Goal: Task Accomplishment & Management: Manage account settings

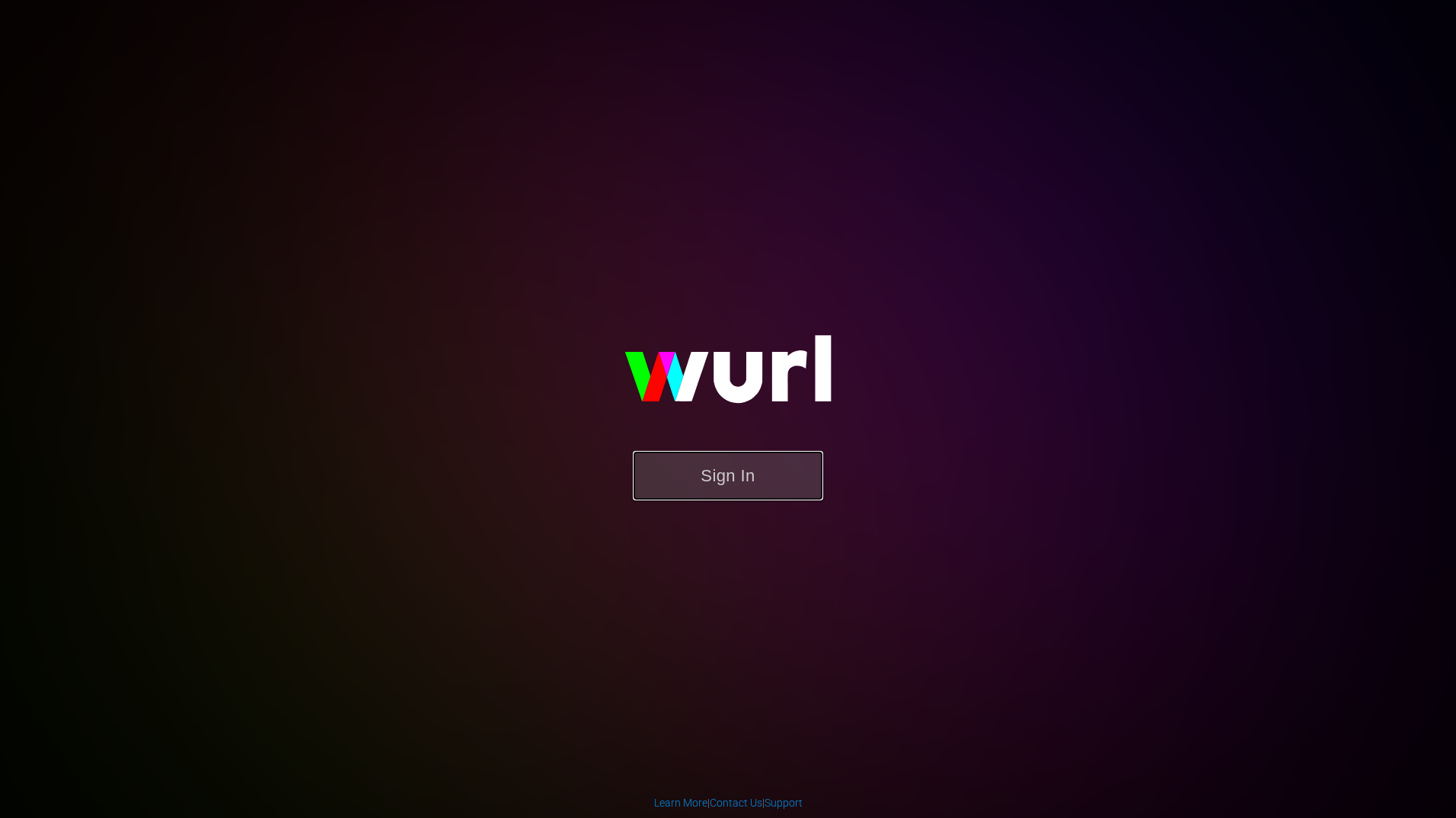
click at [724, 475] on button "Sign In" at bounding box center [728, 475] width 190 height 49
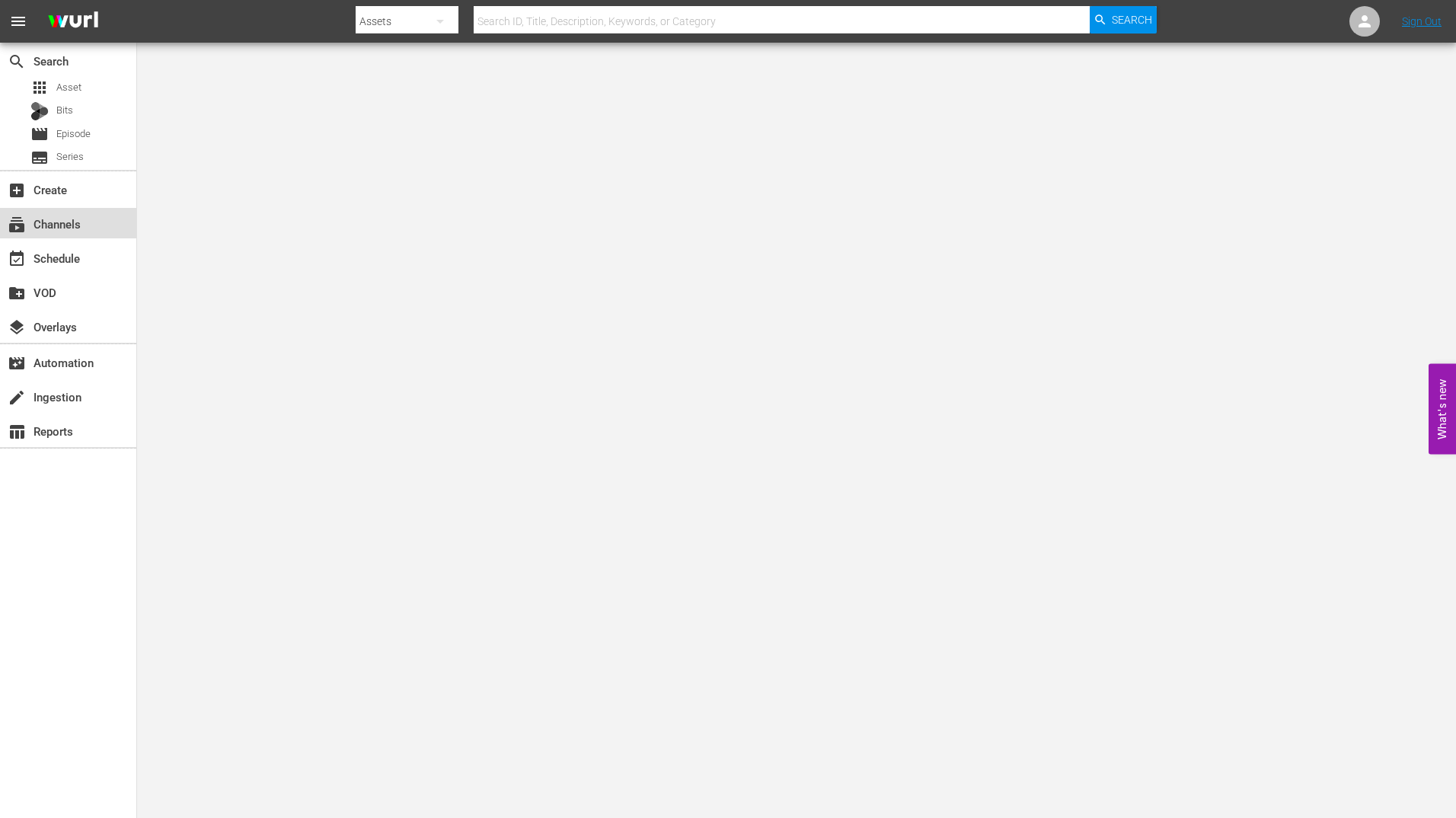
click at [65, 236] on div "subscriptions Channels" at bounding box center [68, 223] width 137 height 31
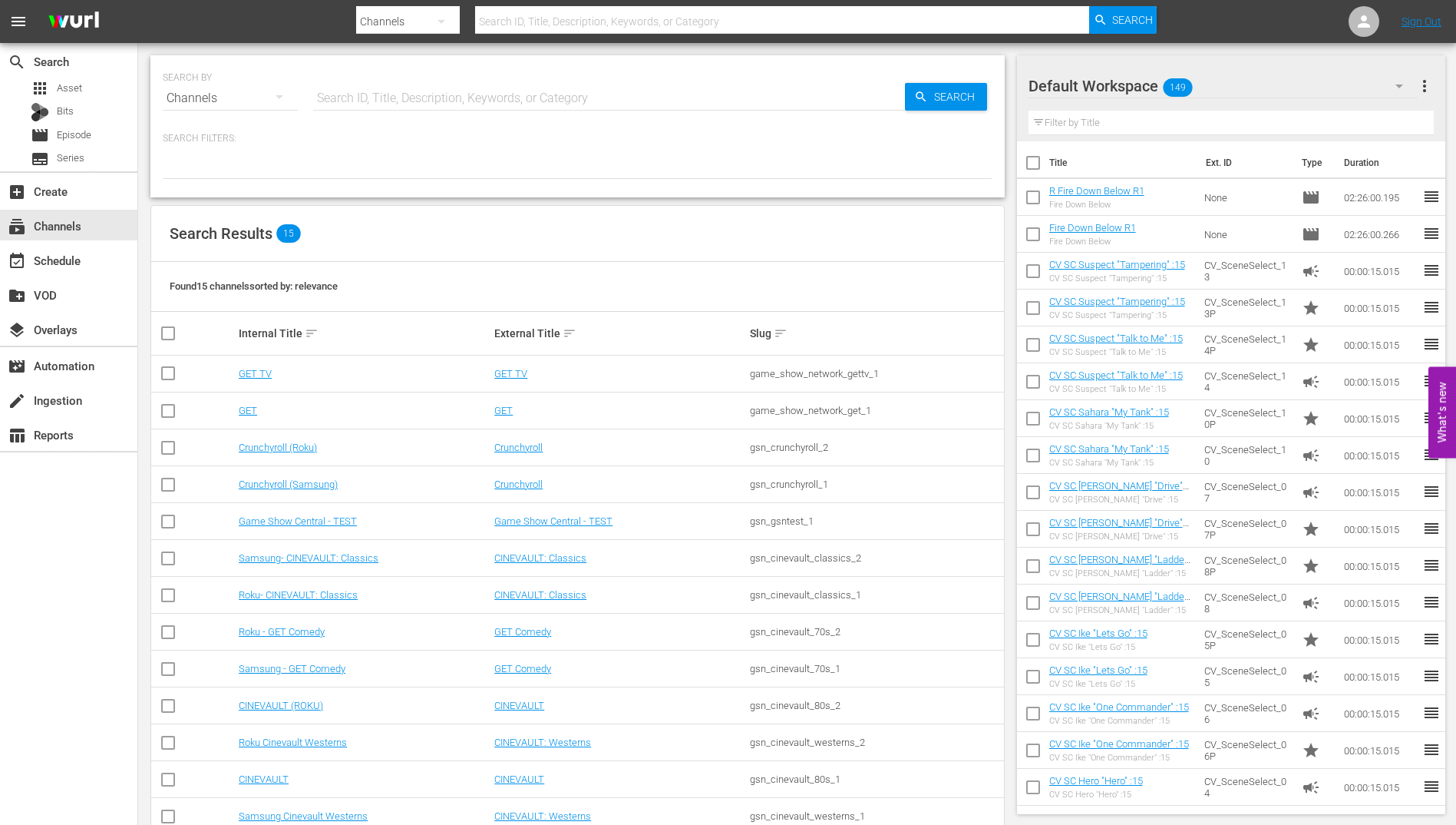
click at [323, 548] on td "Samsung- CINEVAULT: Classics" at bounding box center [364, 558] width 256 height 37
click at [319, 556] on link "Samsung- CINEVAULT: Classics" at bounding box center [308, 558] width 140 height 11
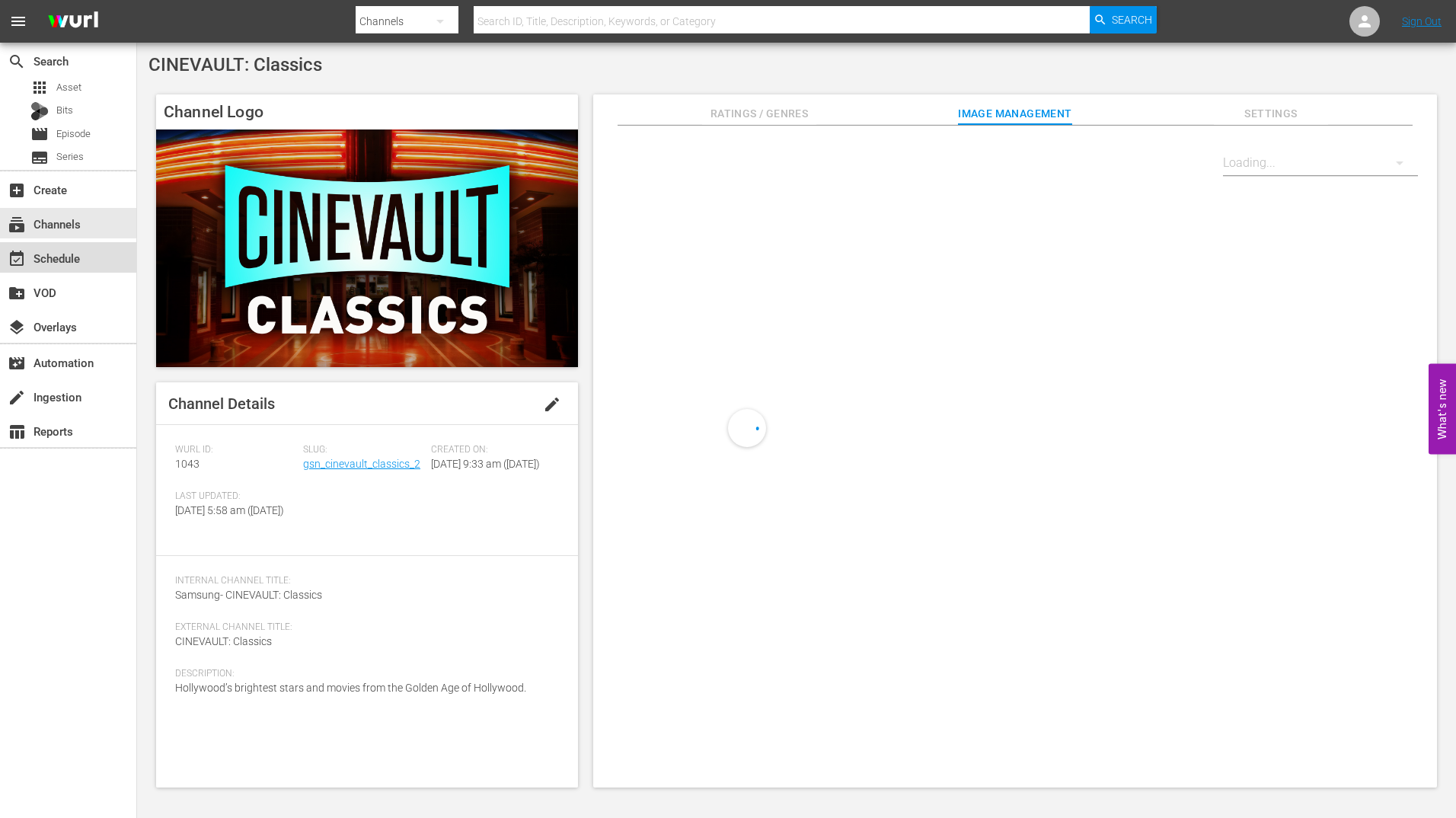
click at [95, 259] on div "event_available Schedule" at bounding box center [68, 257] width 137 height 31
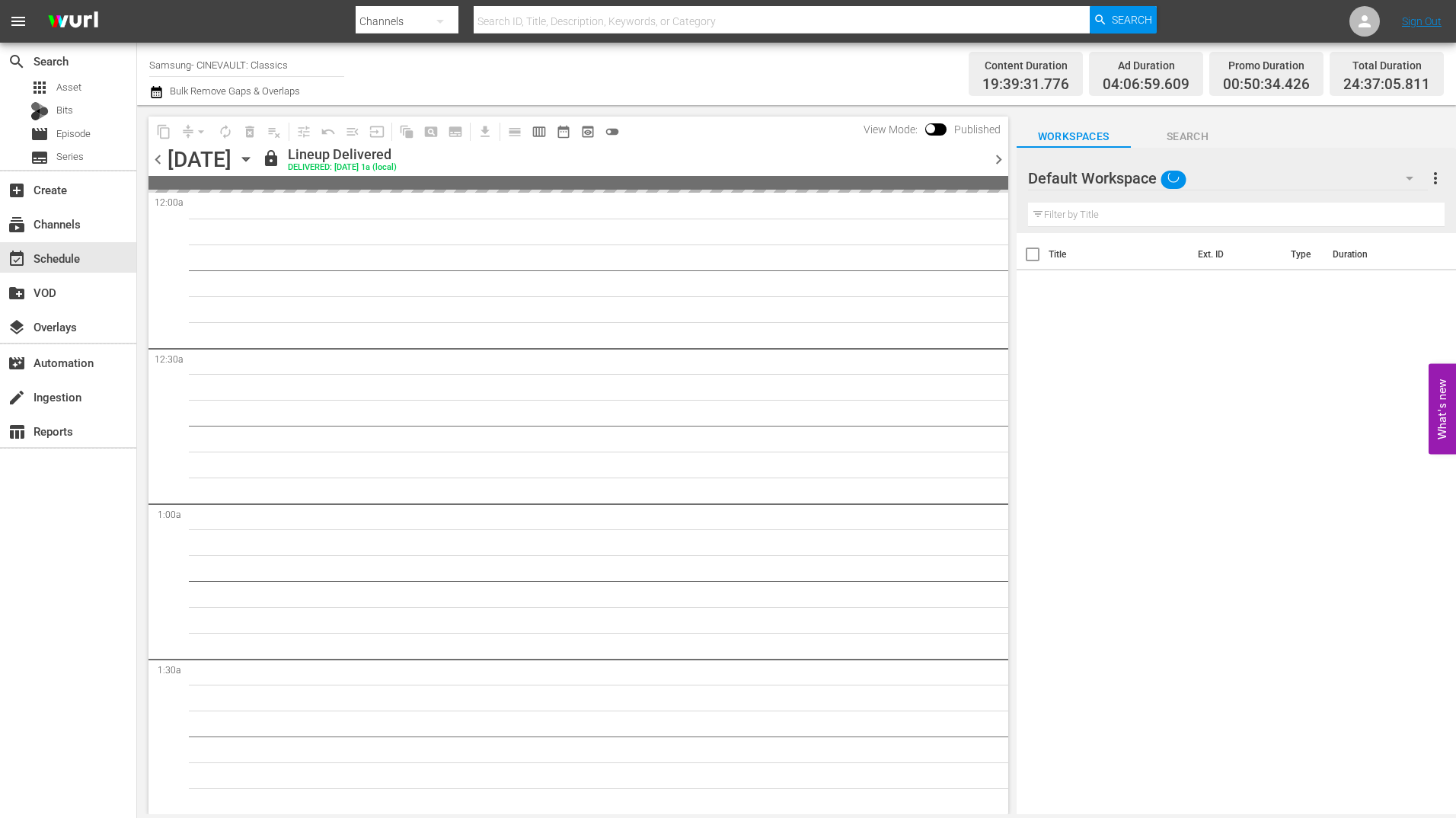
click at [997, 158] on span "chevron_right" at bounding box center [998, 159] width 19 height 19
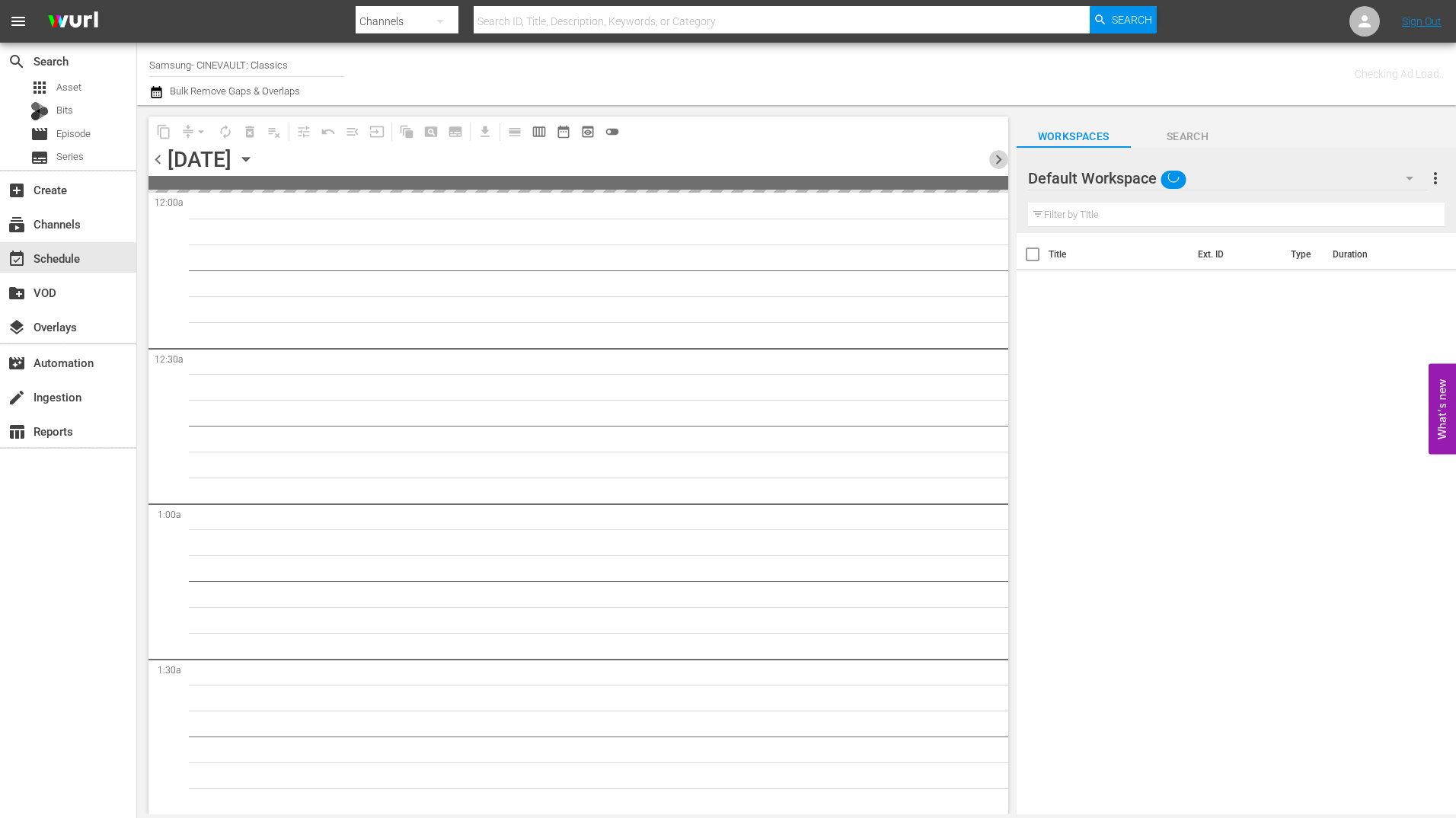
click at [997, 158] on span "chevron_right" at bounding box center [998, 159] width 19 height 19
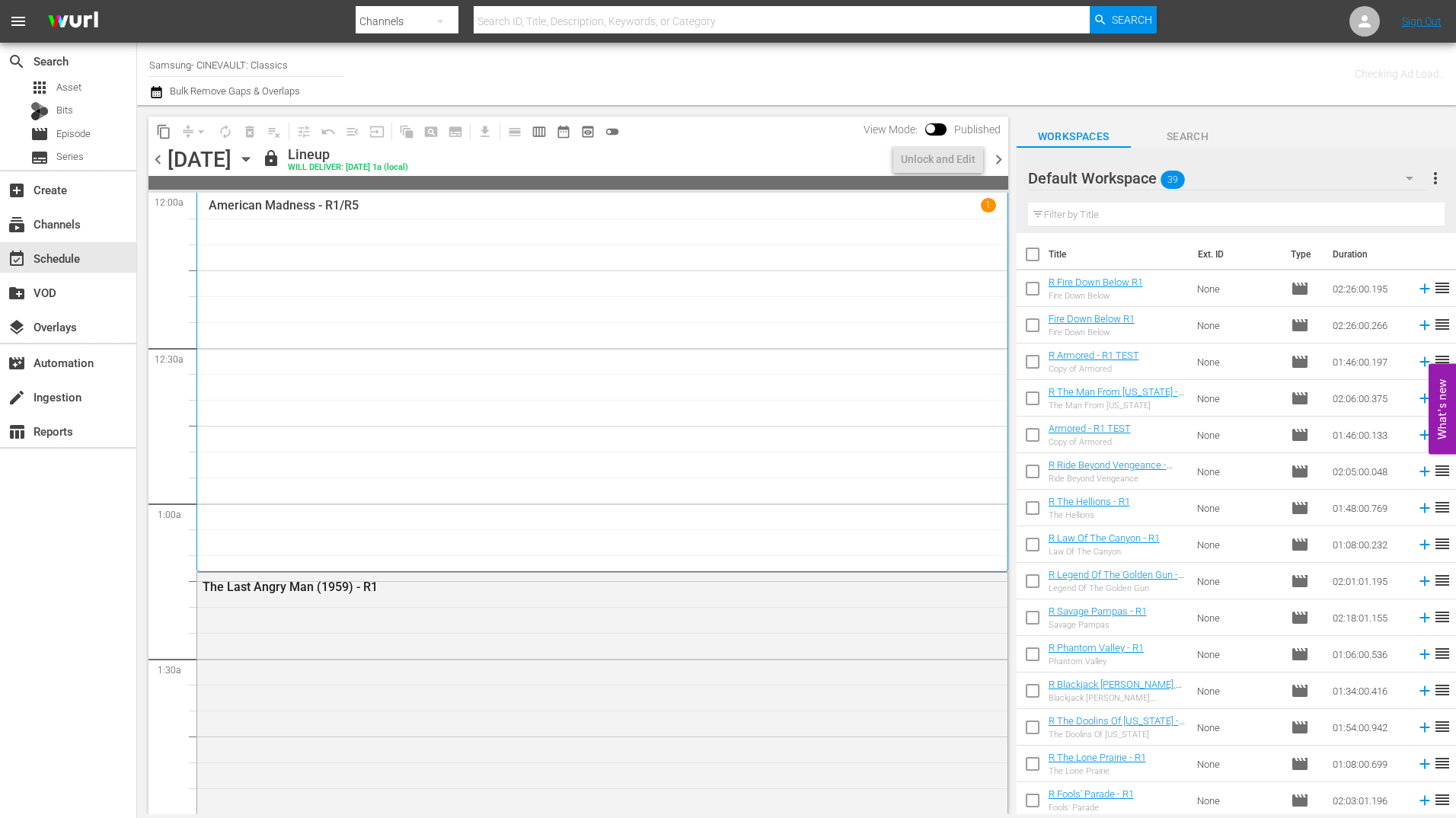
click at [997, 158] on span "chevron_right" at bounding box center [998, 159] width 19 height 19
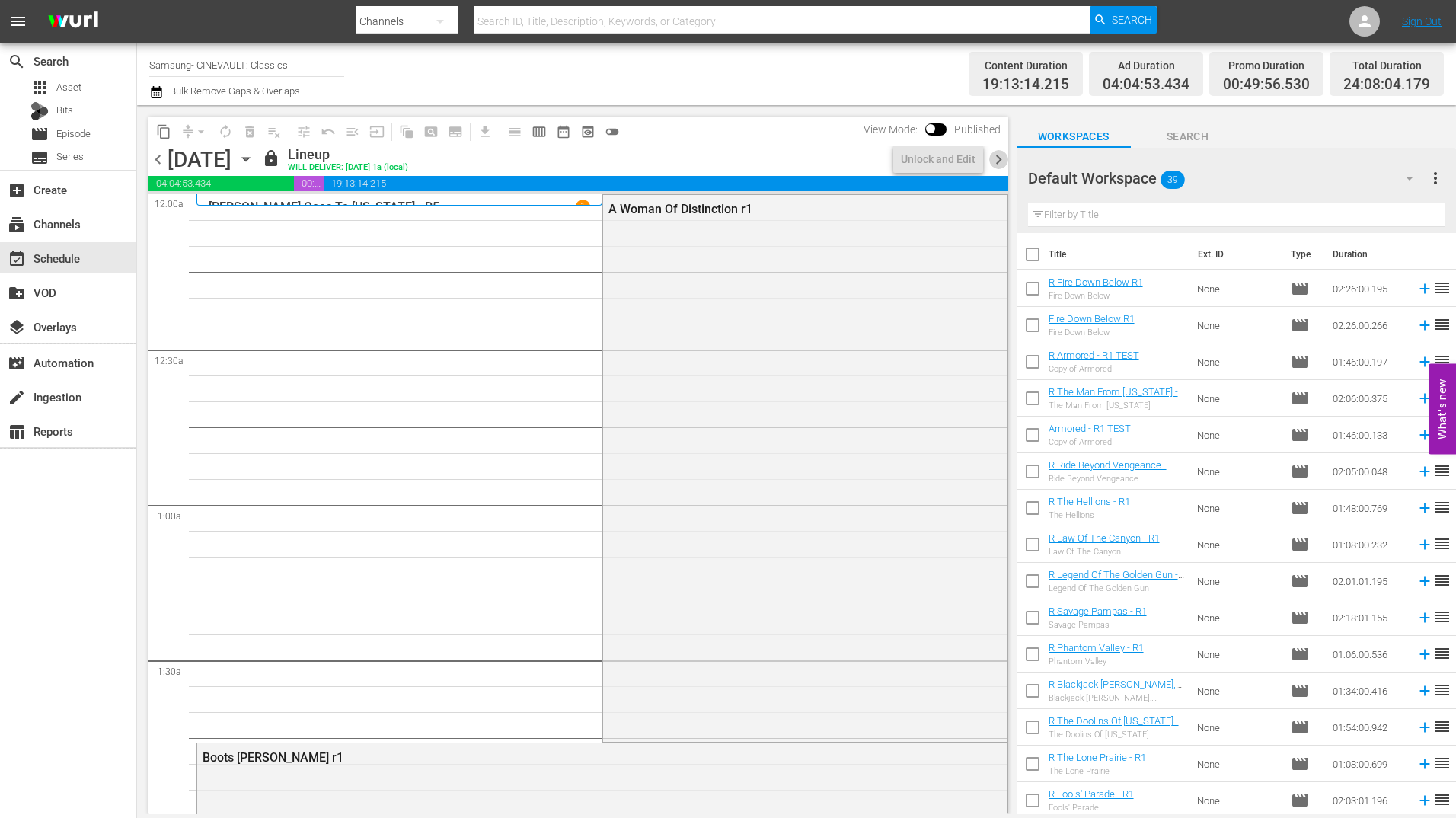
click at [997, 158] on span "chevron_right" at bounding box center [998, 159] width 19 height 19
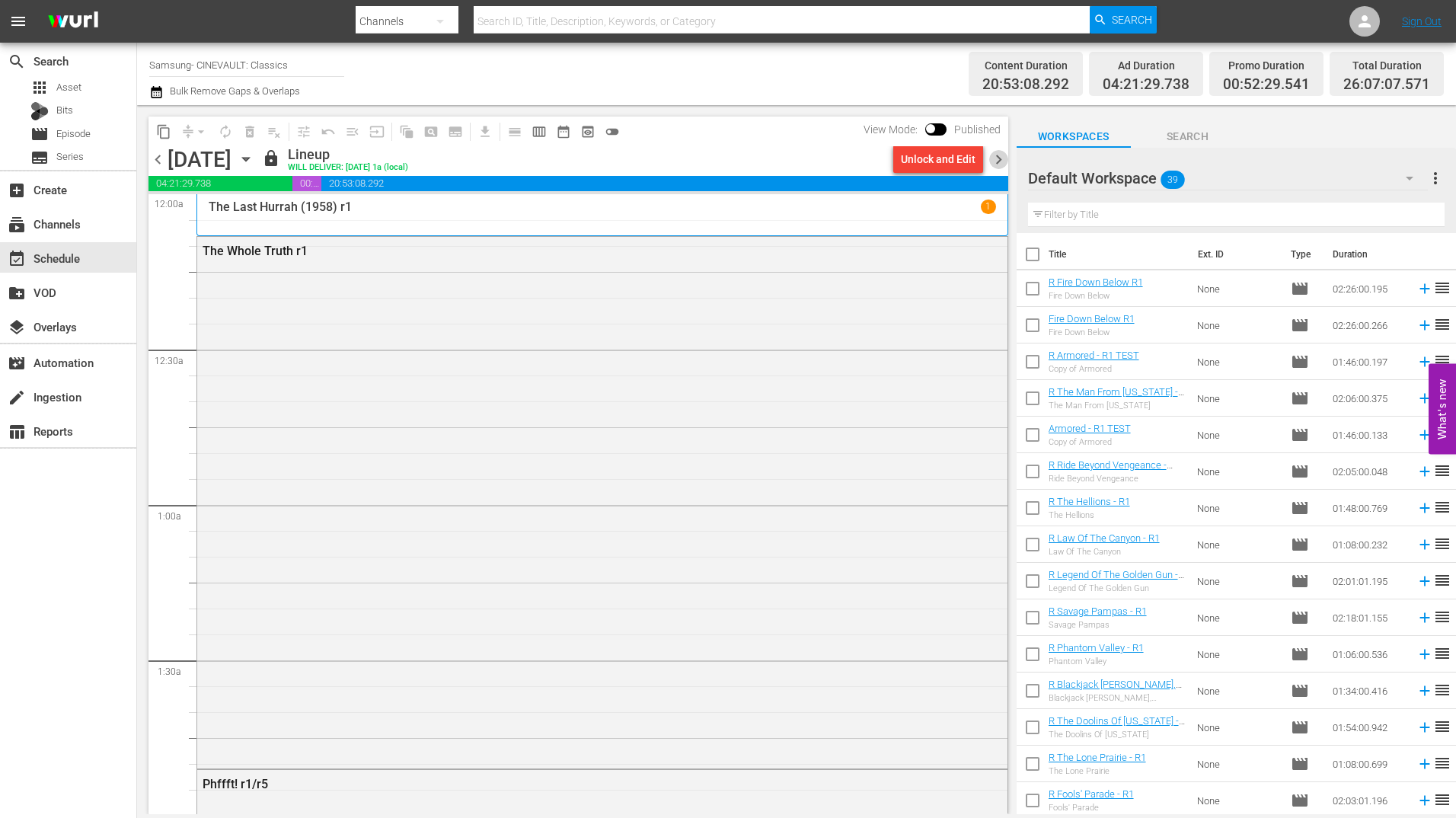
click at [995, 162] on span "chevron_right" at bounding box center [998, 159] width 19 height 19
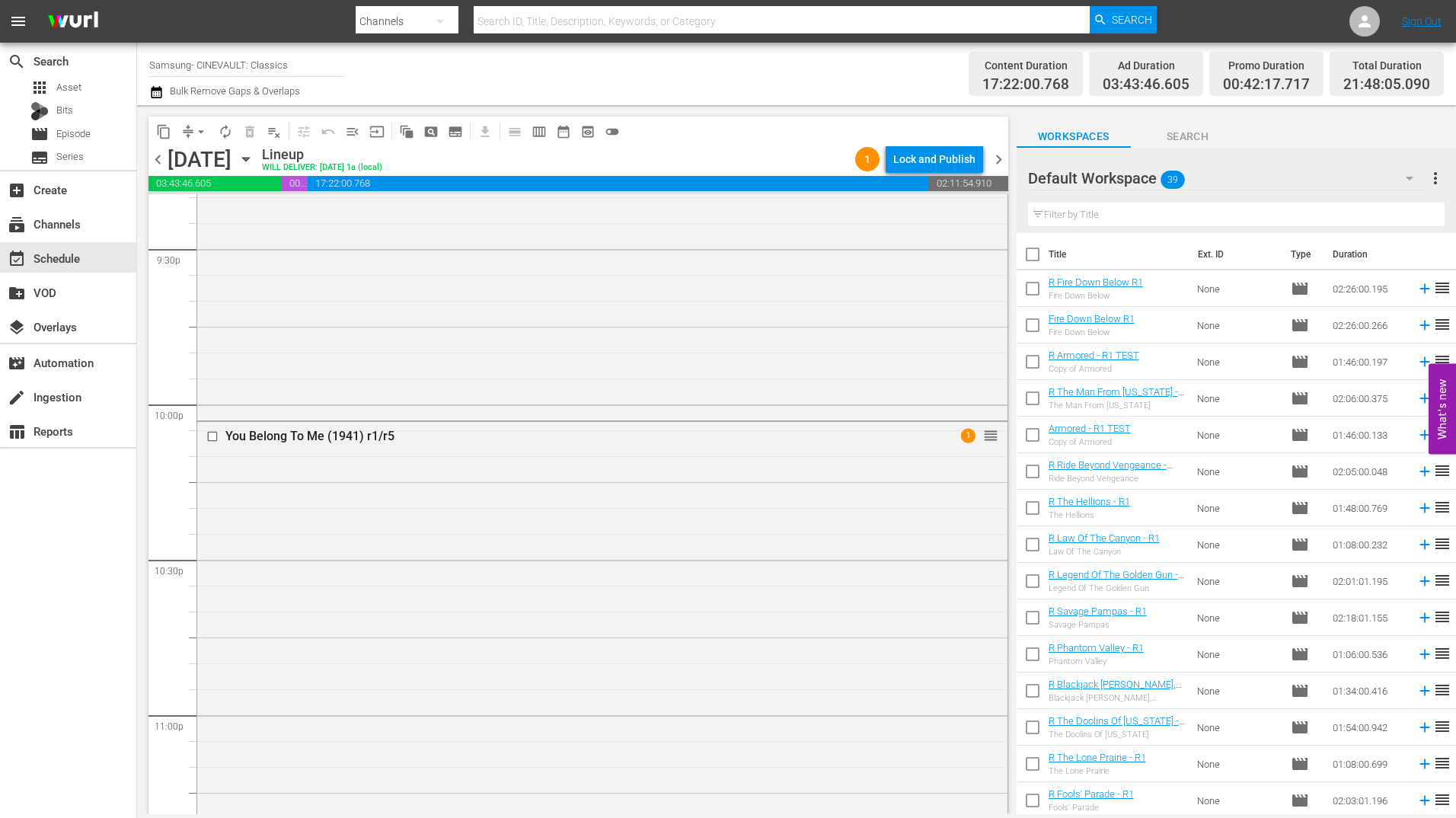
click at [996, 161] on span "chevron_right" at bounding box center [998, 159] width 19 height 19
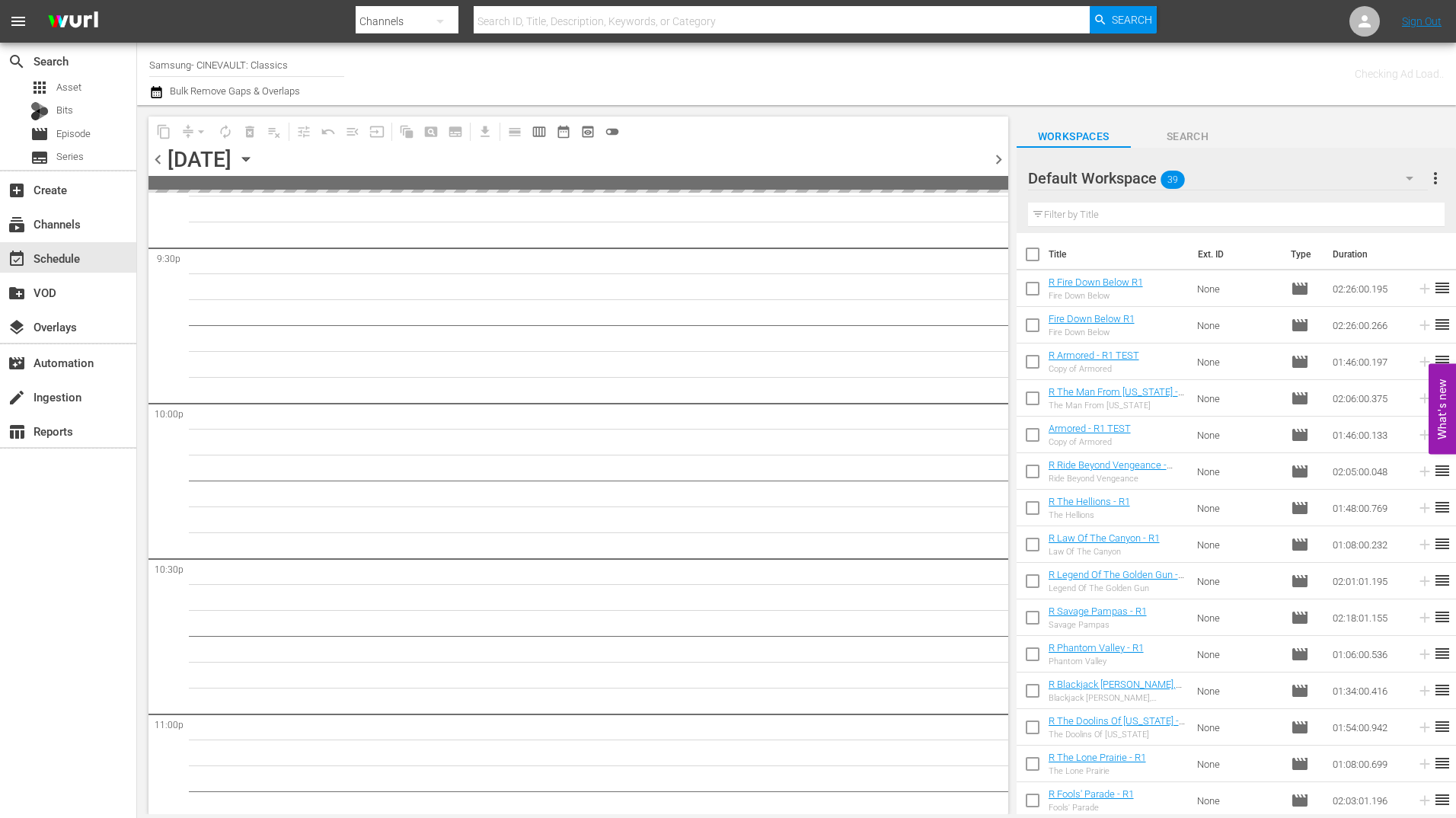
scroll to position [6808, 0]
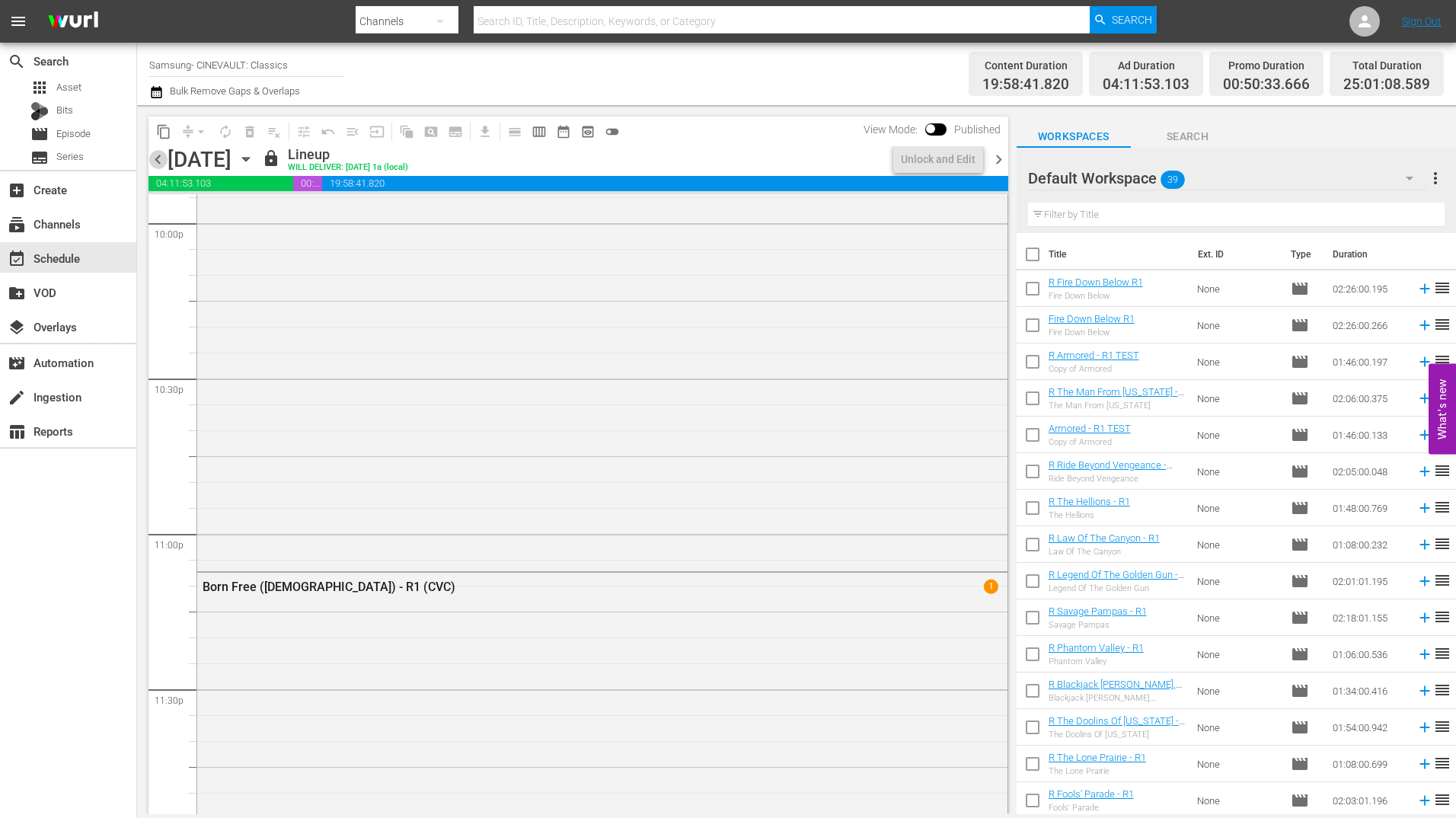
click at [150, 162] on span "chevron_left" at bounding box center [158, 159] width 19 height 19
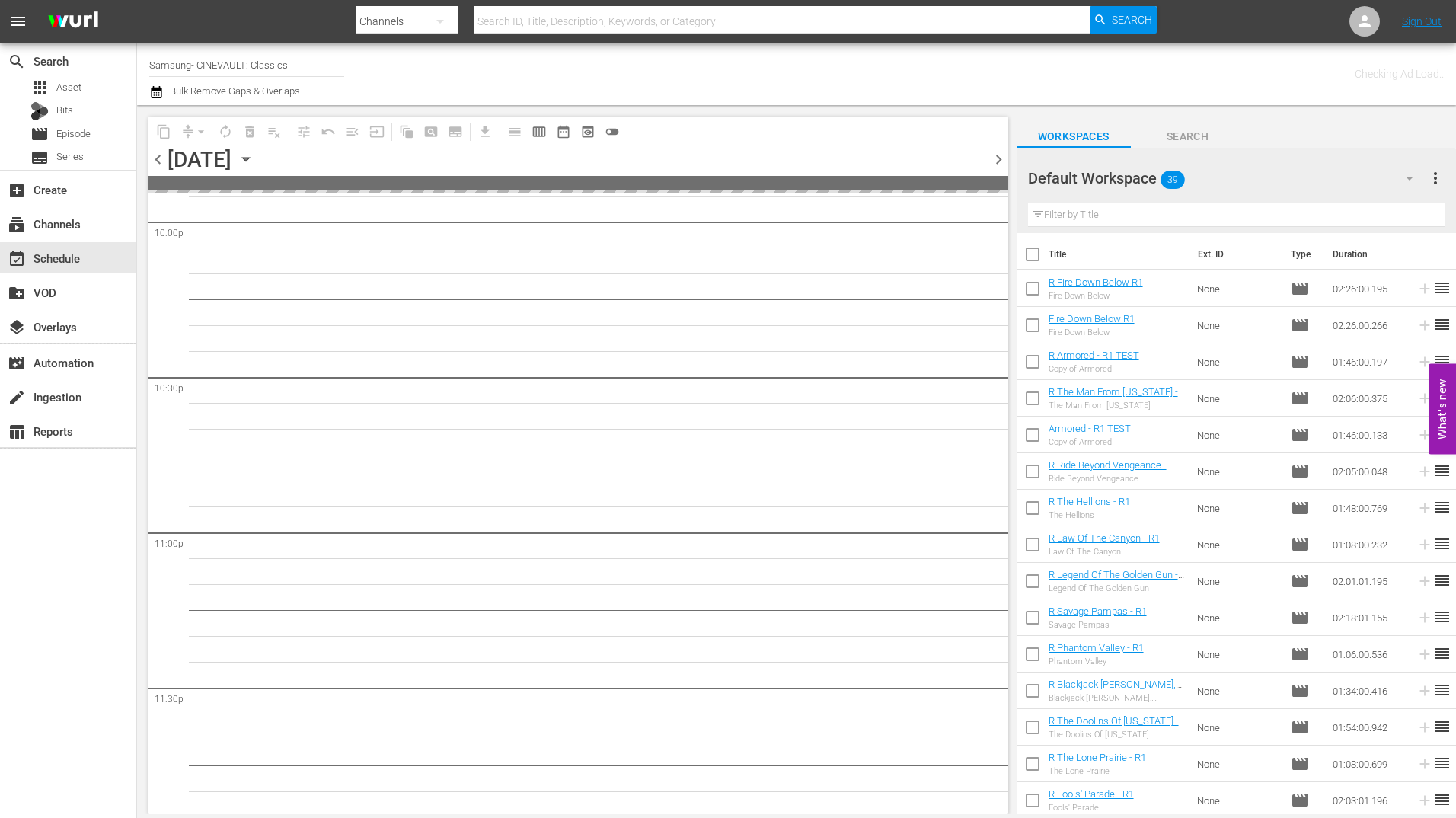
scroll to position [6837, 0]
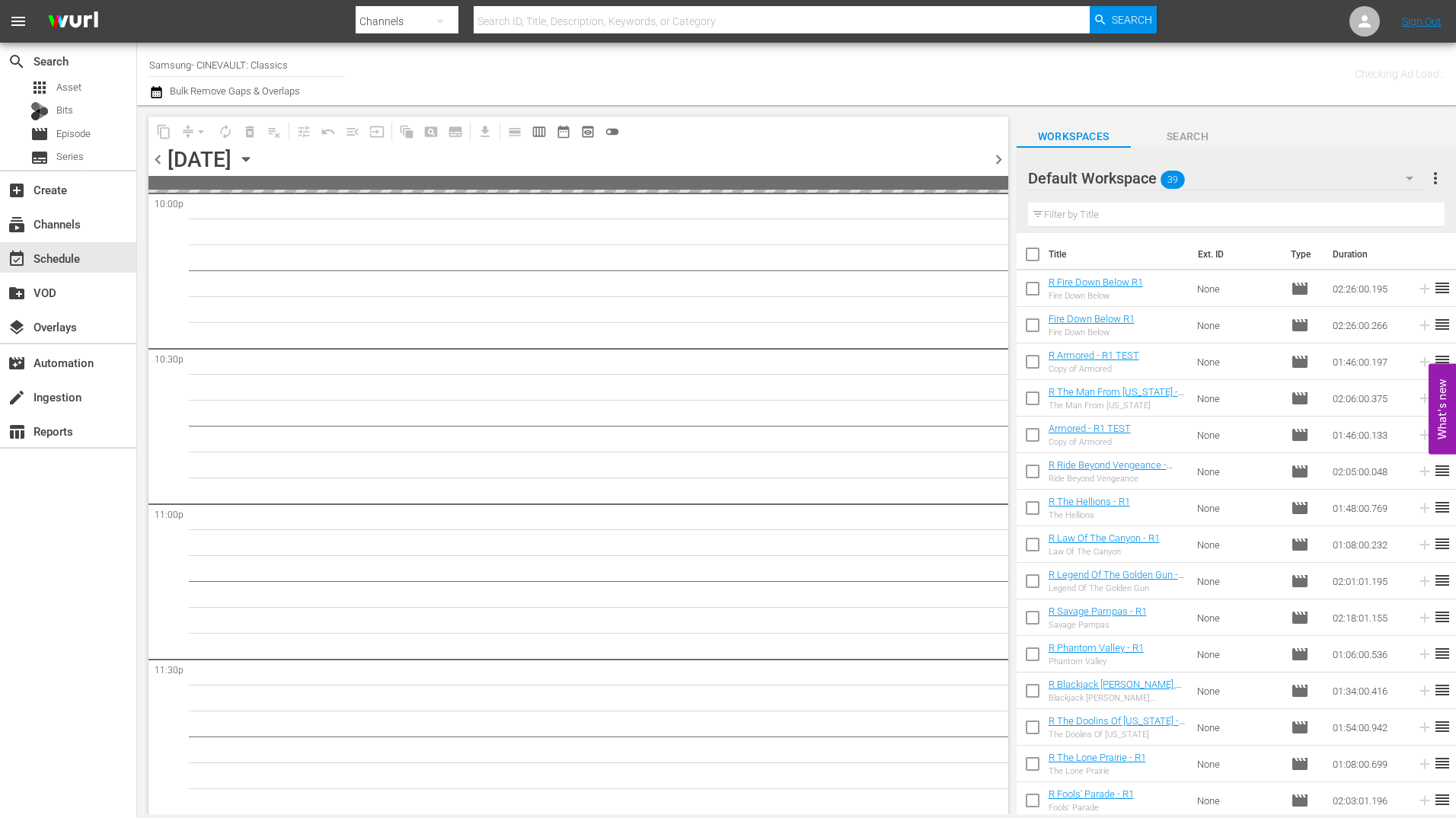
click at [154, 162] on span "chevron_left" at bounding box center [158, 159] width 19 height 19
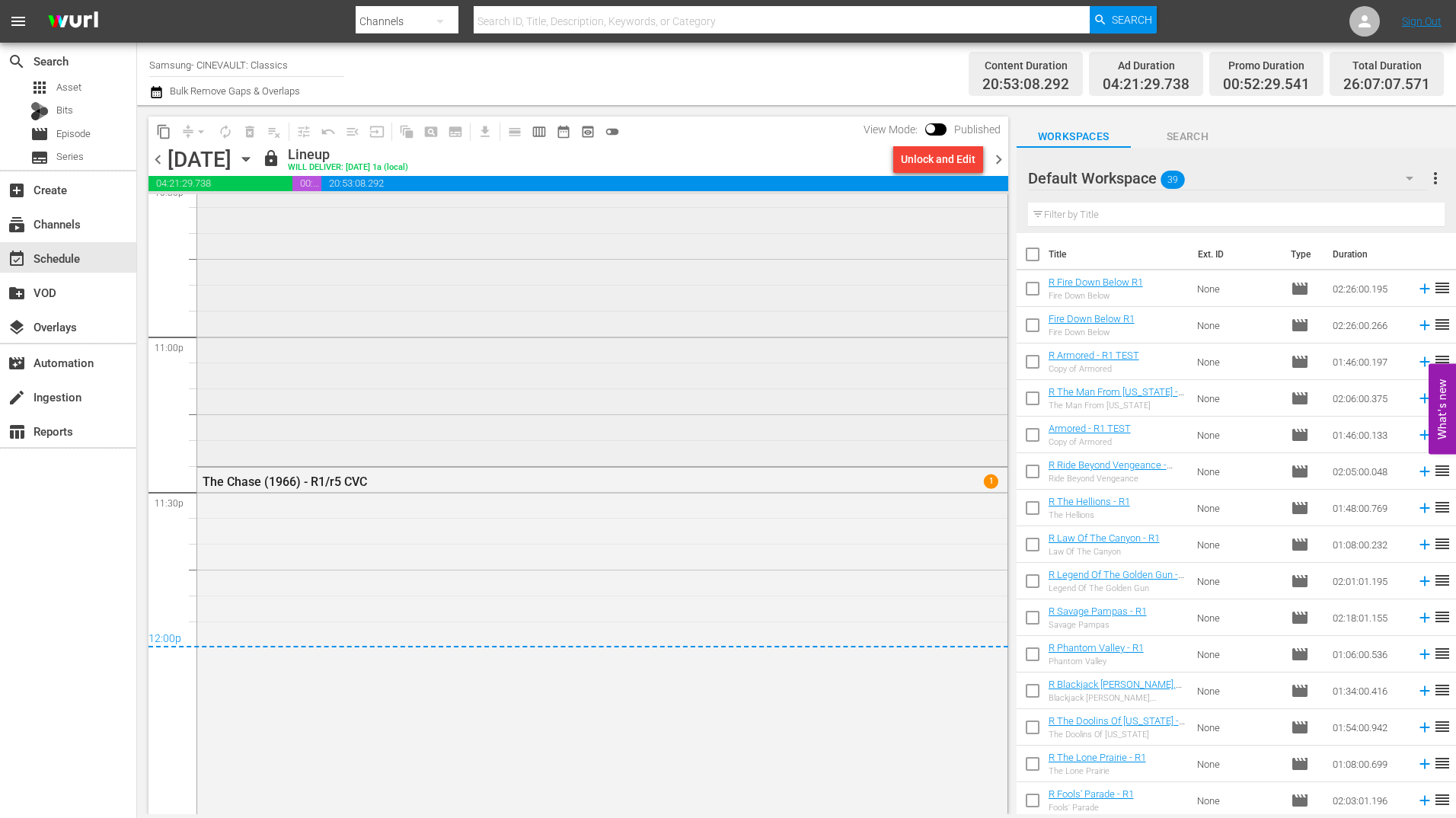
scroll to position [7462, 0]
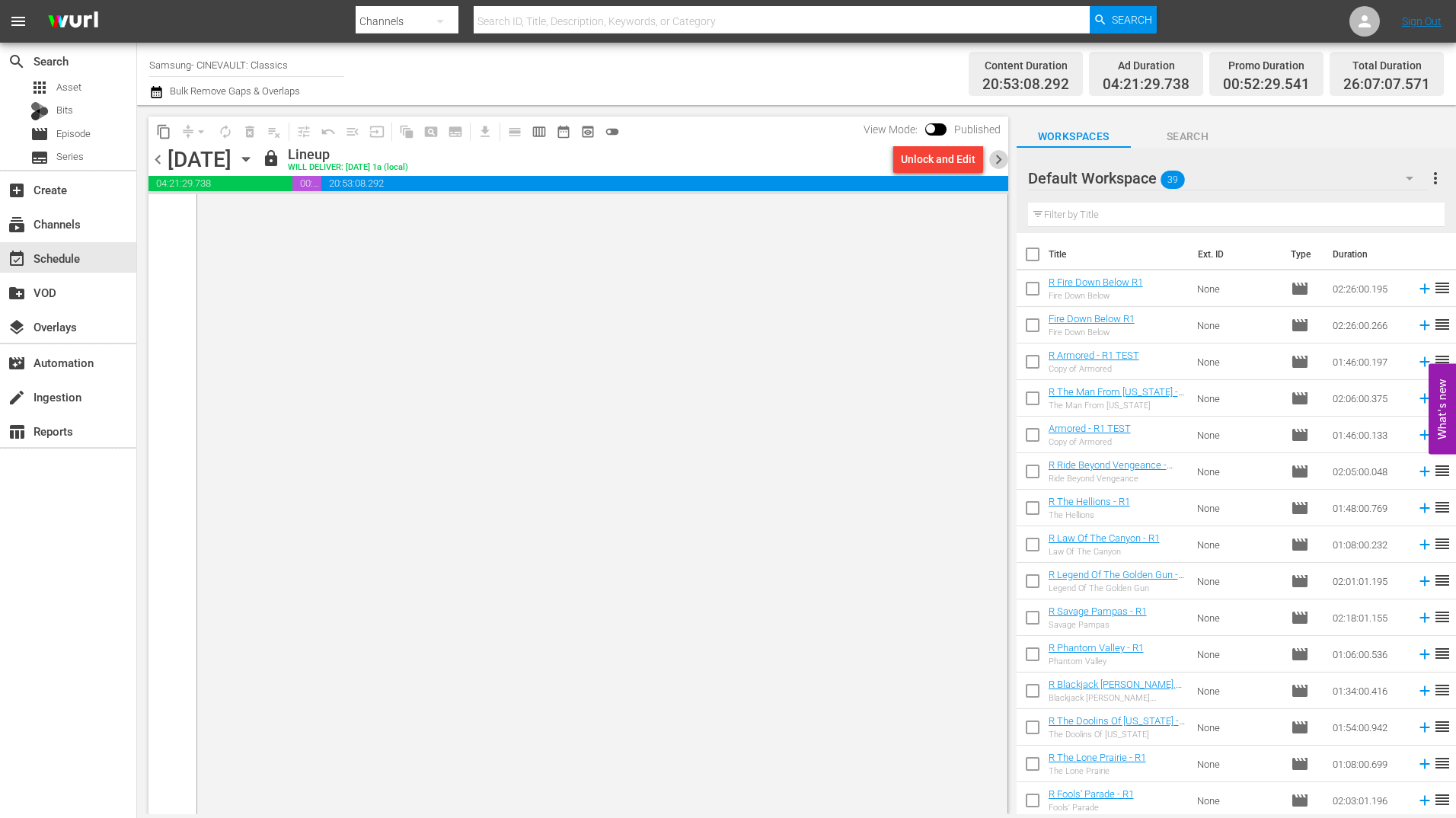
click at [1002, 158] on span "chevron_right" at bounding box center [998, 159] width 19 height 19
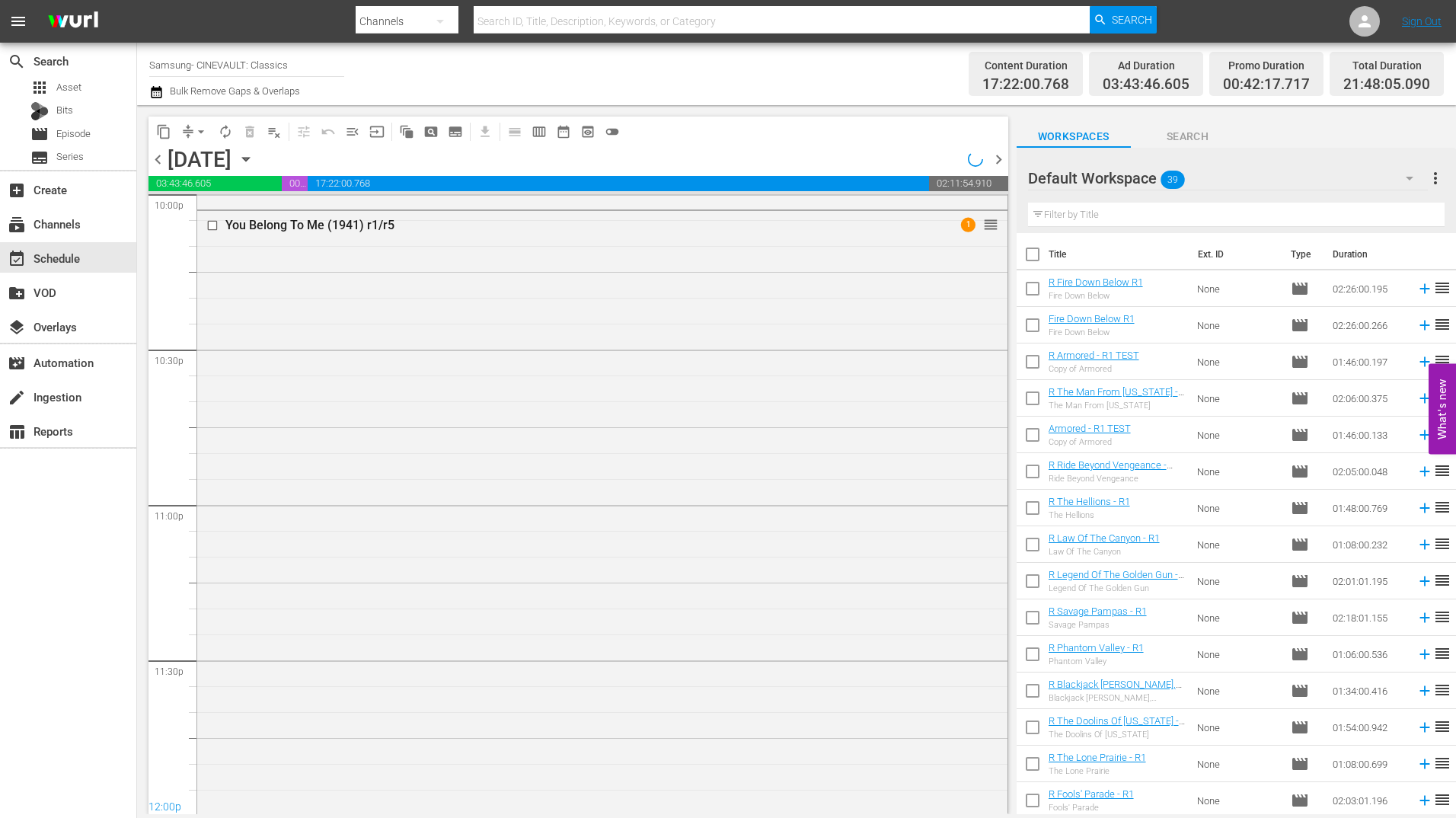
scroll to position [6856, 0]
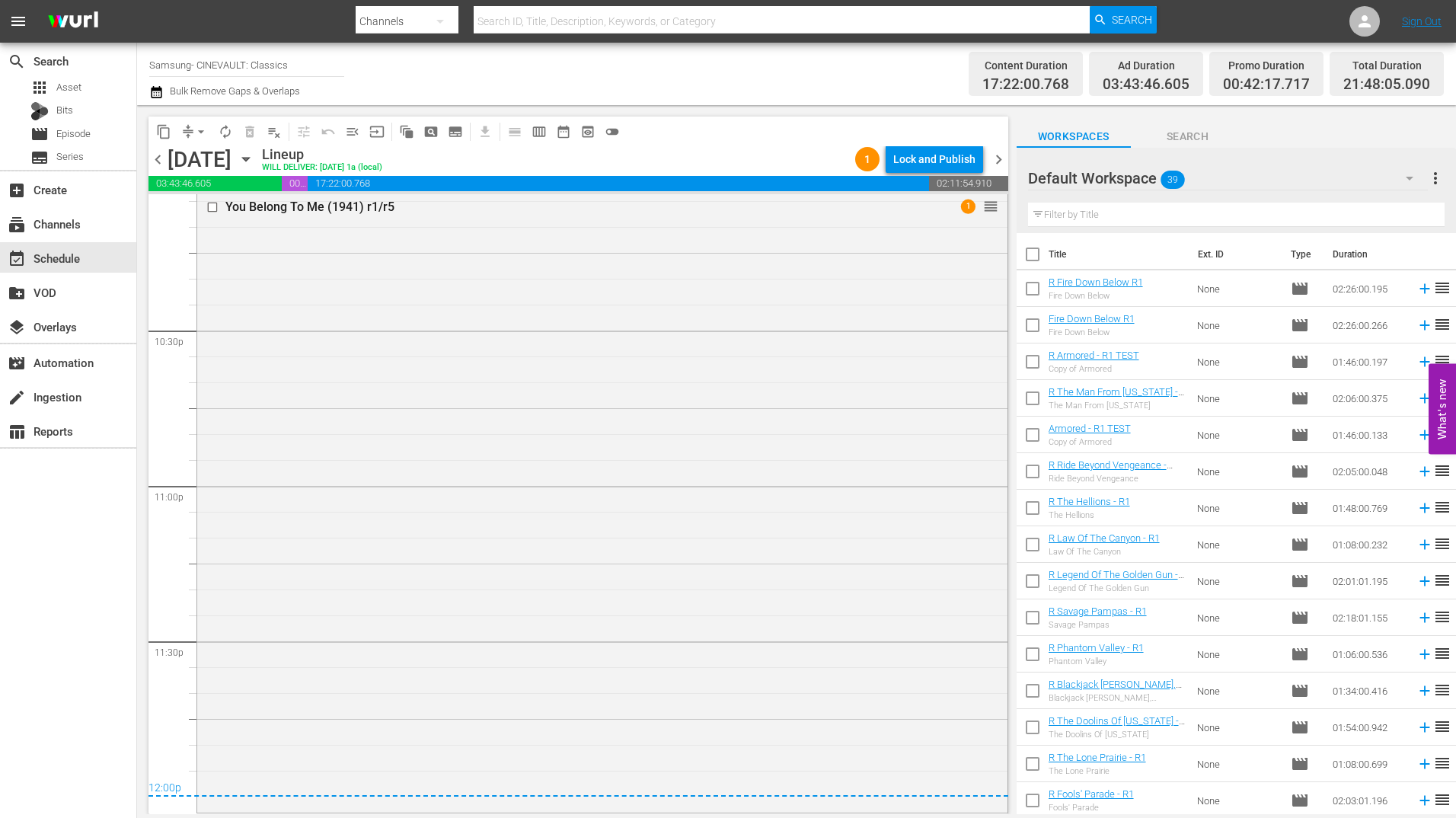
click at [932, 151] on div "Lock and Publish" at bounding box center [934, 159] width 82 height 27
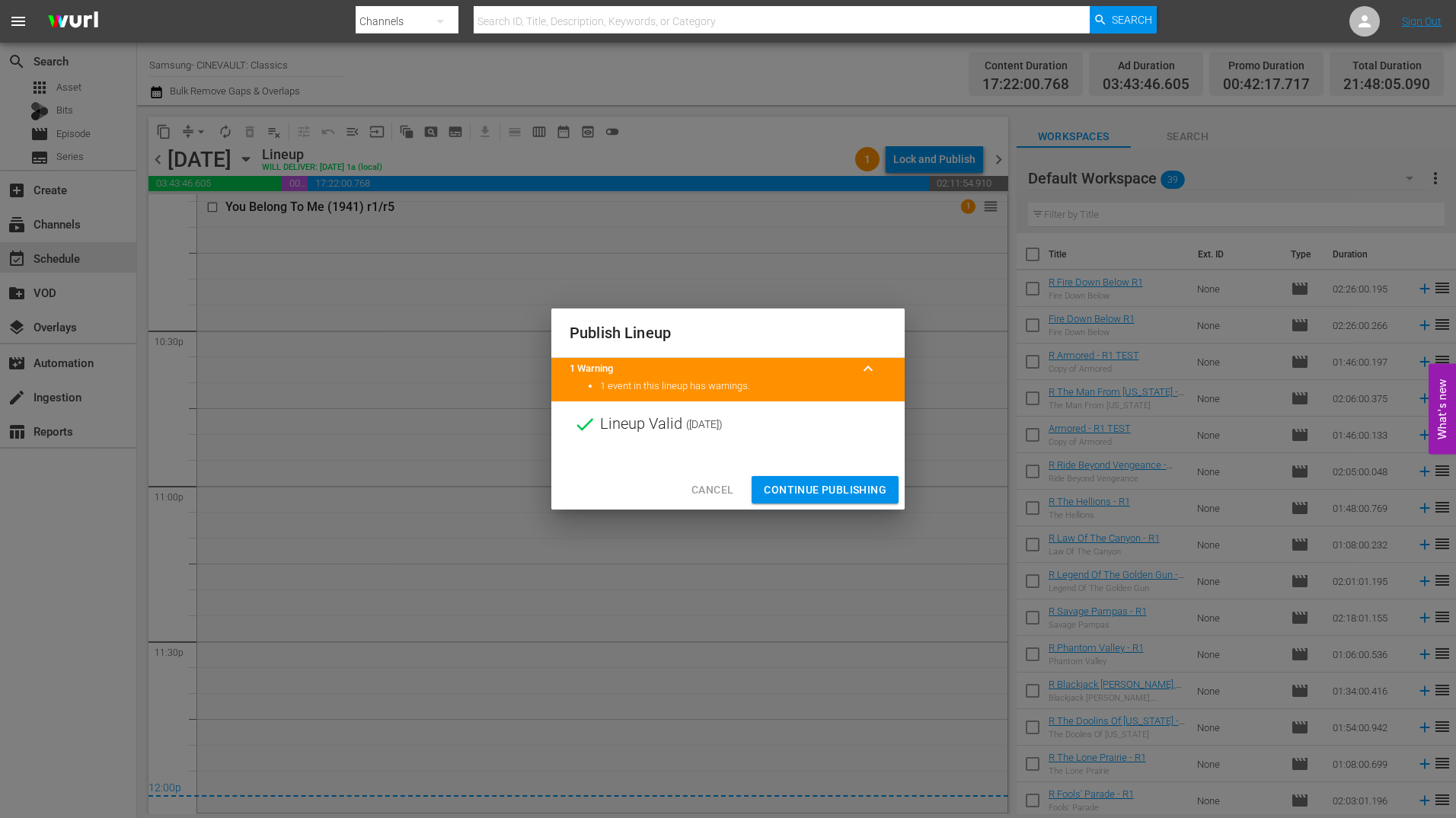
click at [854, 490] on span "Continue Publishing" at bounding box center [825, 490] width 123 height 19
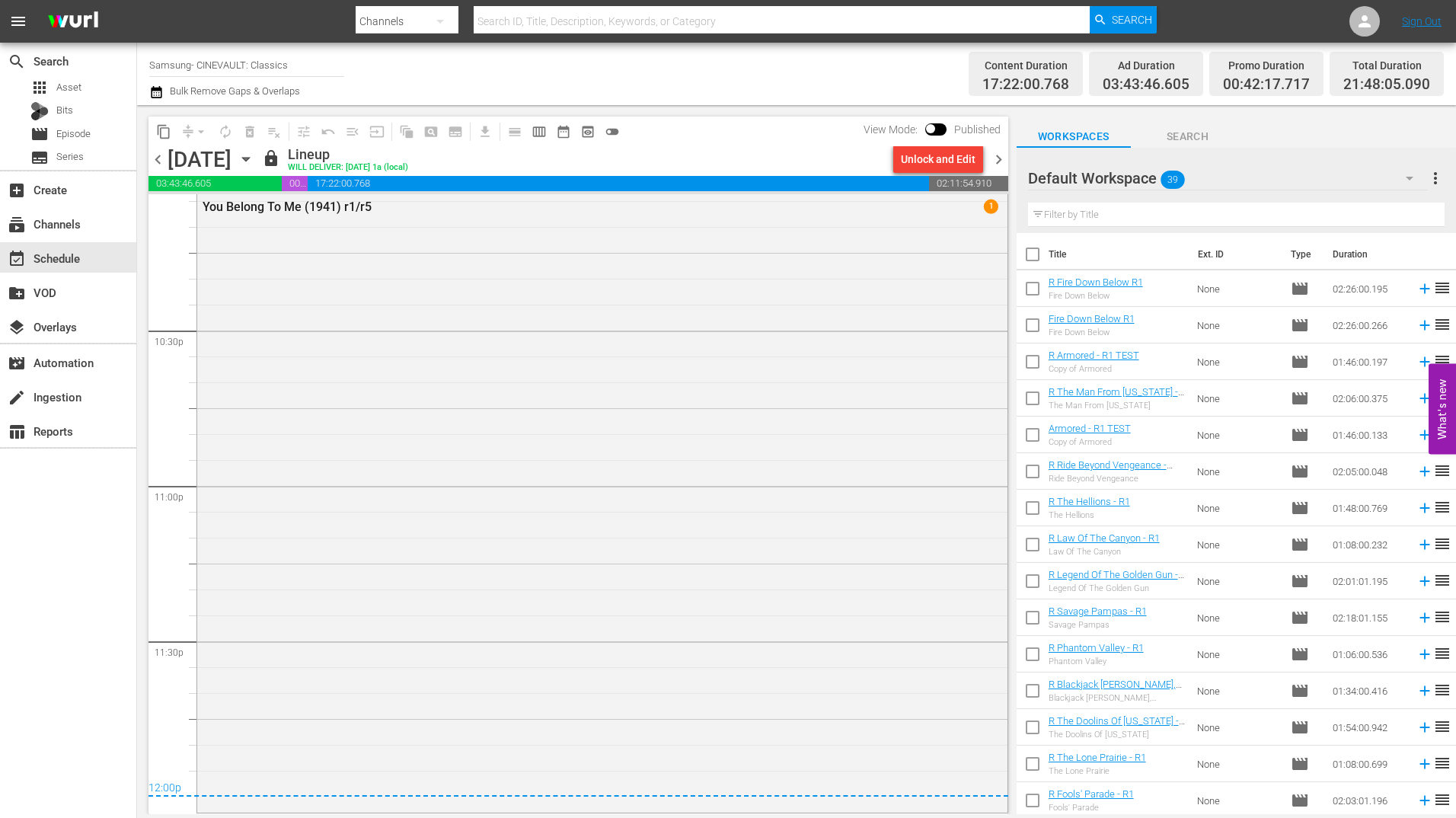
click at [1000, 160] on span "chevron_right" at bounding box center [998, 159] width 19 height 19
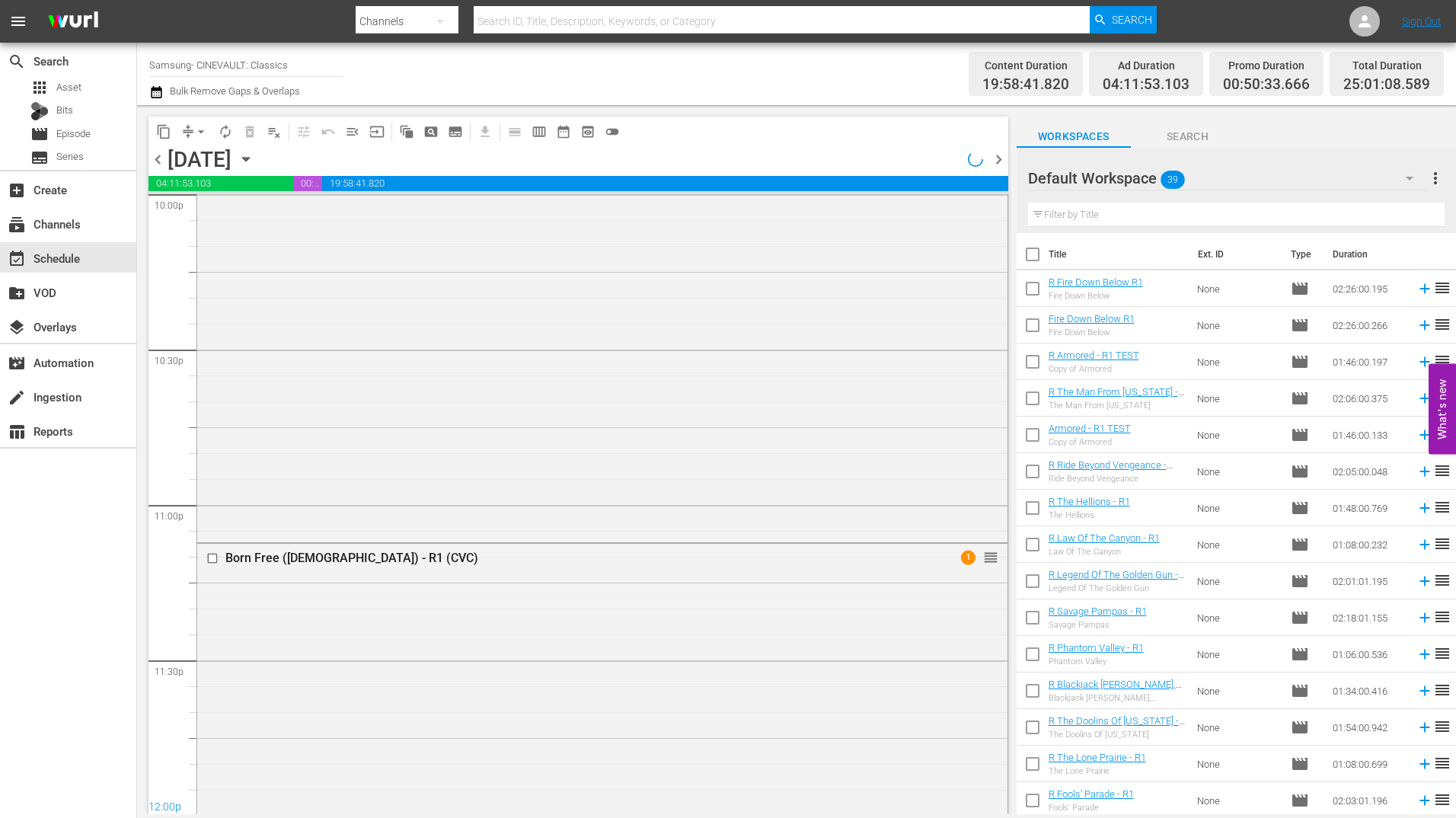
scroll to position [7172, 0]
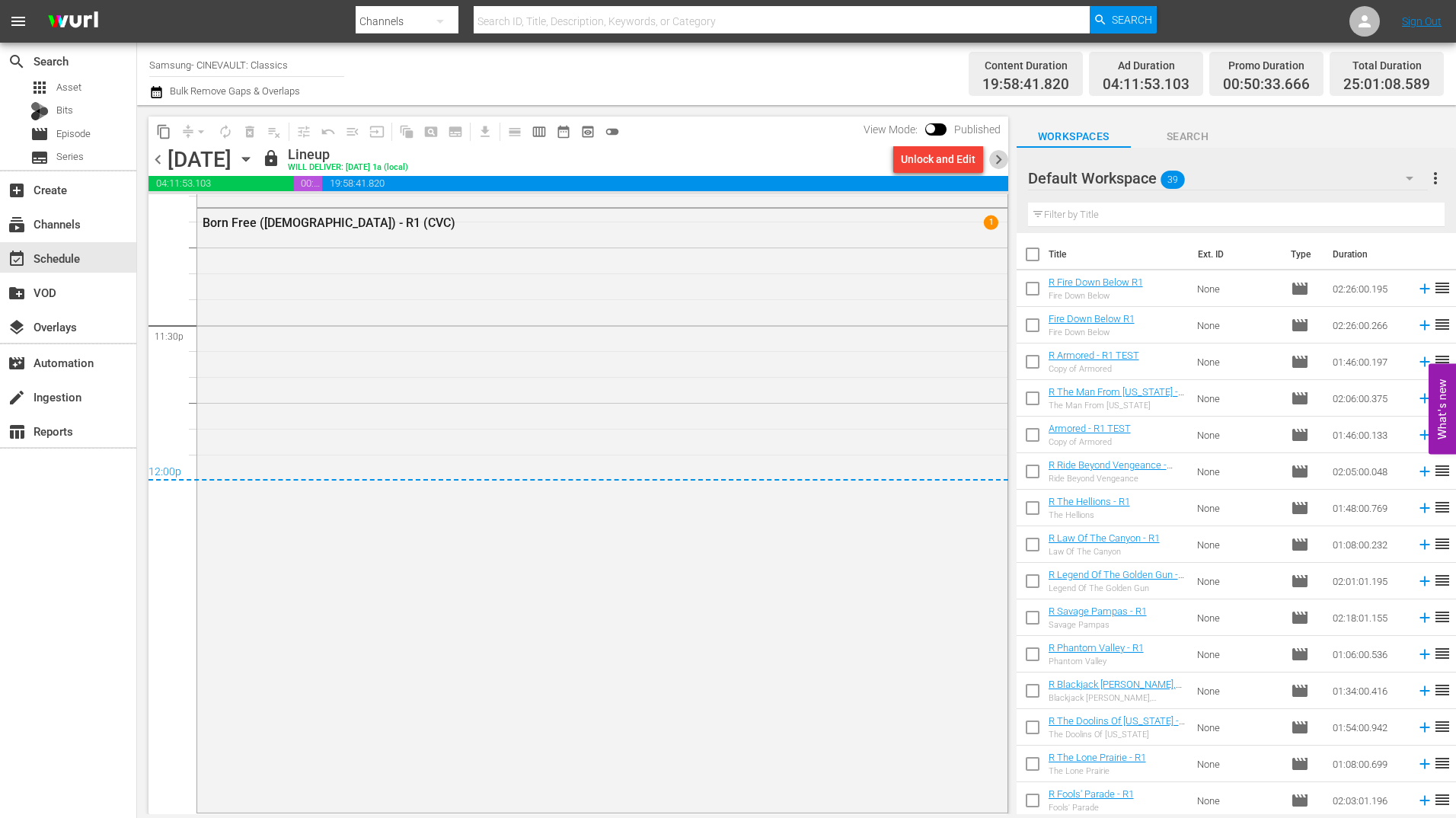
click at [1000, 160] on span "chevron_right" at bounding box center [998, 159] width 19 height 19
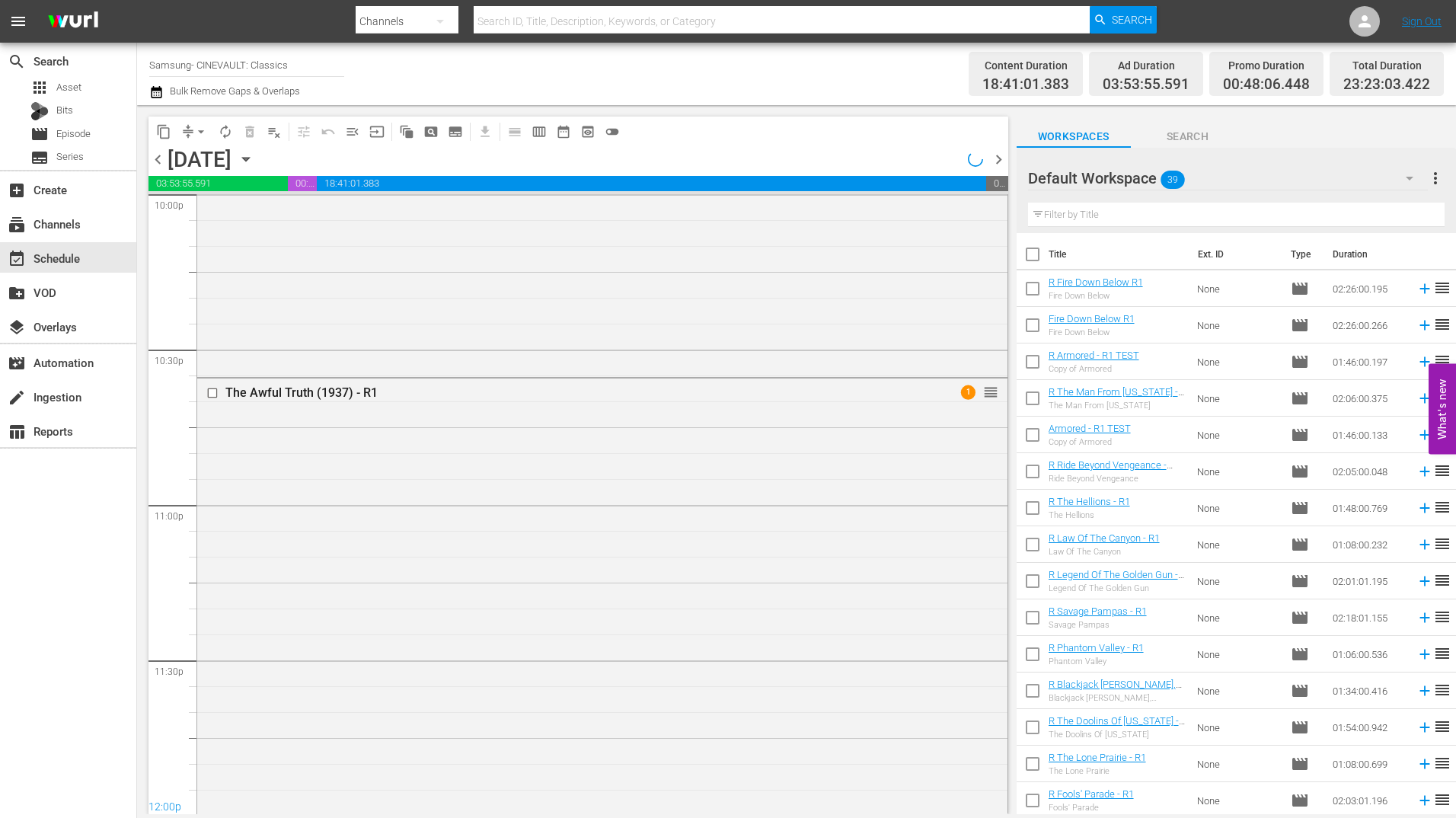
scroll to position [6981, 0]
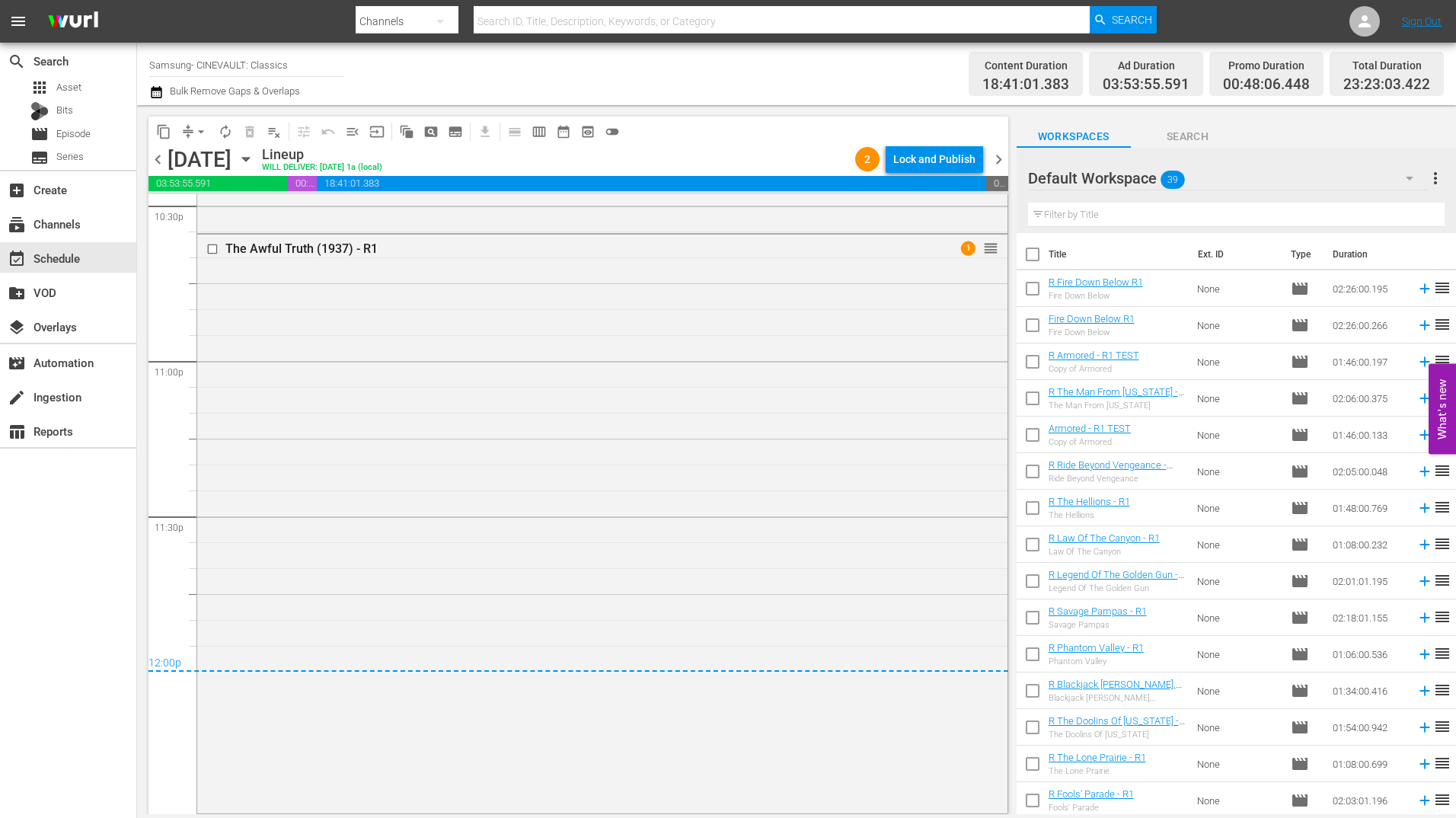
click at [942, 160] on div "Lock and Publish" at bounding box center [934, 159] width 82 height 27
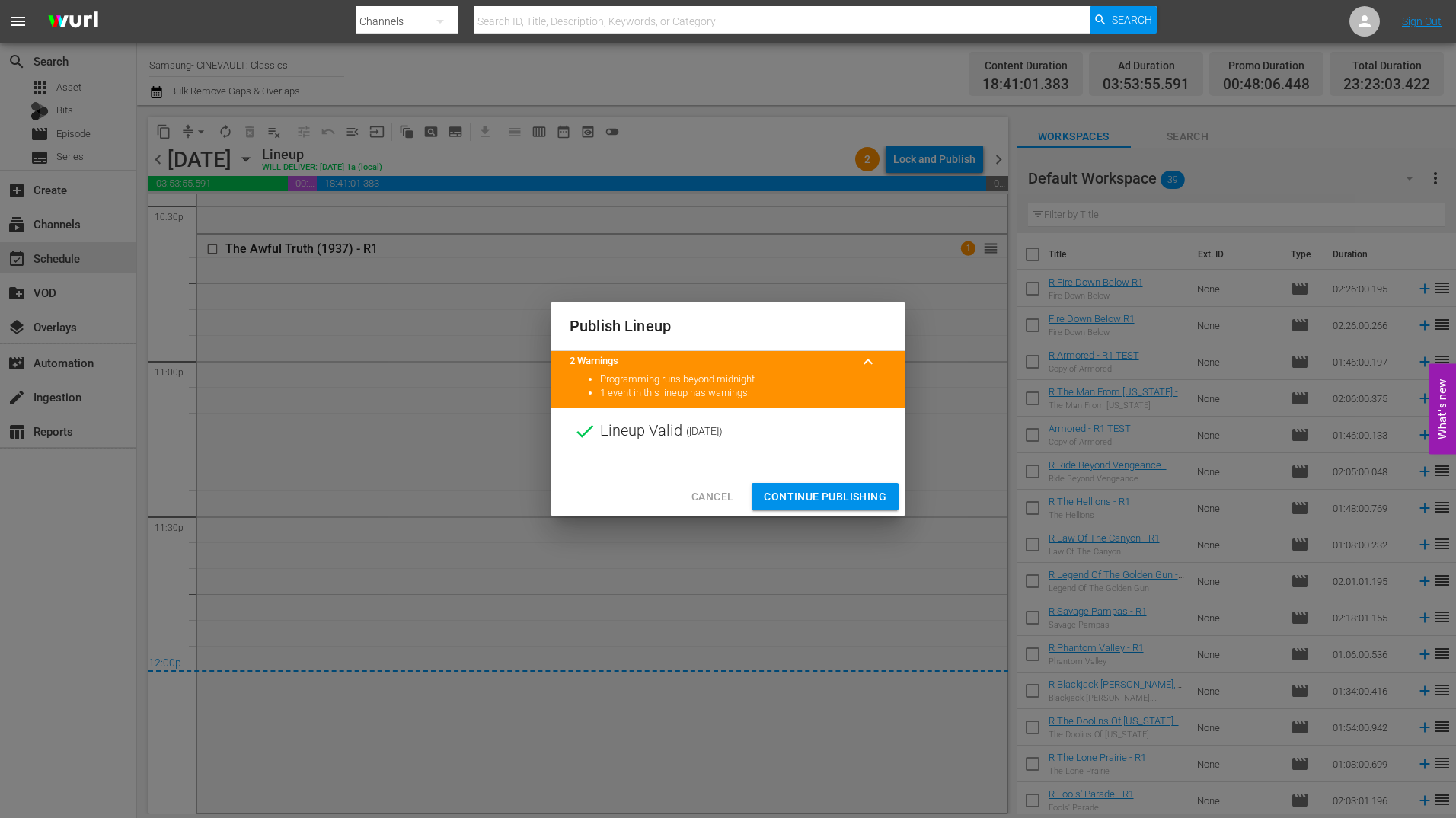
click at [849, 492] on span "Continue Publishing" at bounding box center [825, 496] width 123 height 19
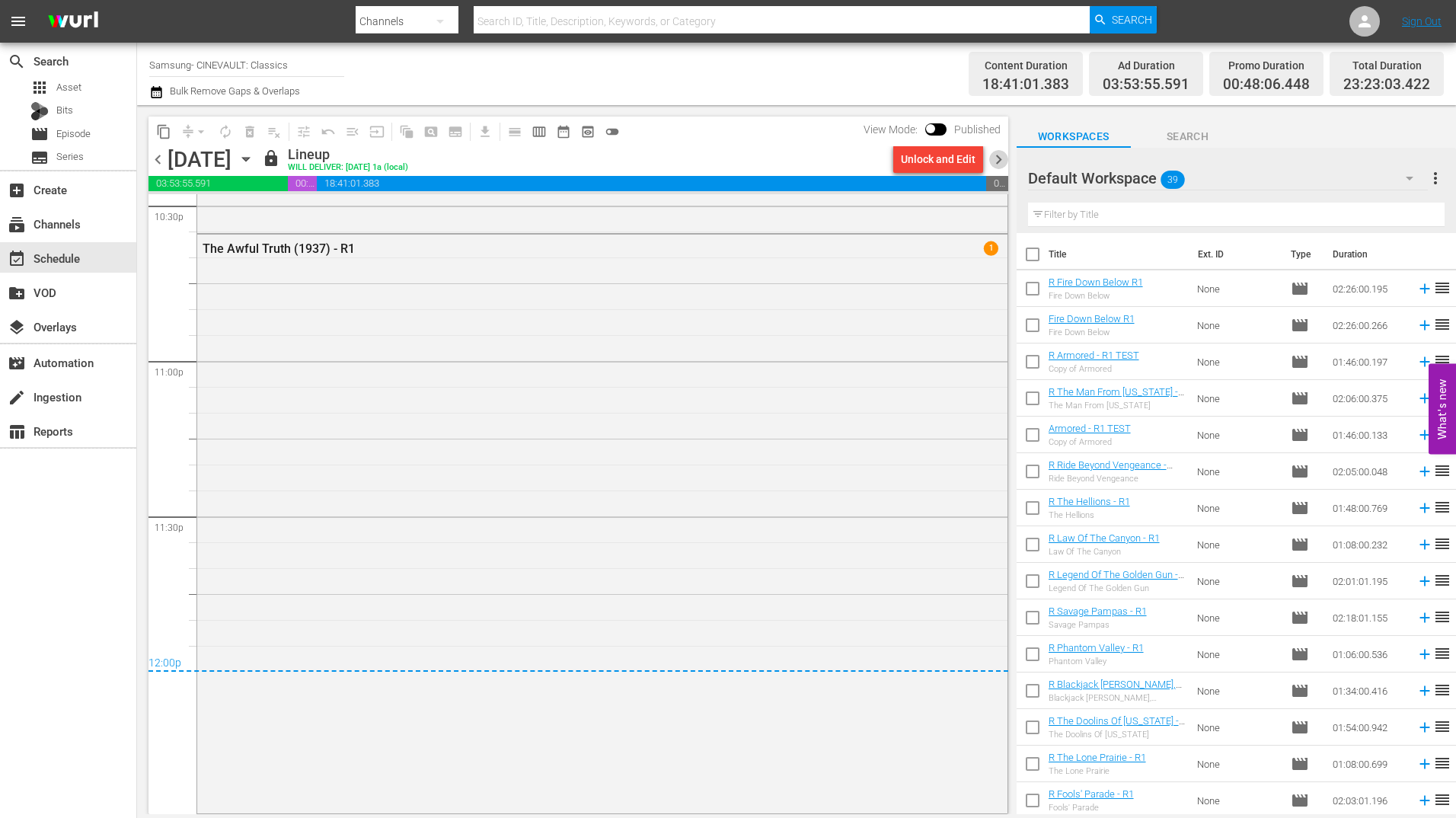
click at [993, 156] on span "chevron_right" at bounding box center [998, 159] width 19 height 19
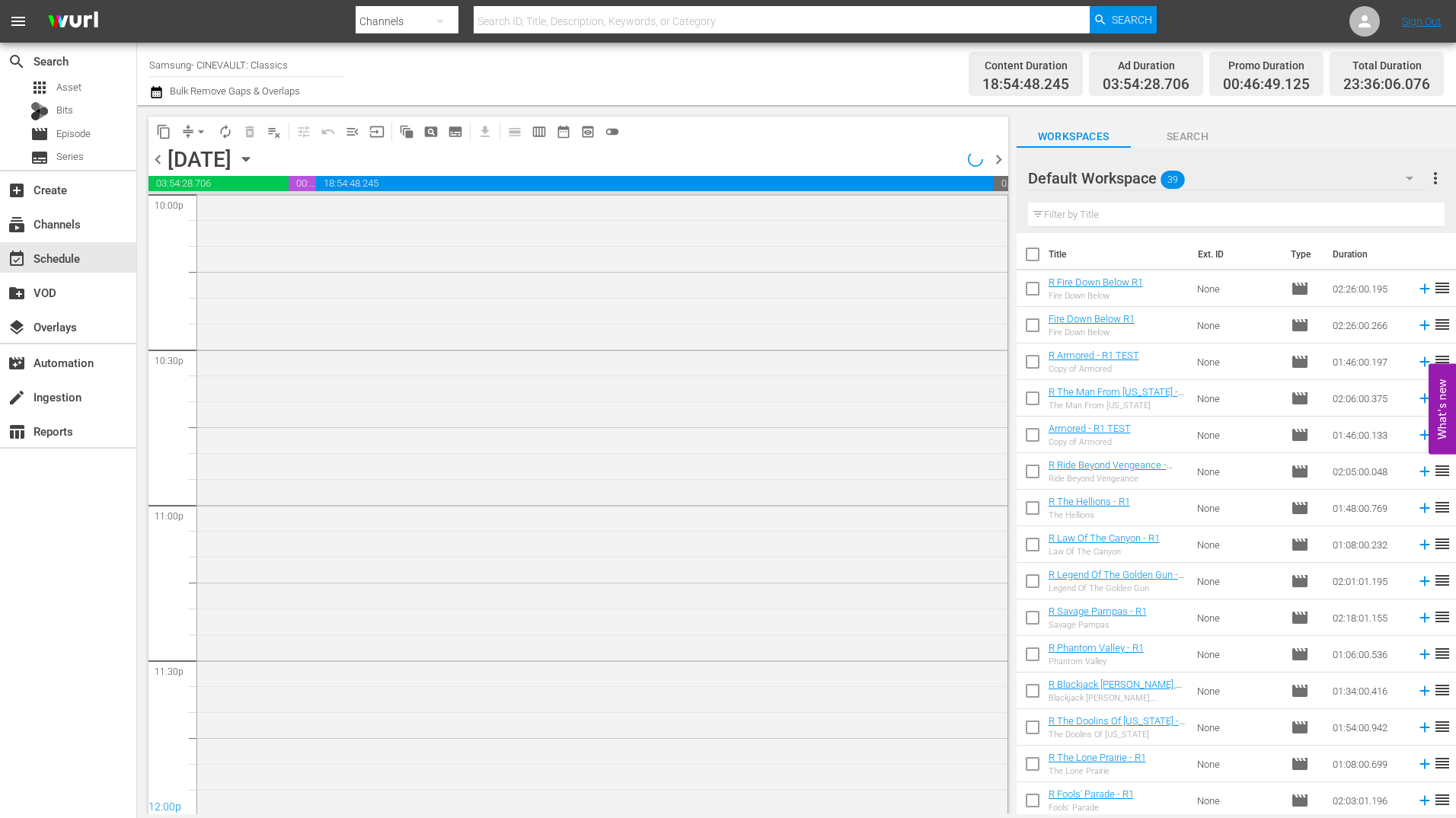
scroll to position [6857, 0]
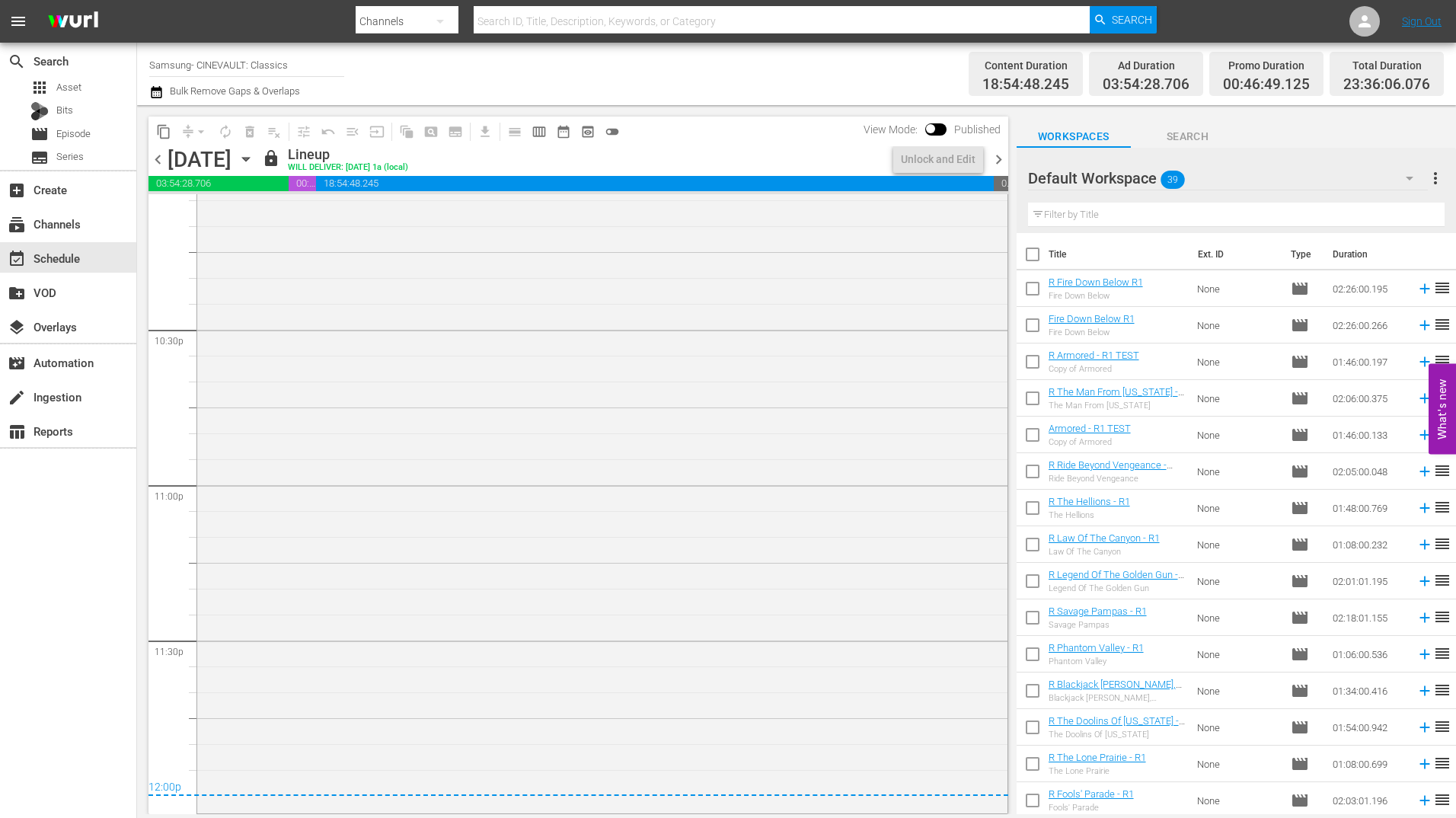
click at [997, 155] on span "chevron_right" at bounding box center [998, 159] width 19 height 19
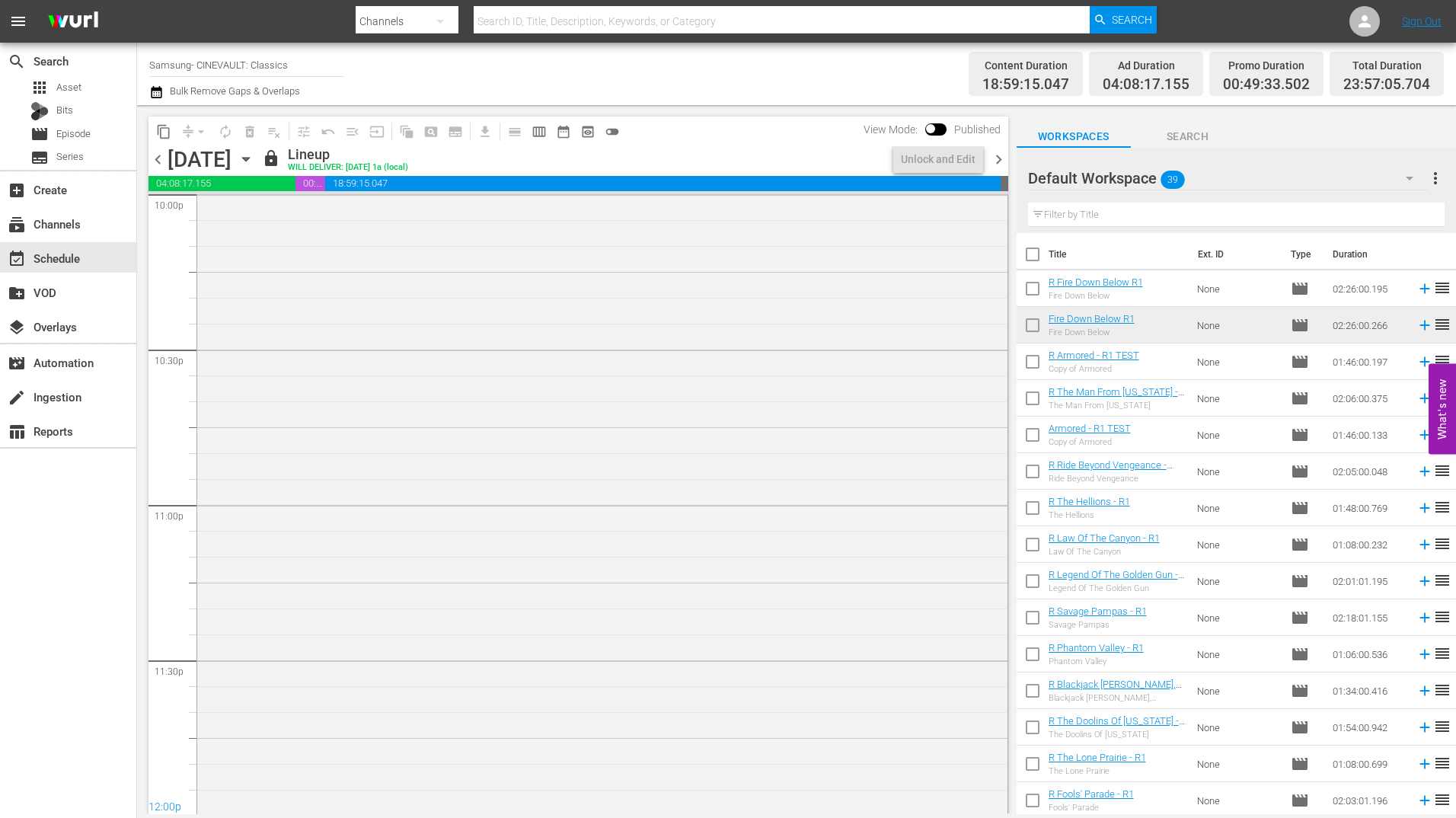
scroll to position [6842, 0]
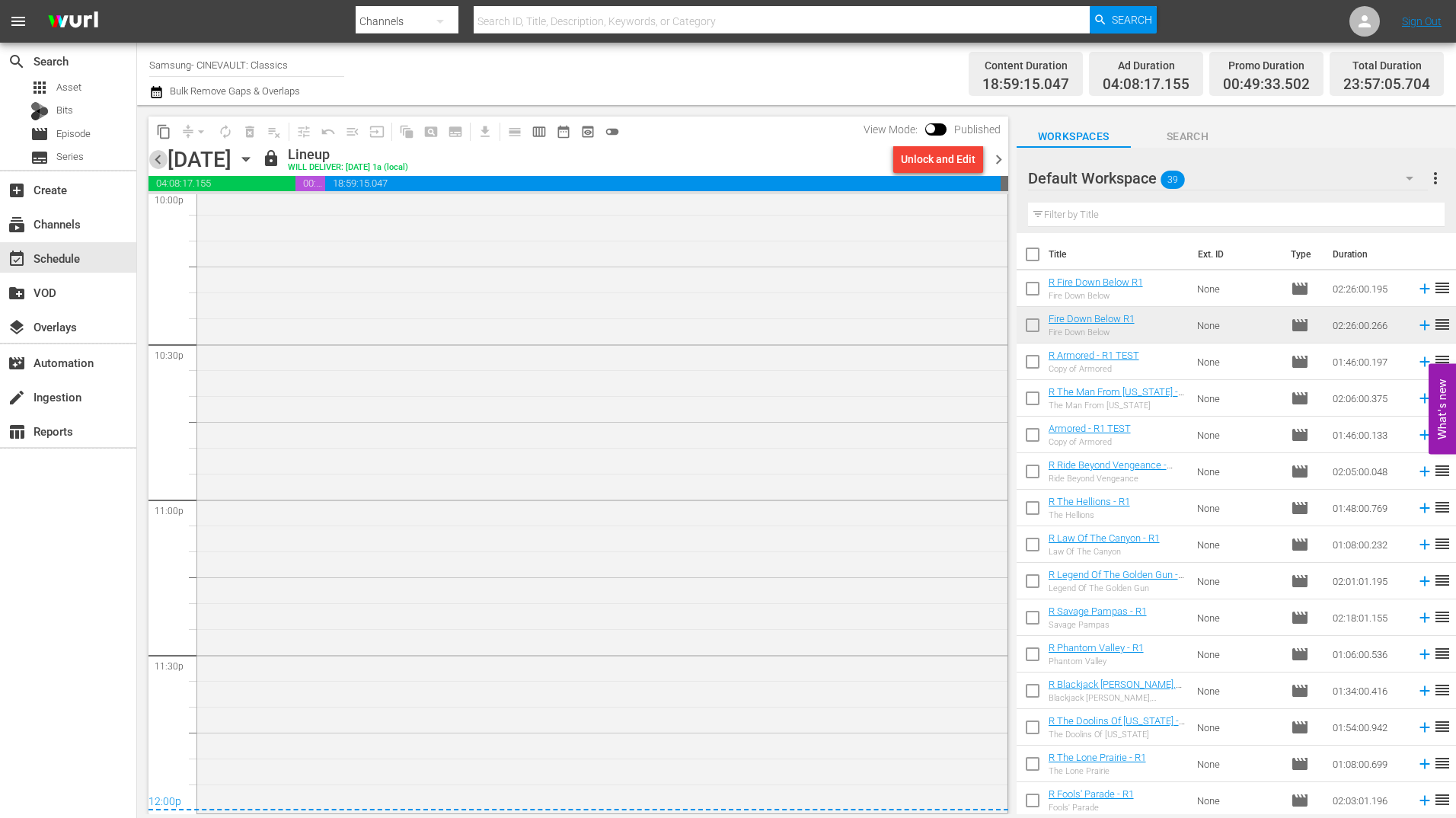
click at [156, 166] on span "chevron_left" at bounding box center [158, 159] width 19 height 19
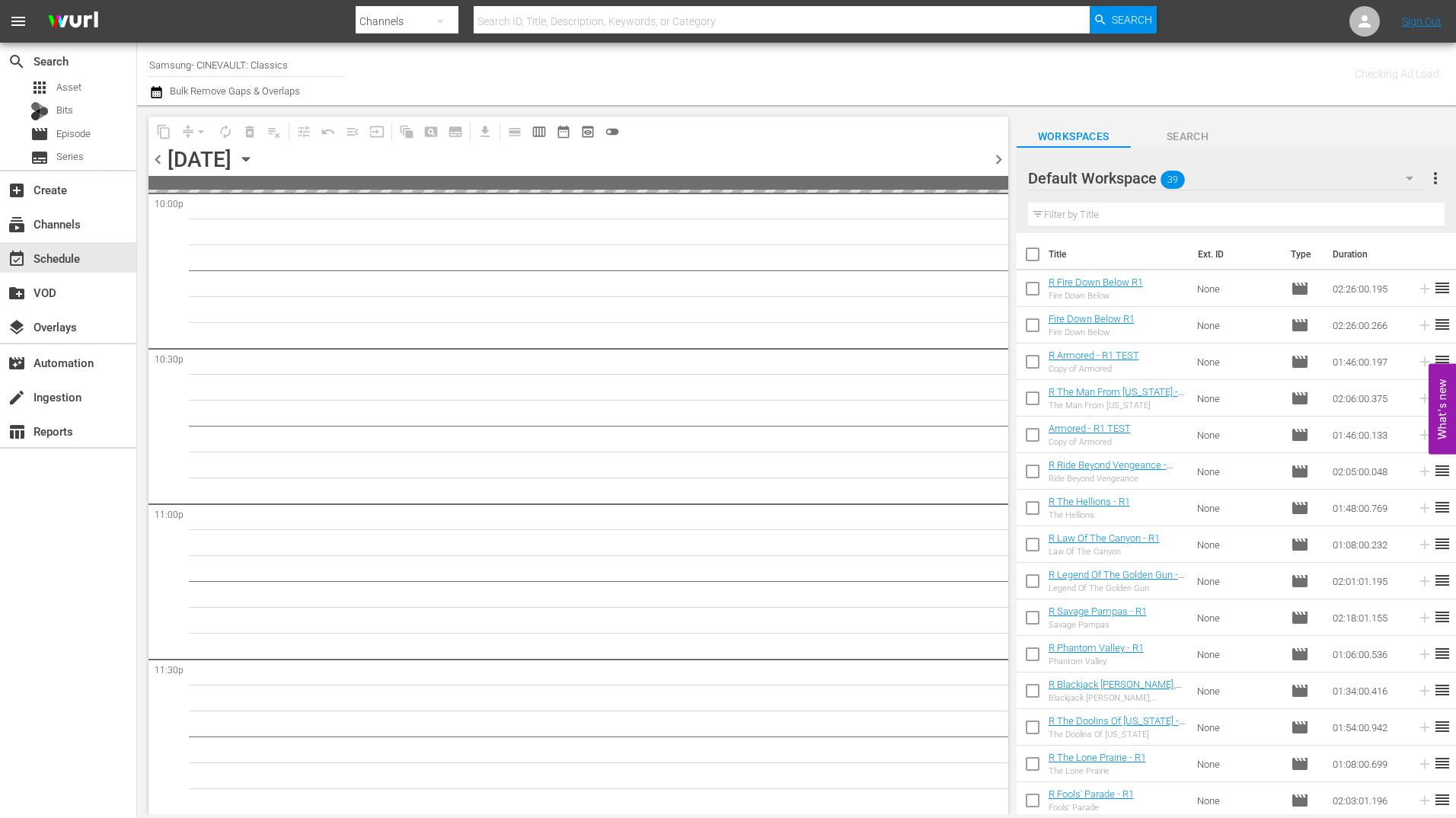
scroll to position [6837, 0]
click at [156, 166] on span "chevron_left" at bounding box center [158, 159] width 19 height 19
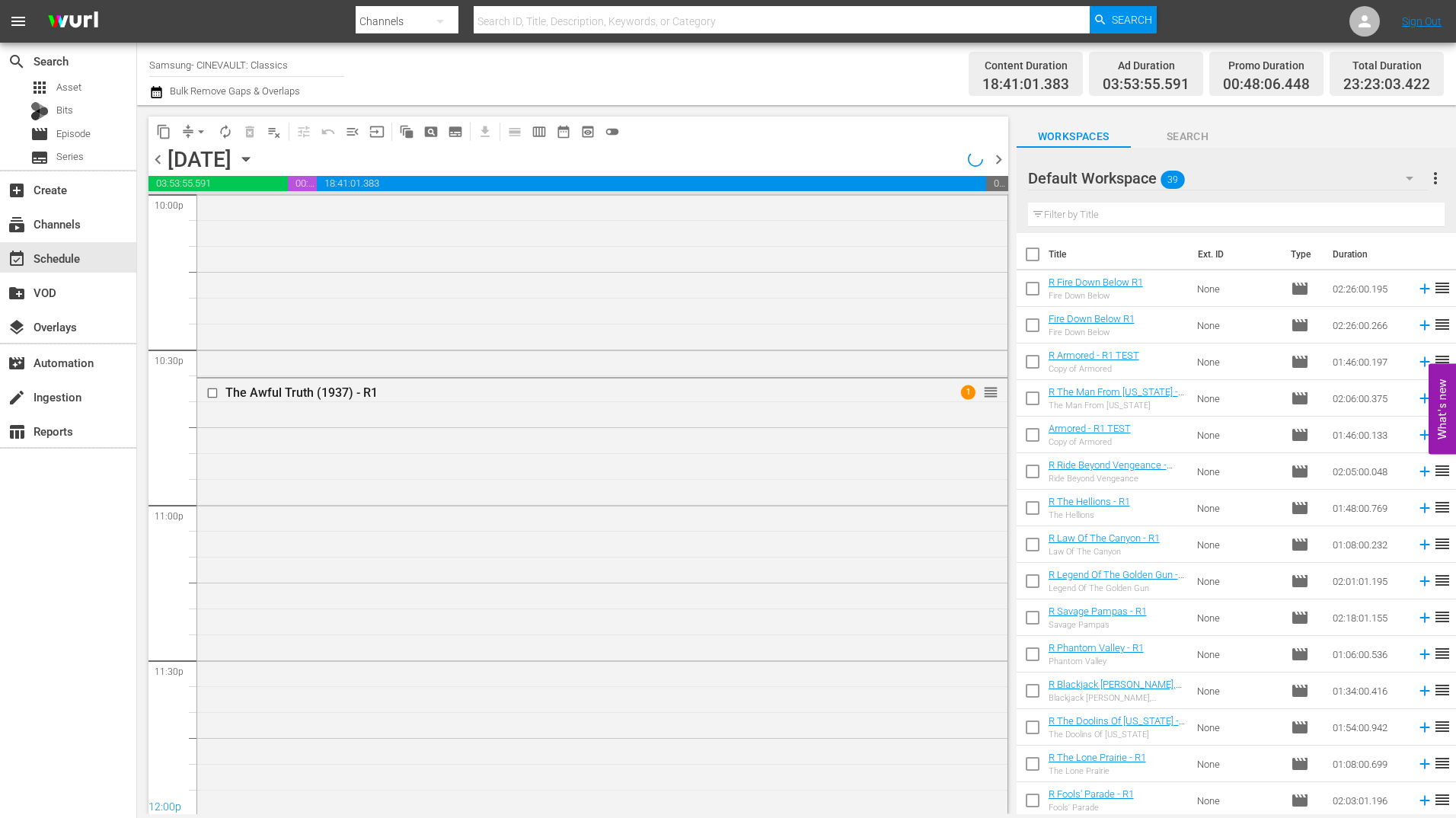
scroll to position [6981, 0]
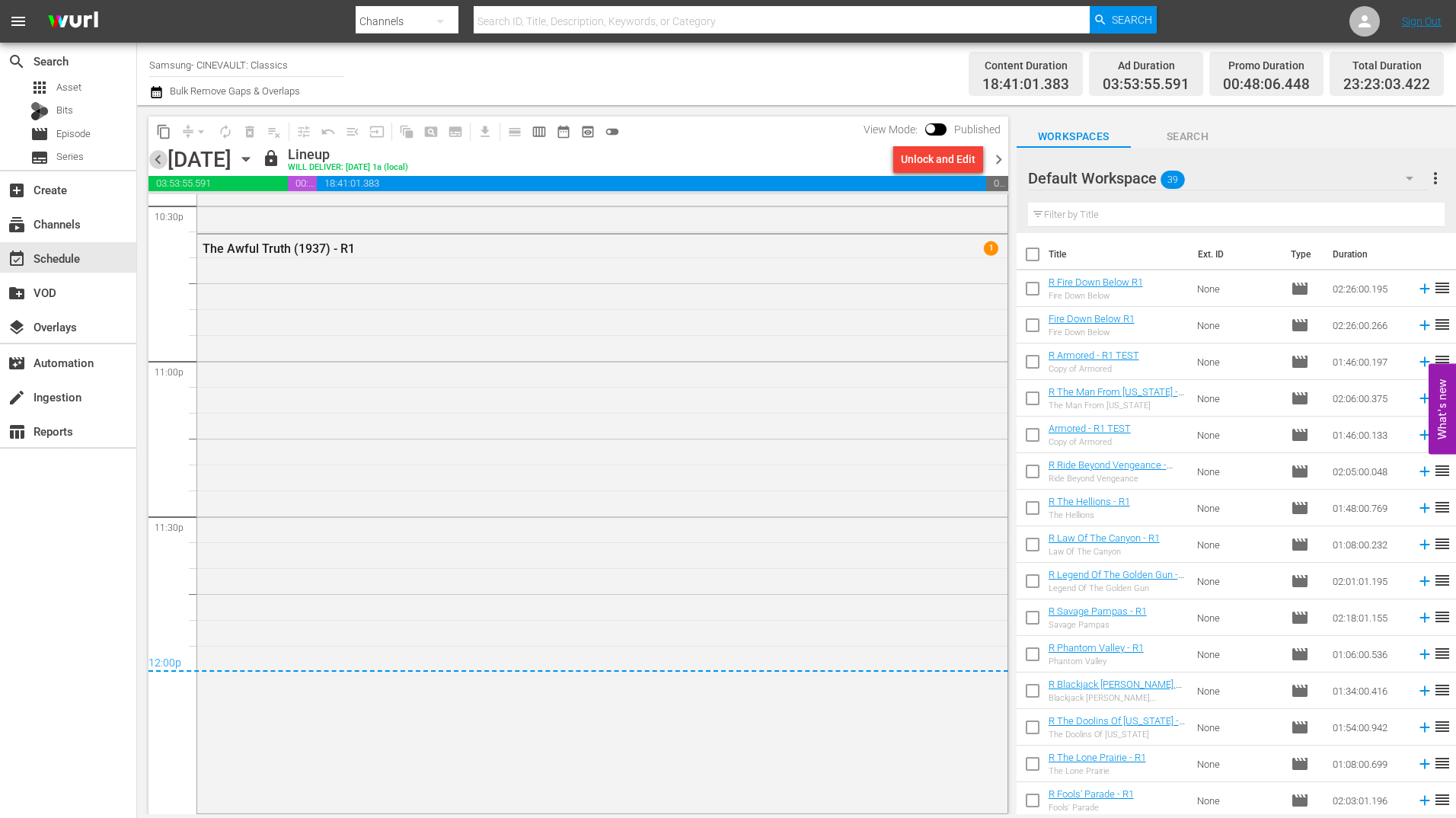
click at [156, 166] on span "chevron_left" at bounding box center [158, 159] width 19 height 19
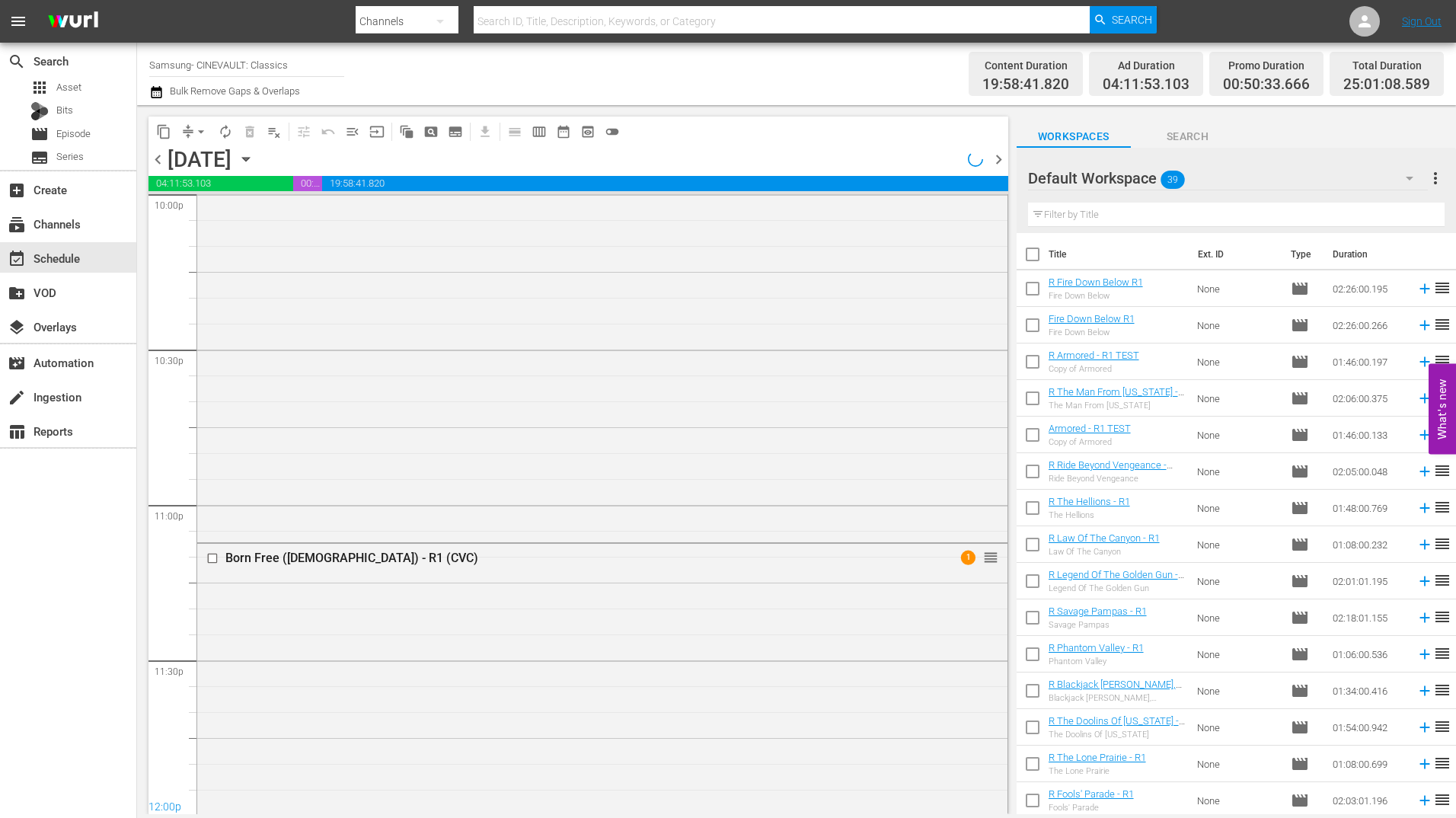
scroll to position [7172, 0]
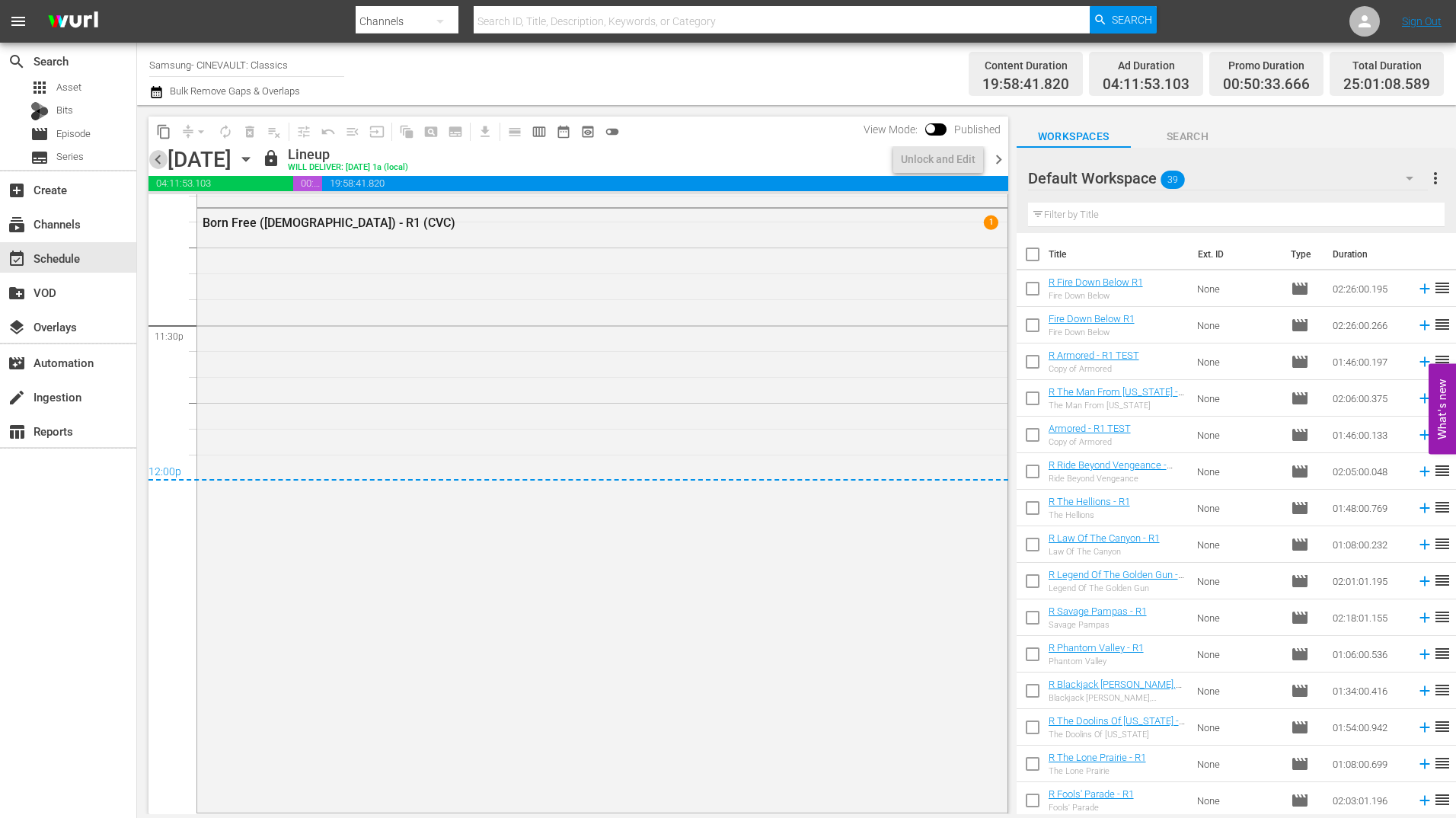
click at [156, 166] on span "chevron_left" at bounding box center [158, 159] width 19 height 19
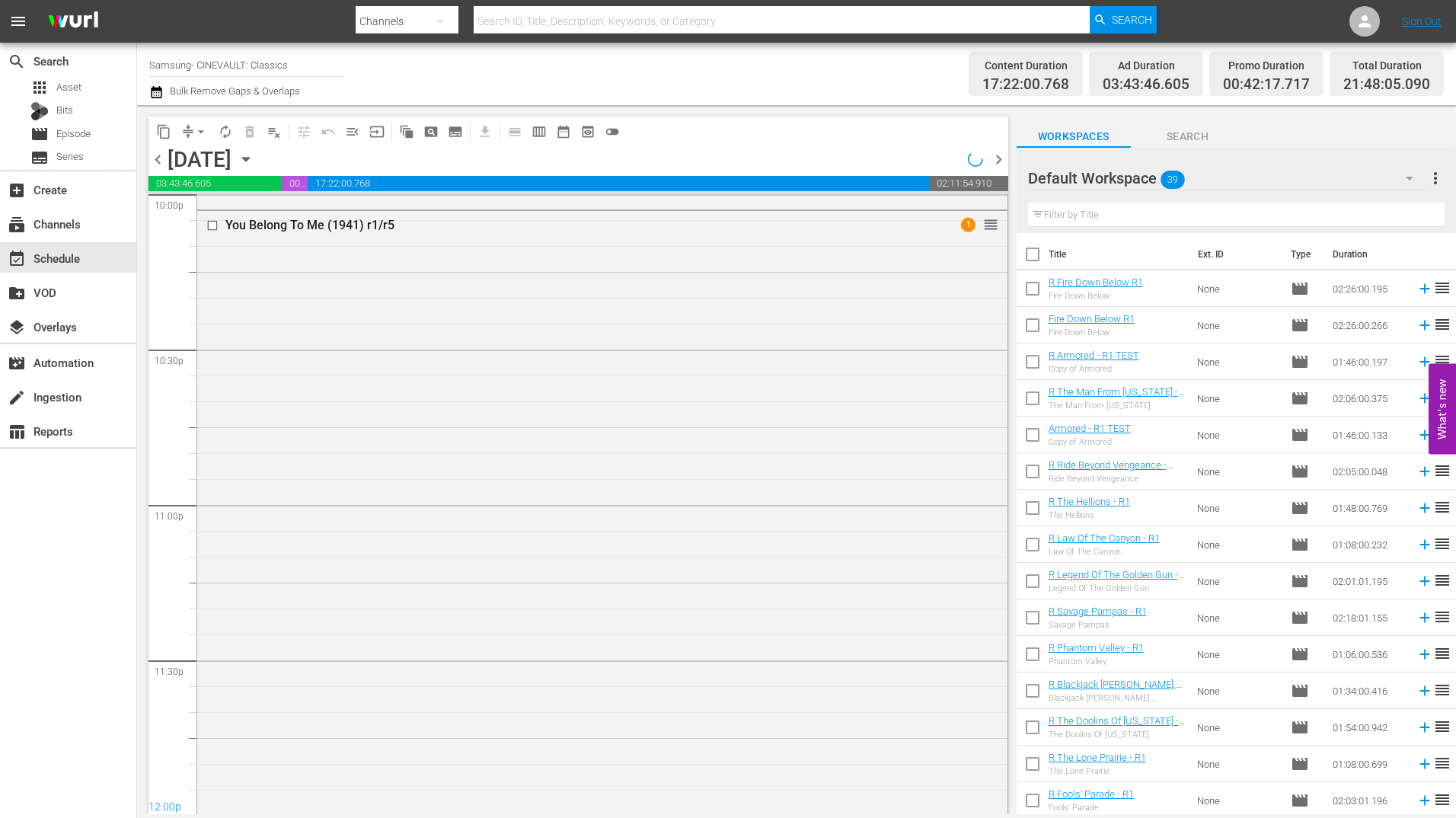
scroll to position [6856, 0]
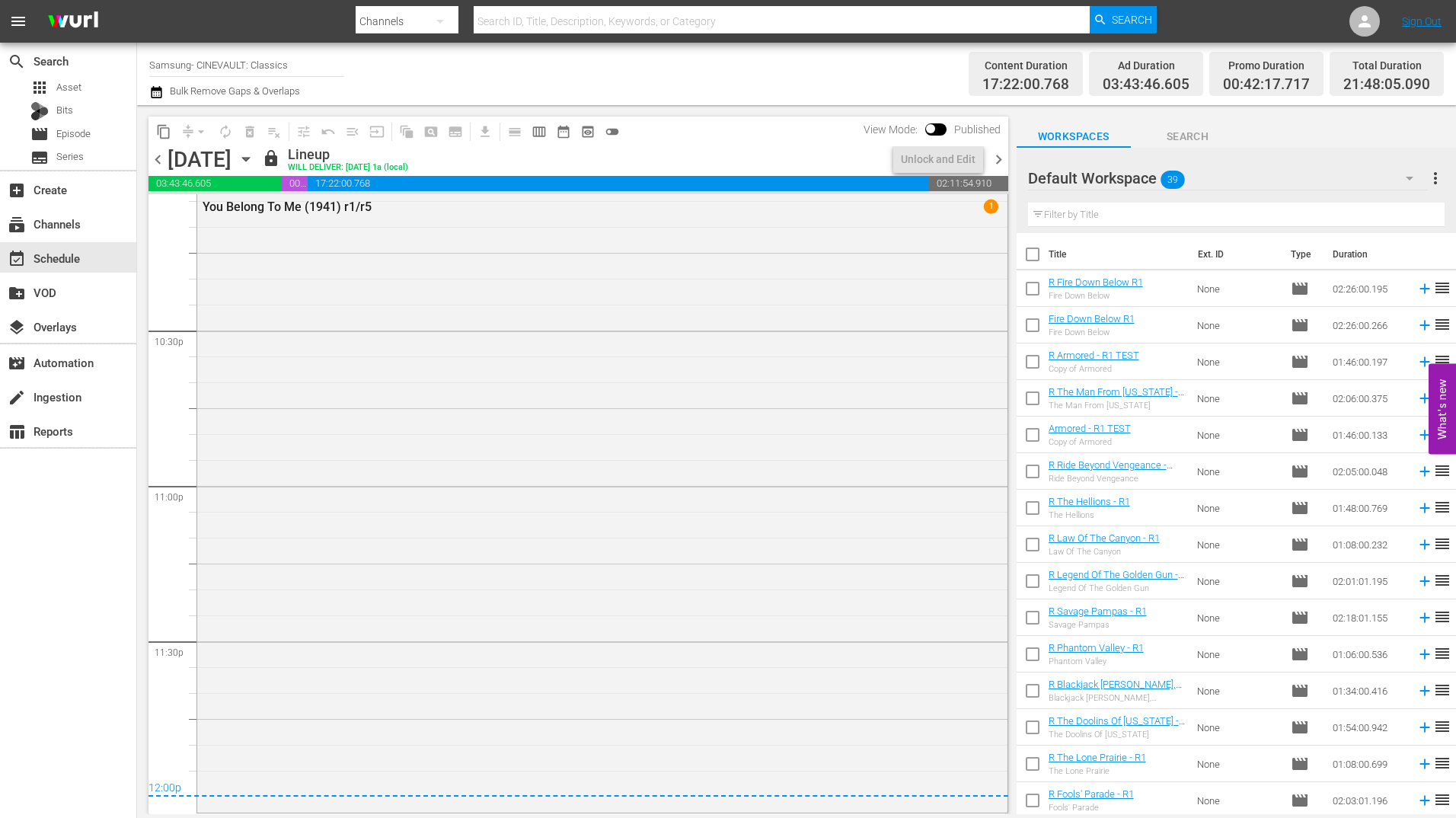
click at [156, 166] on span "chevron_left" at bounding box center [158, 159] width 19 height 19
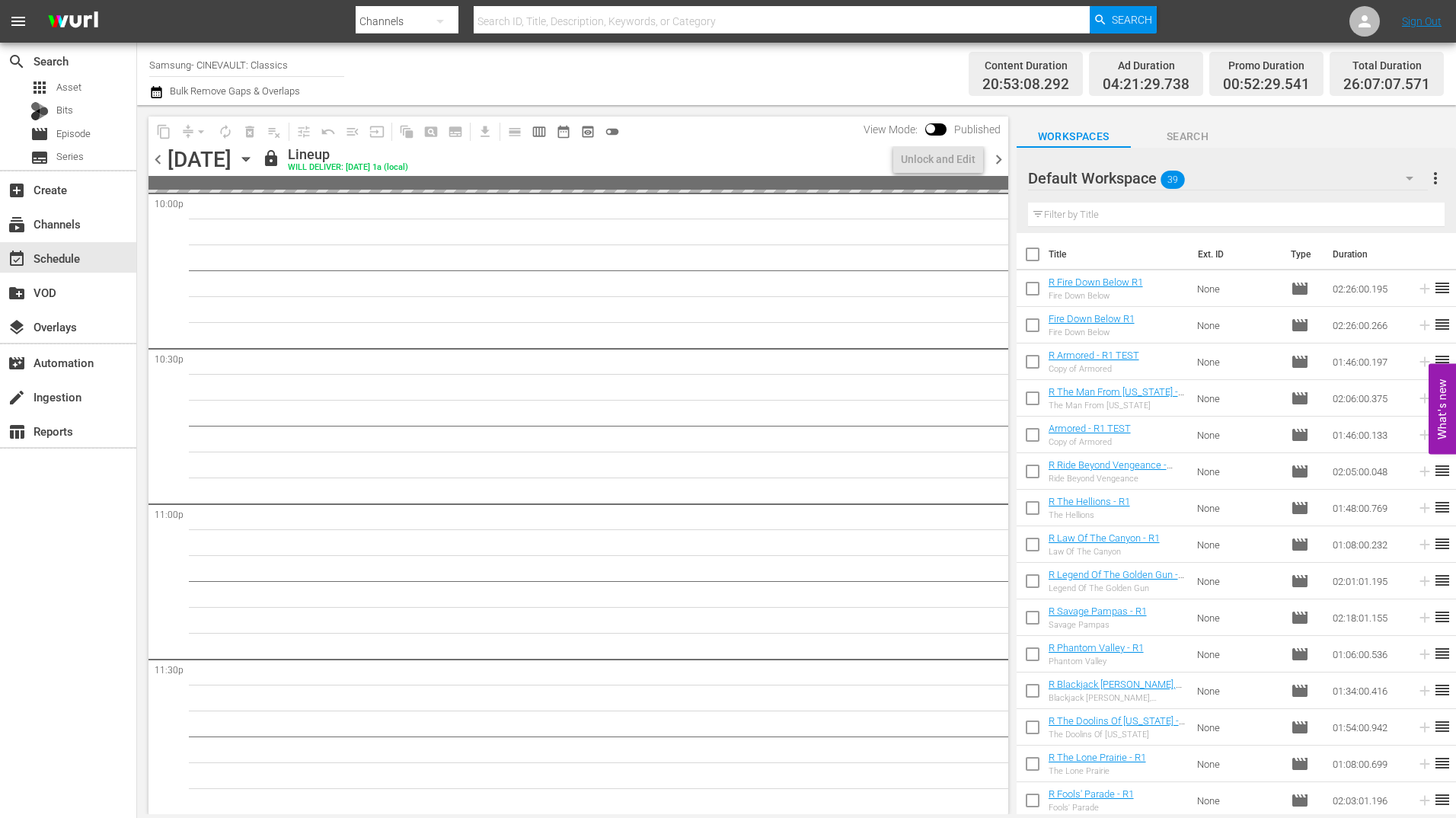
scroll to position [7462, 0]
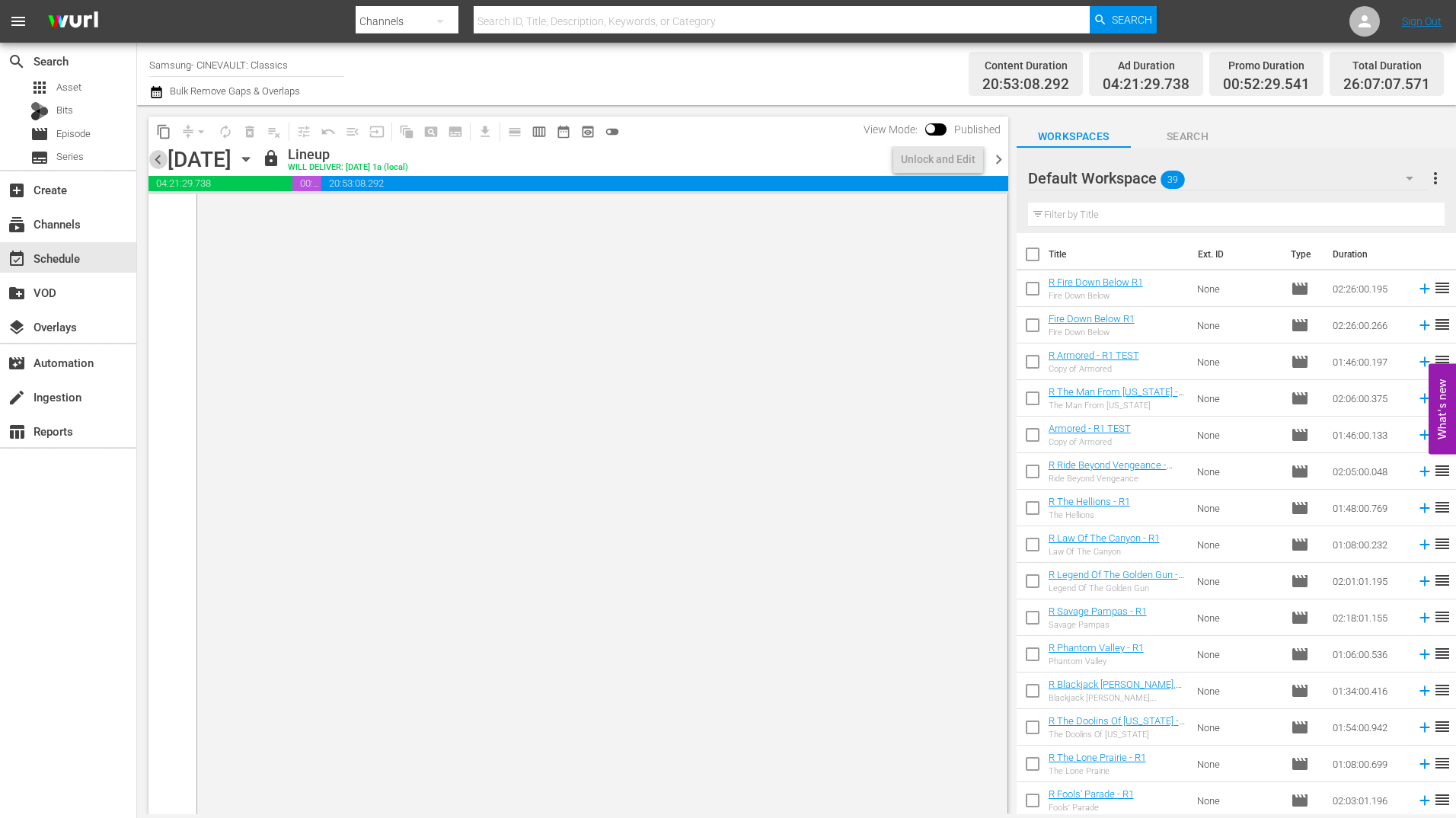
click at [156, 166] on span "chevron_left" at bounding box center [158, 159] width 19 height 19
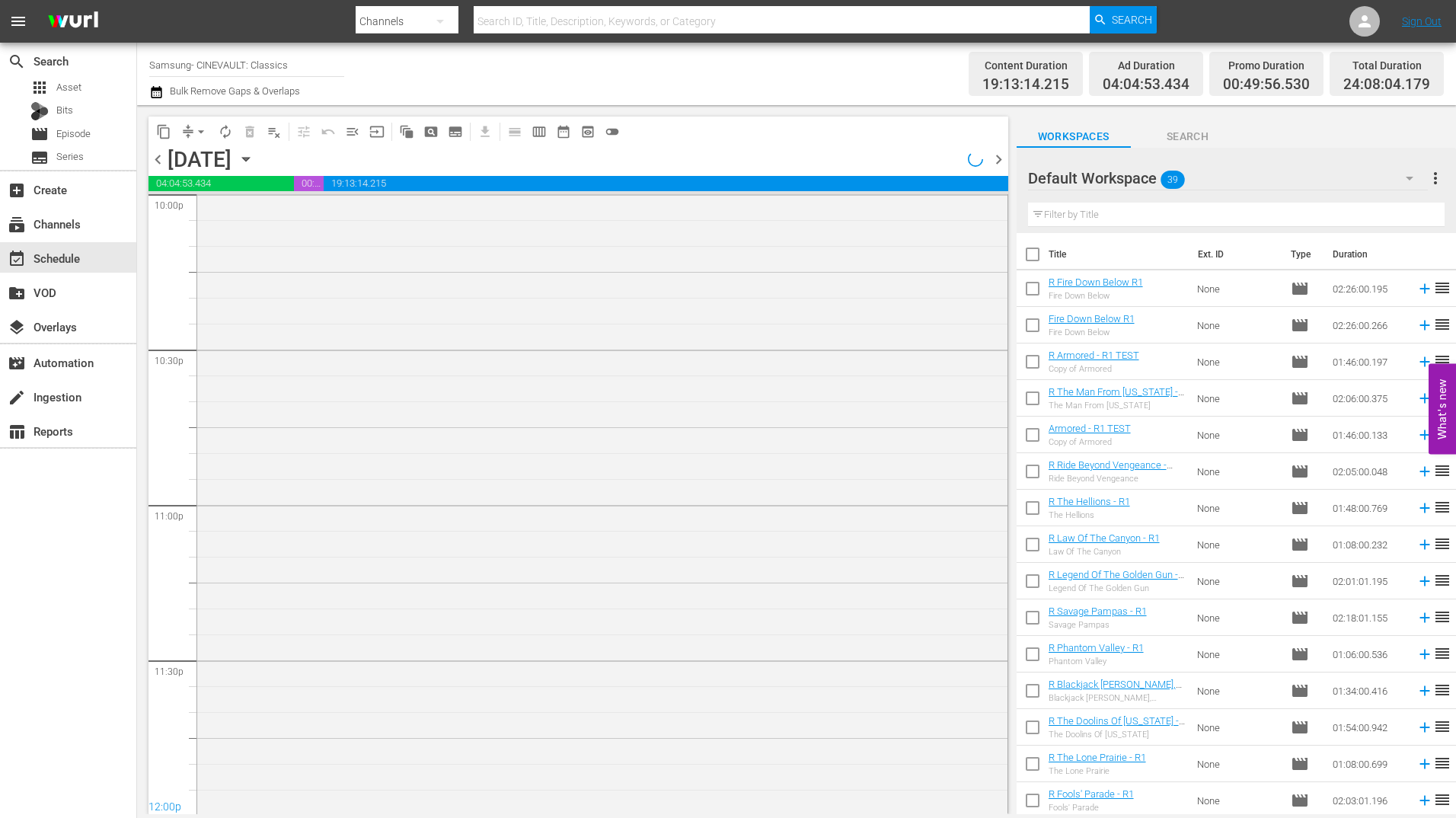
scroll to position [6880, 0]
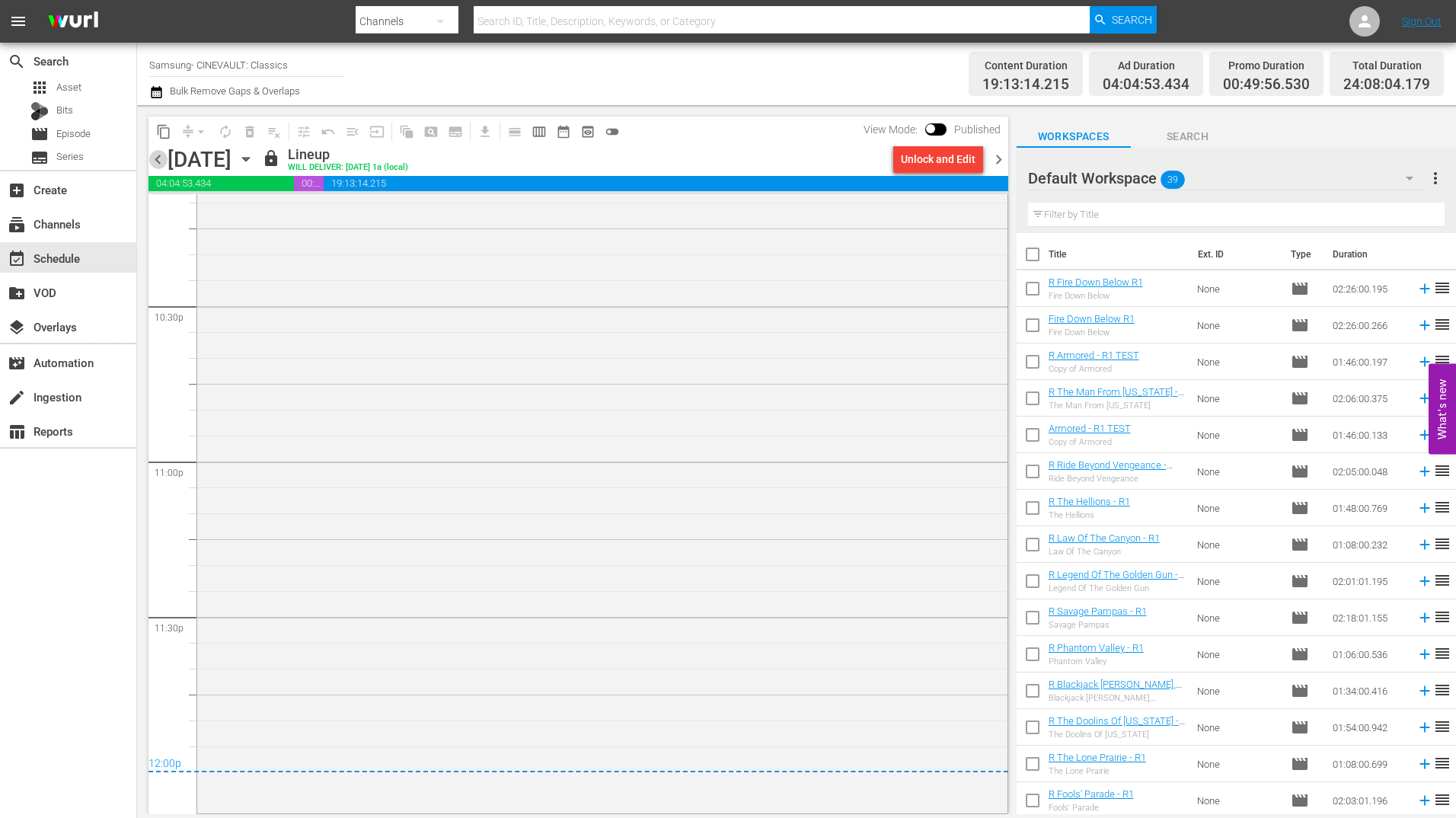
click at [156, 166] on span "chevron_left" at bounding box center [158, 159] width 19 height 19
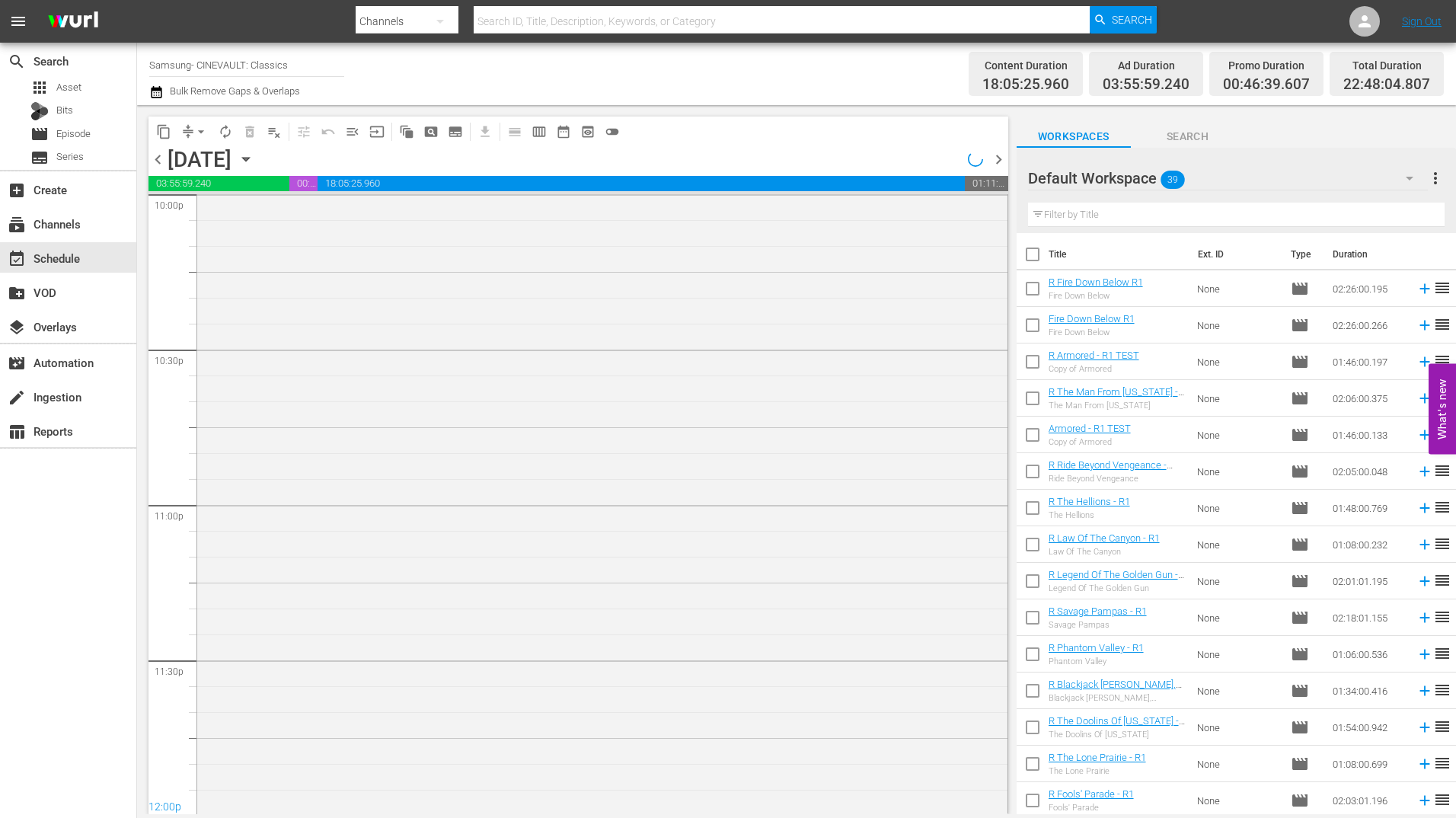
scroll to position [6846, 0]
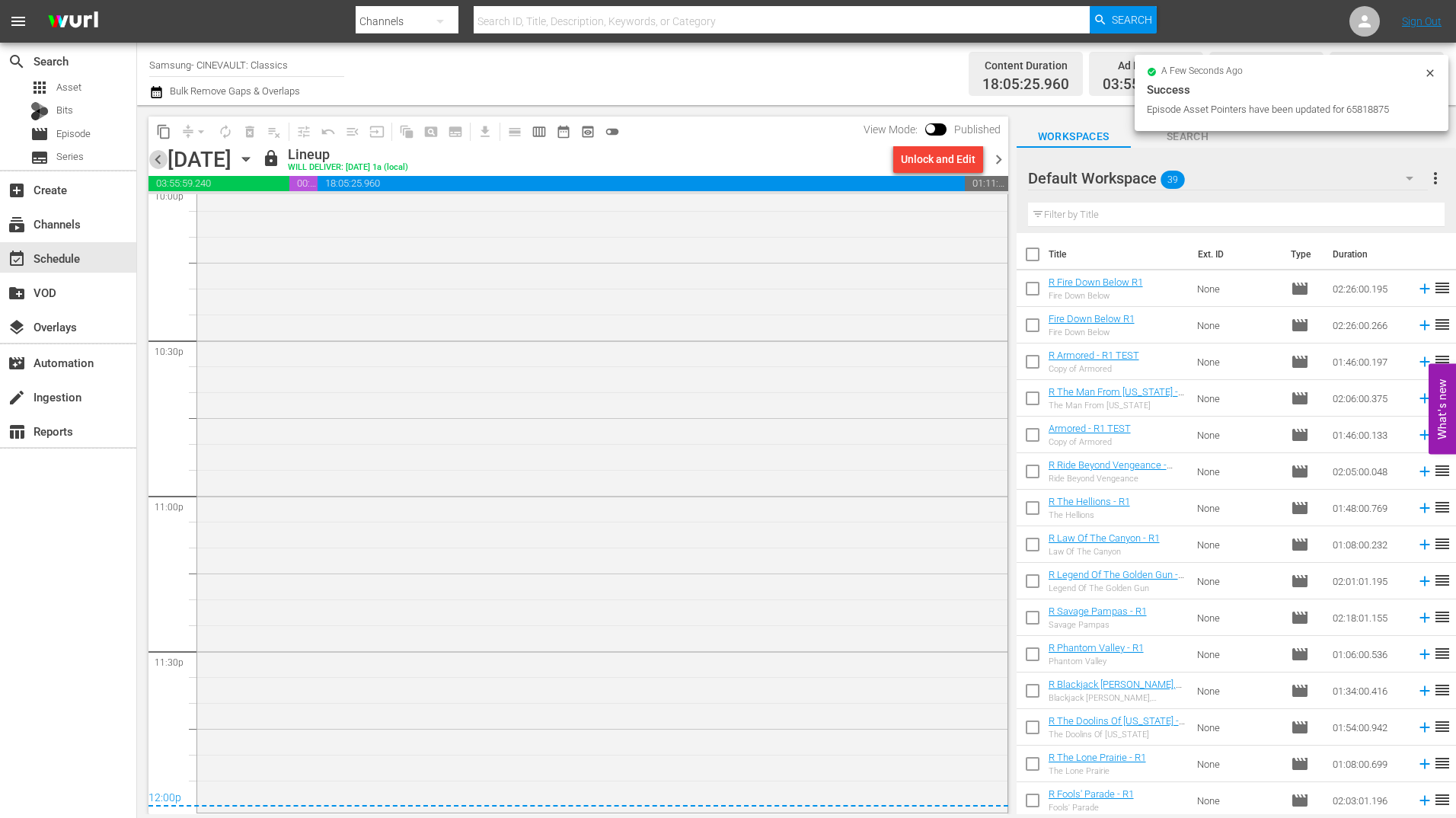
click at [156, 166] on span "chevron_left" at bounding box center [158, 159] width 19 height 19
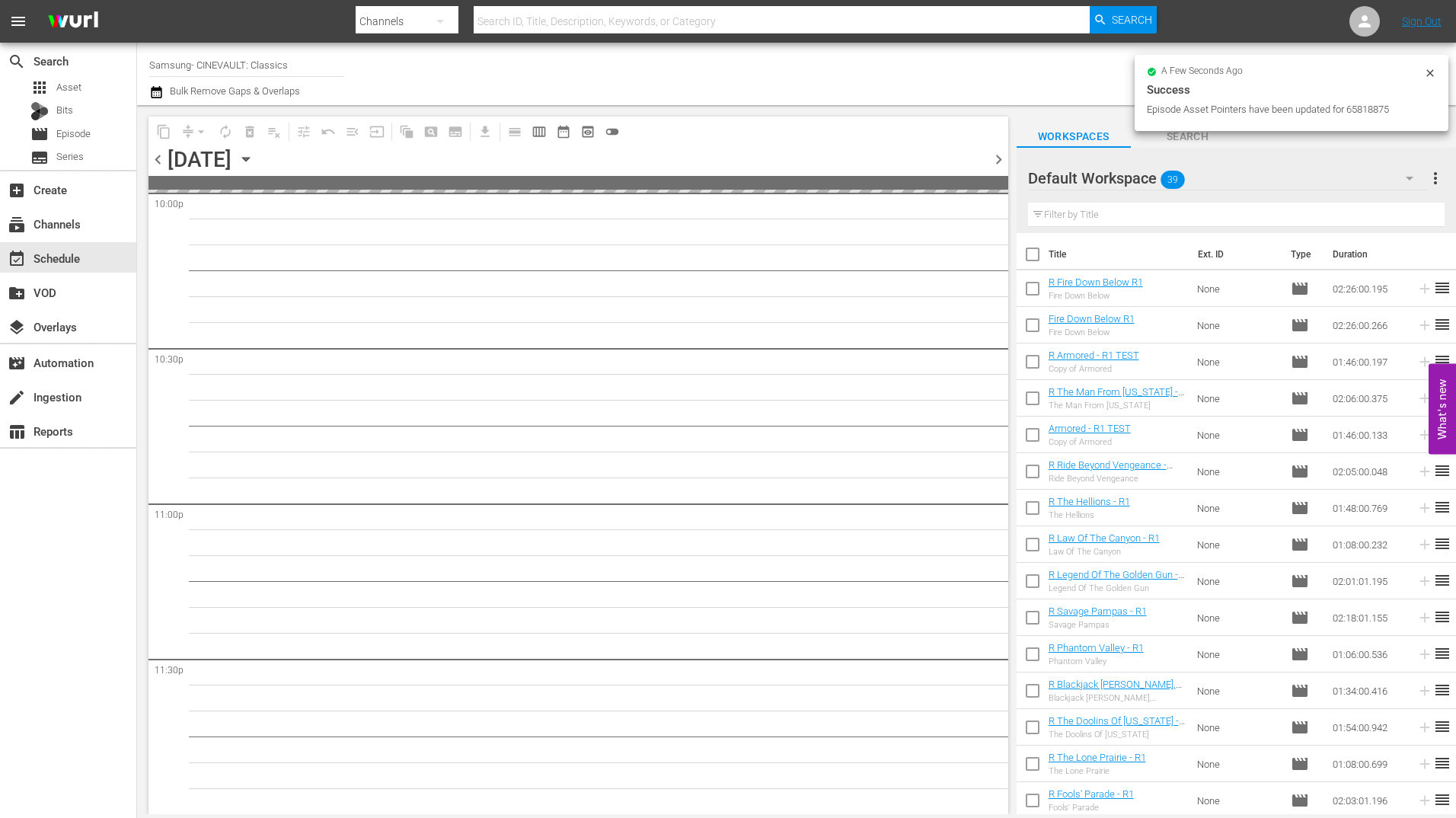
scroll to position [6837, 0]
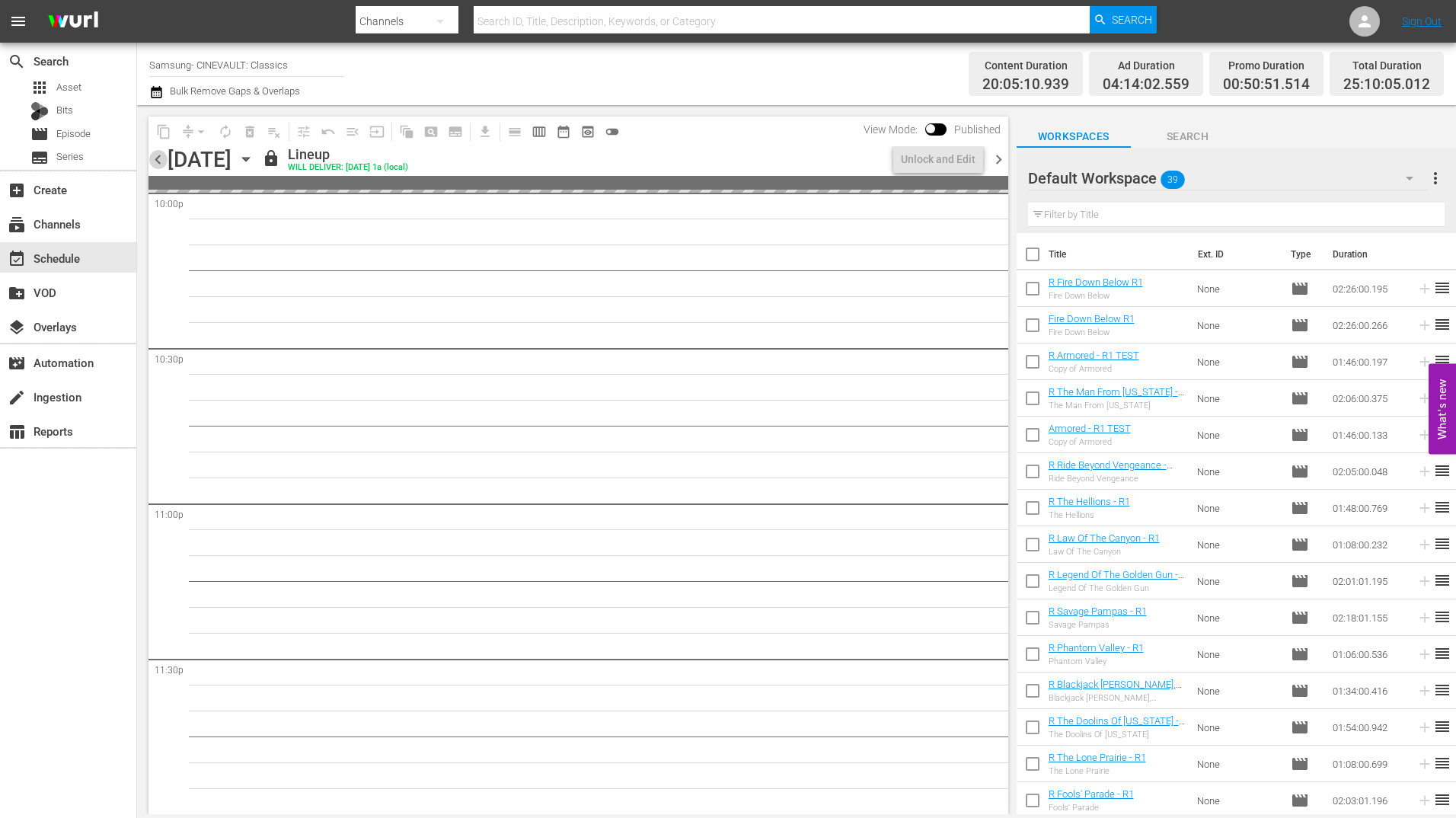
click at [156, 166] on span "chevron_left" at bounding box center [158, 159] width 19 height 19
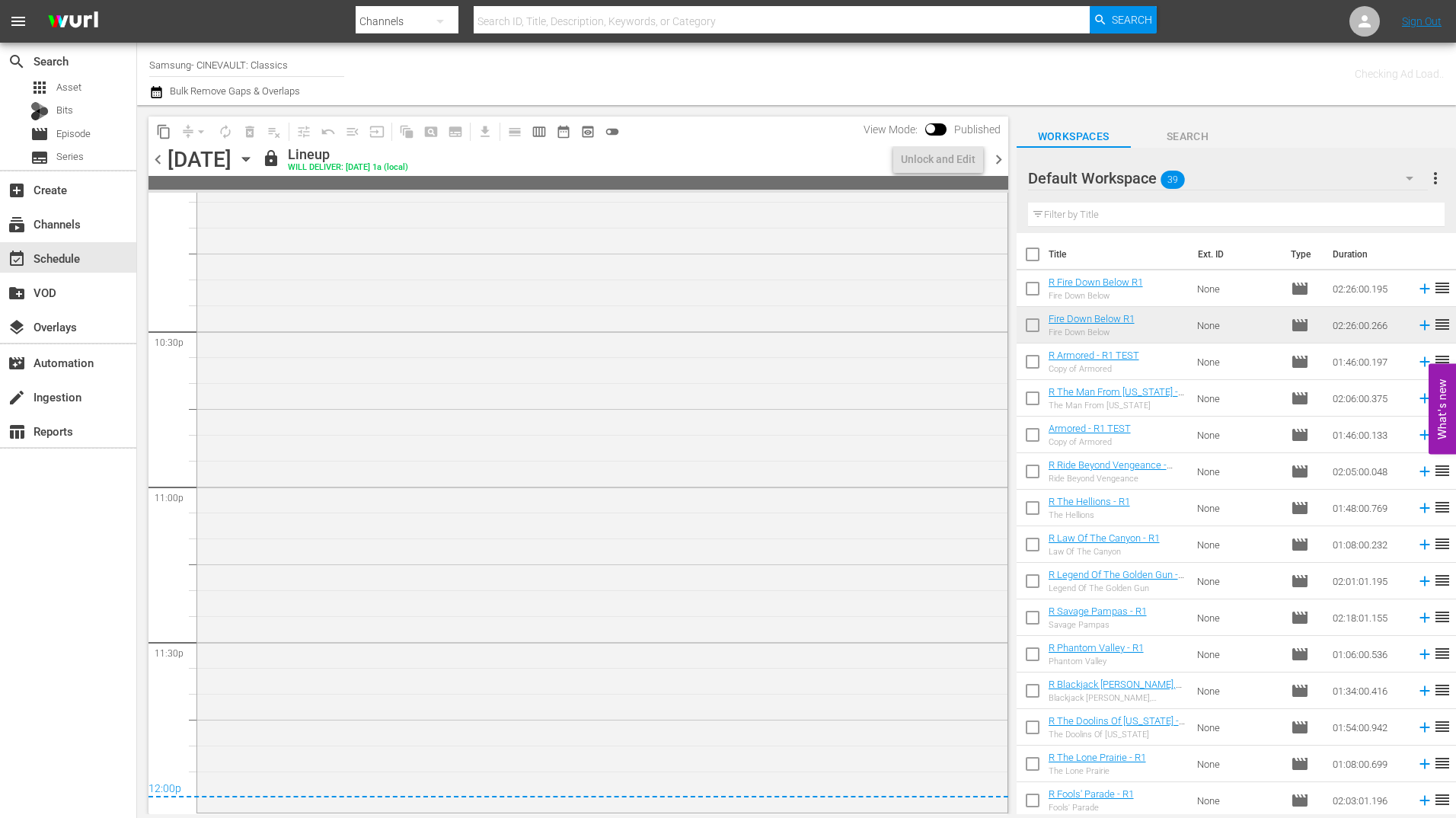
scroll to position [6855, 0]
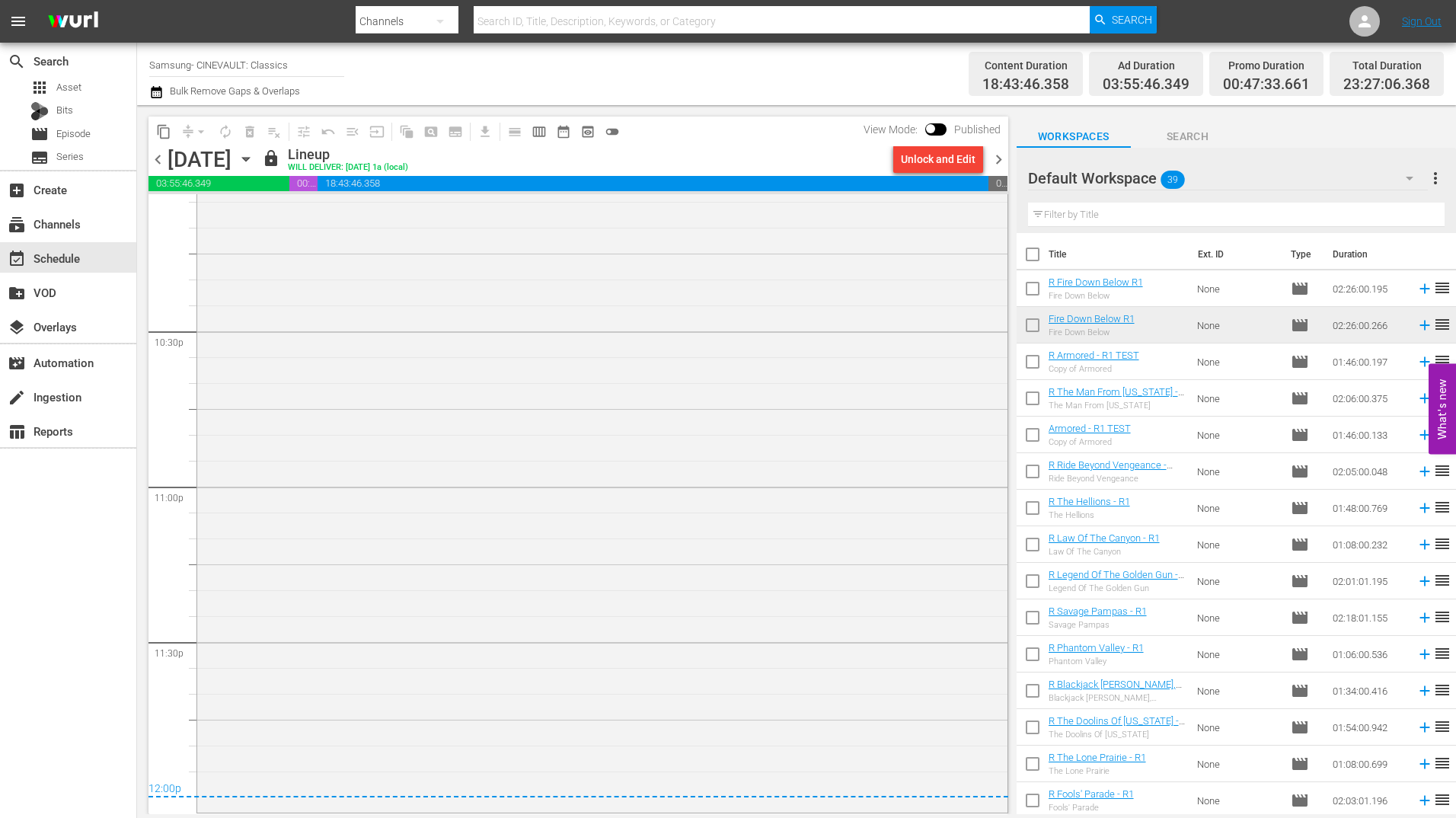
click at [156, 166] on span "chevron_left" at bounding box center [158, 159] width 19 height 19
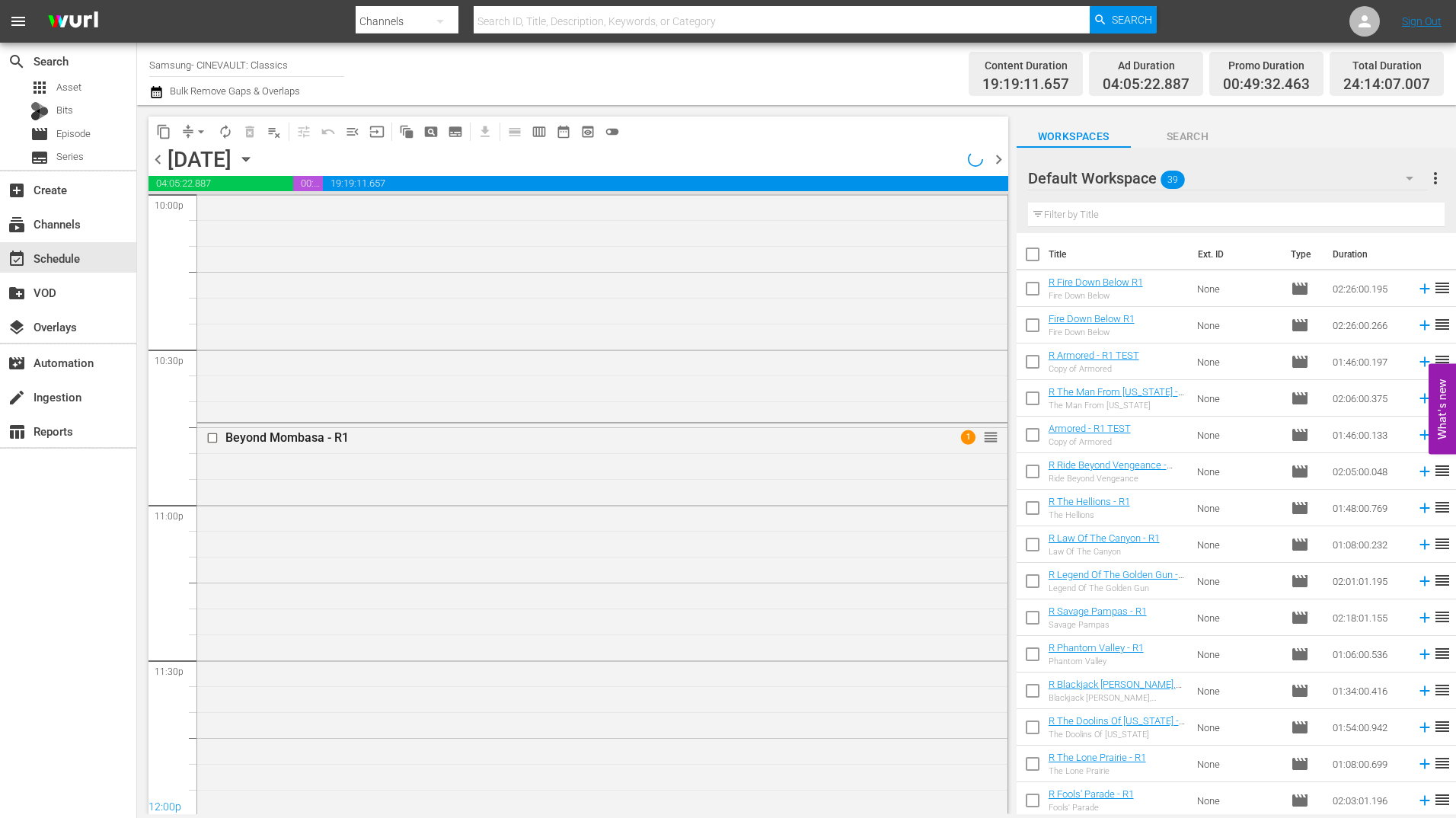
scroll to position [7026, 0]
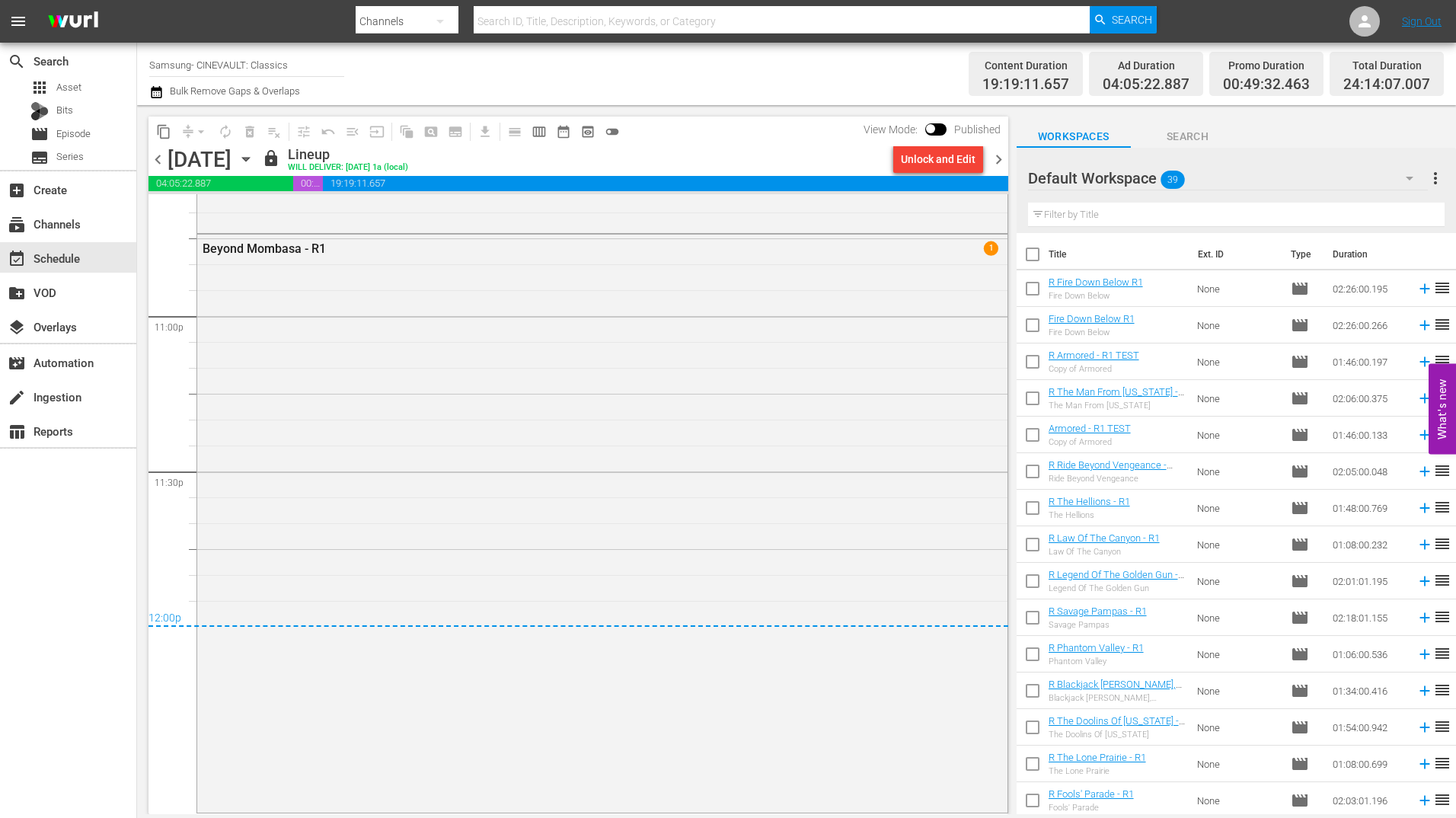
click at [1003, 161] on span "chevron_right" at bounding box center [998, 159] width 19 height 19
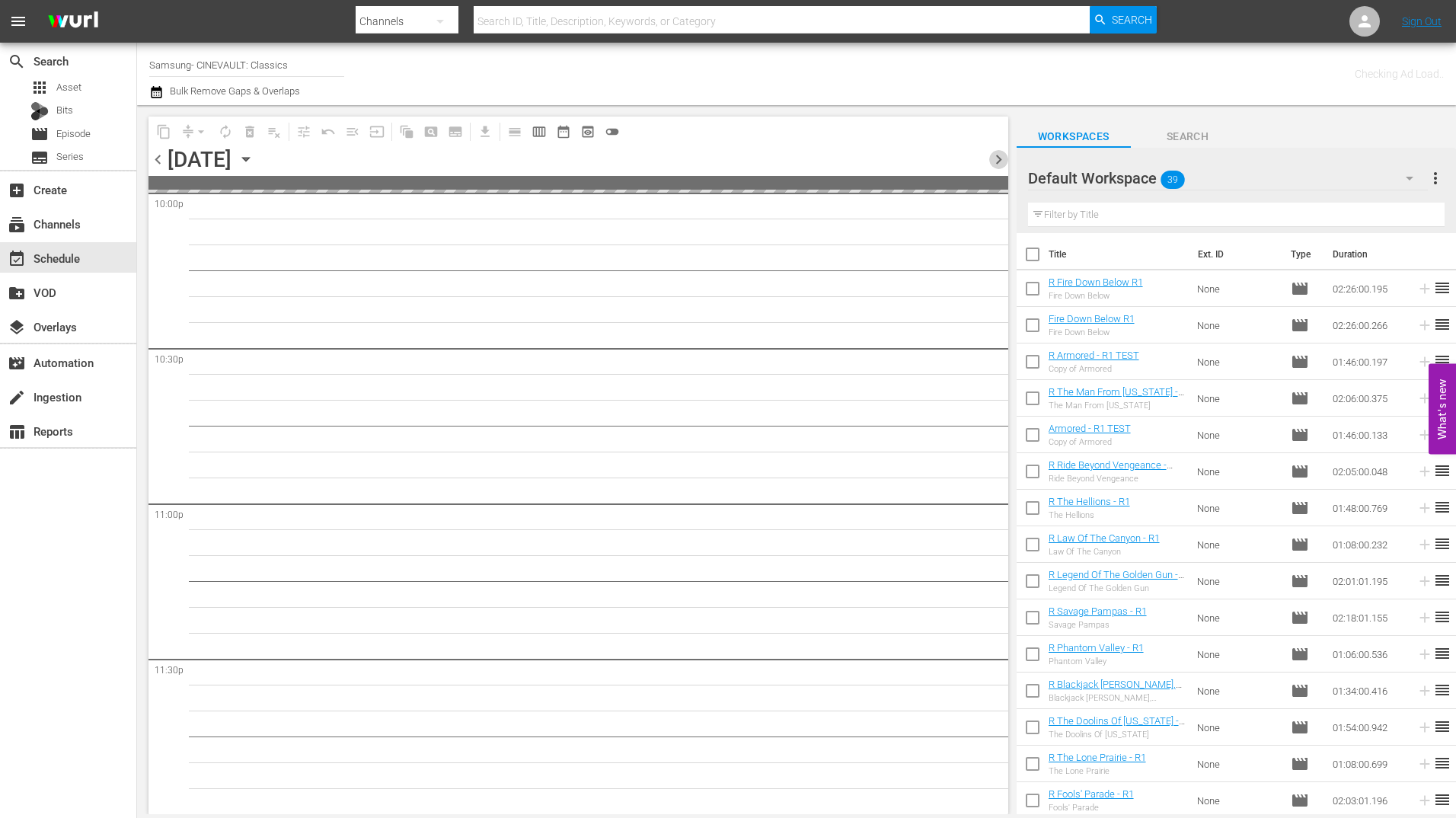
click at [1003, 161] on span "chevron_right" at bounding box center [998, 159] width 19 height 19
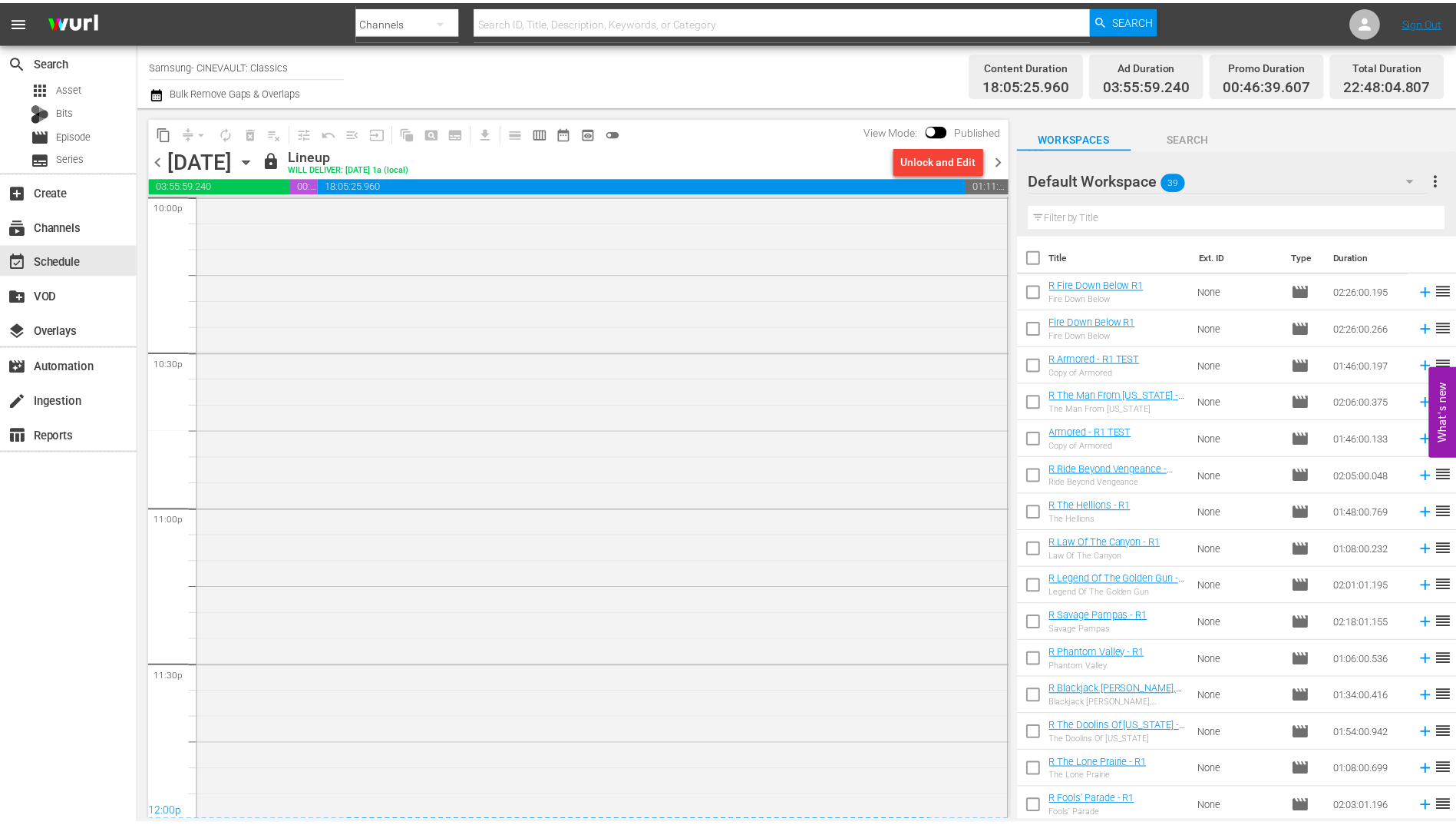
scroll to position [6905, 0]
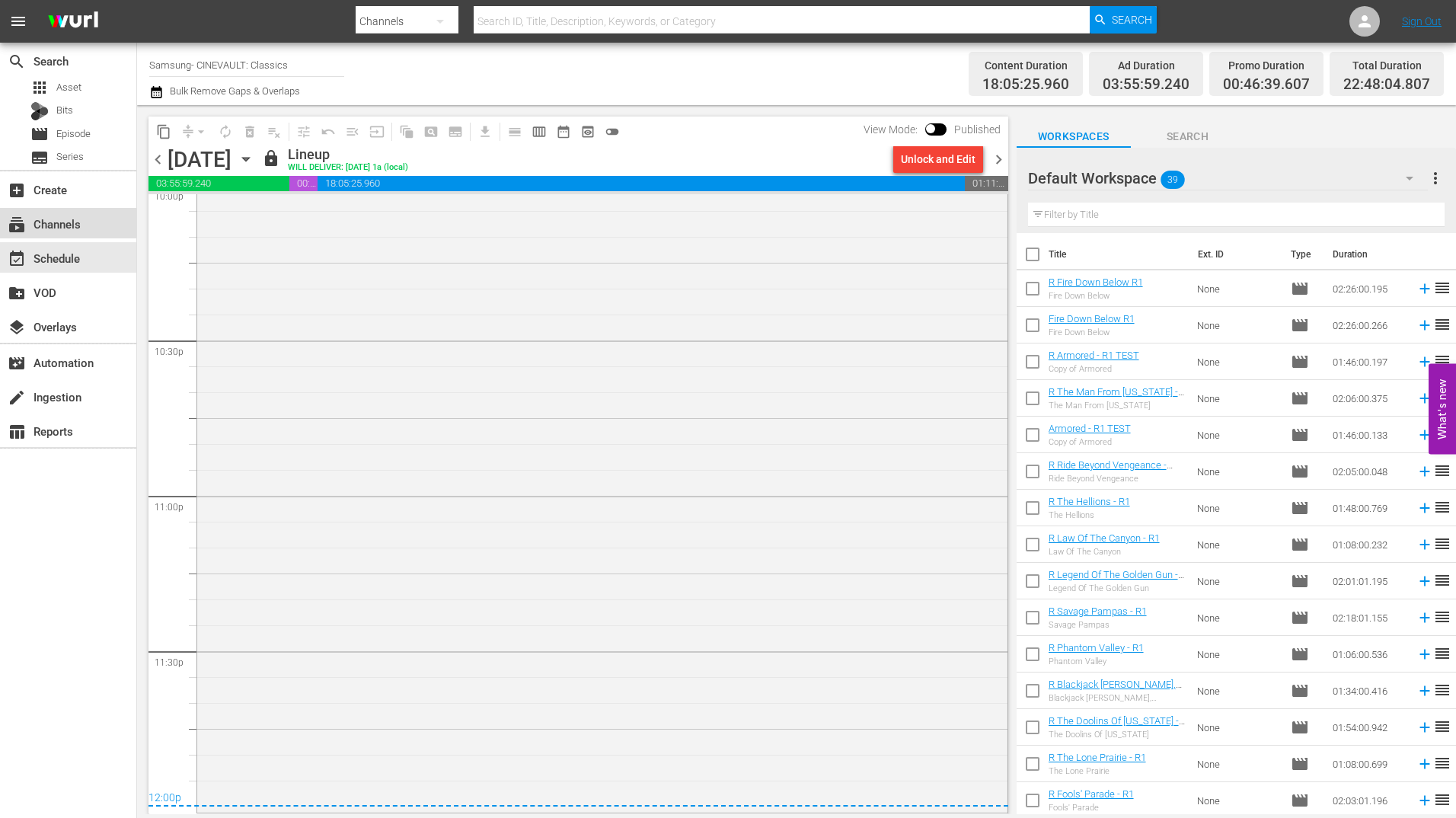
click at [87, 231] on div "subscriptions Channels" at bounding box center [68, 223] width 137 height 31
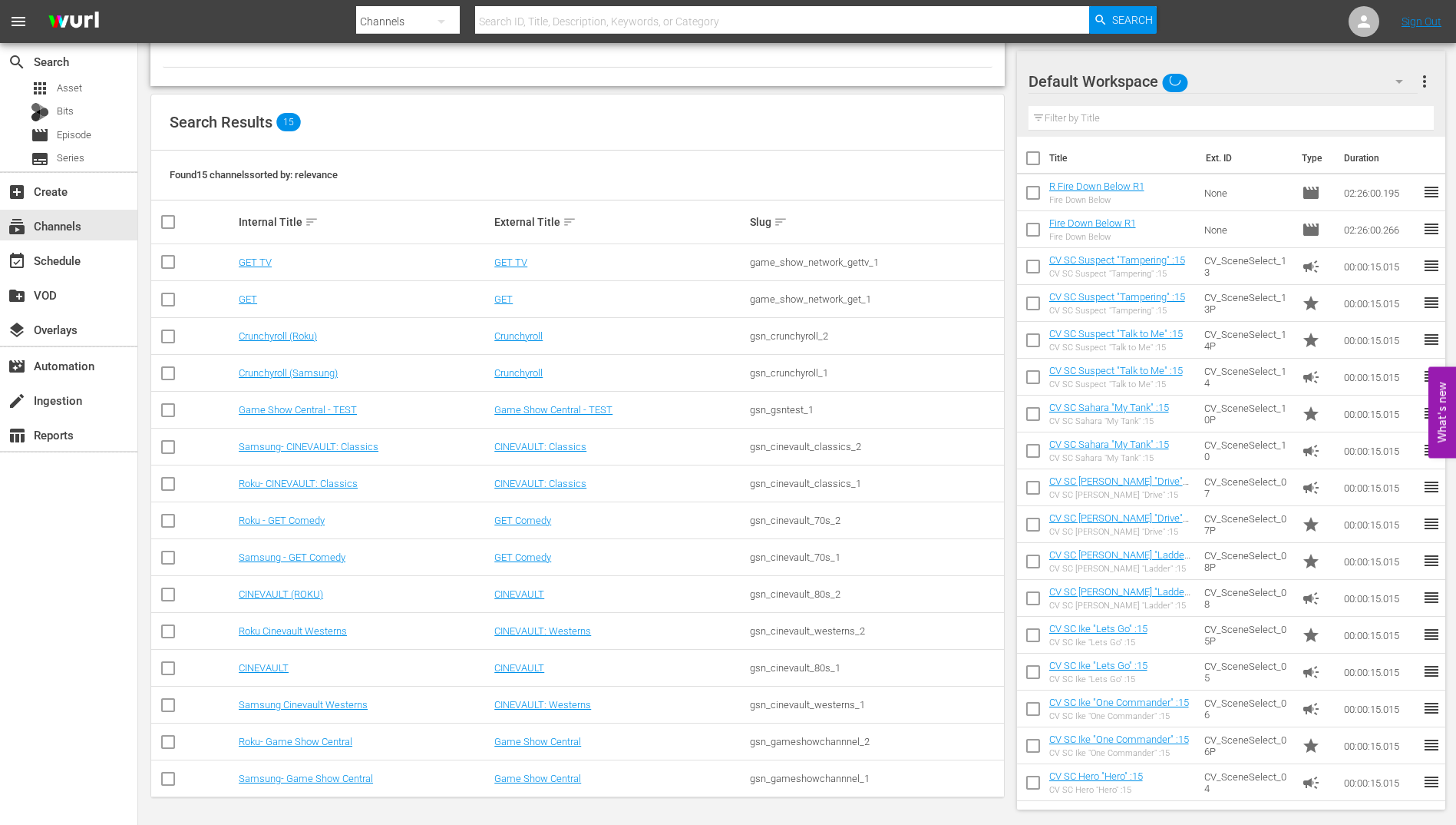
scroll to position [104, 0]
click at [317, 483] on link "Roku- CINEVAULT: Classics" at bounding box center [298, 483] width 119 height 11
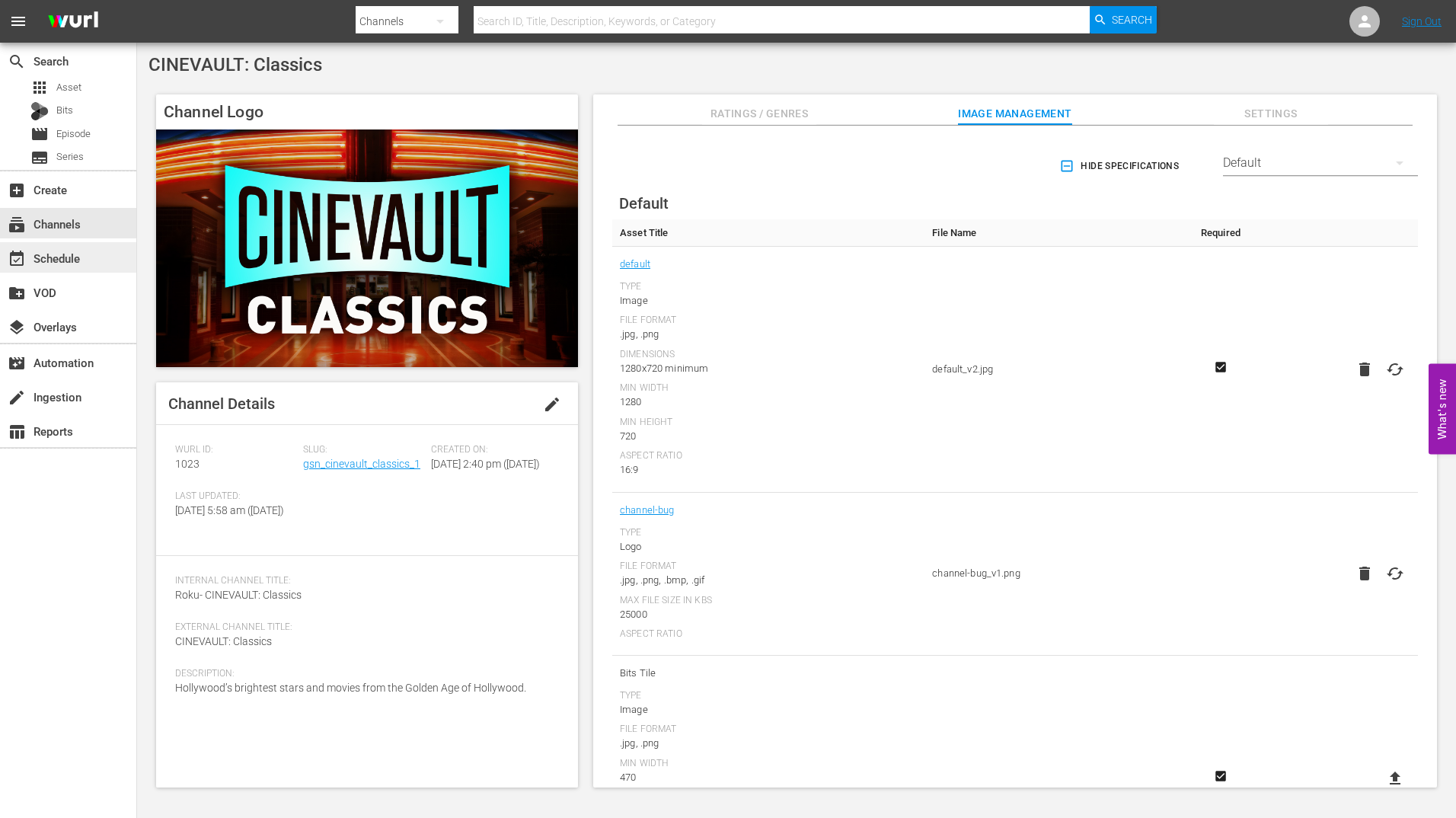
click at [125, 257] on div "event_available Schedule" at bounding box center [68, 257] width 137 height 31
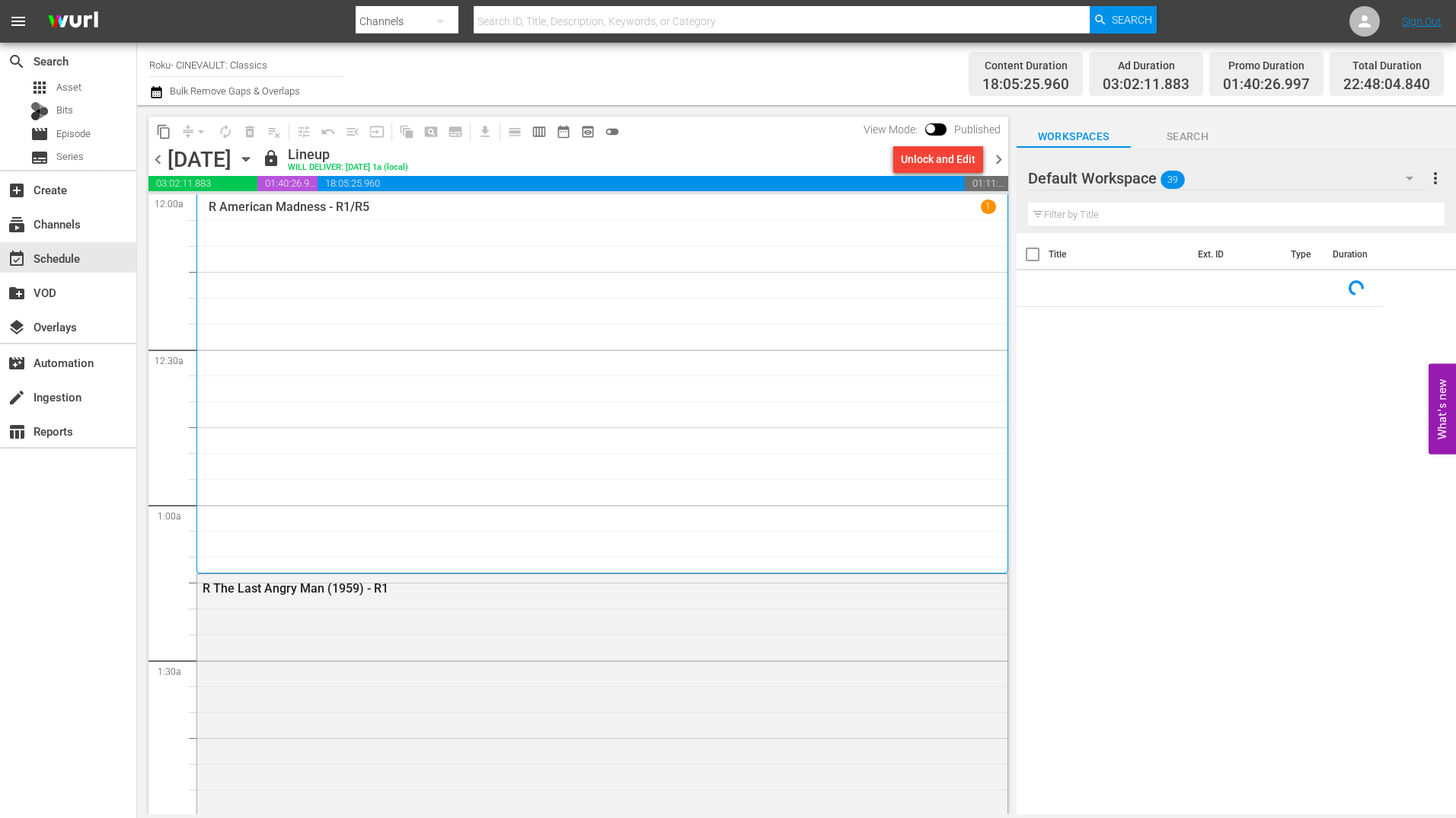
click at [1003, 155] on span "chevron_right" at bounding box center [998, 159] width 19 height 19
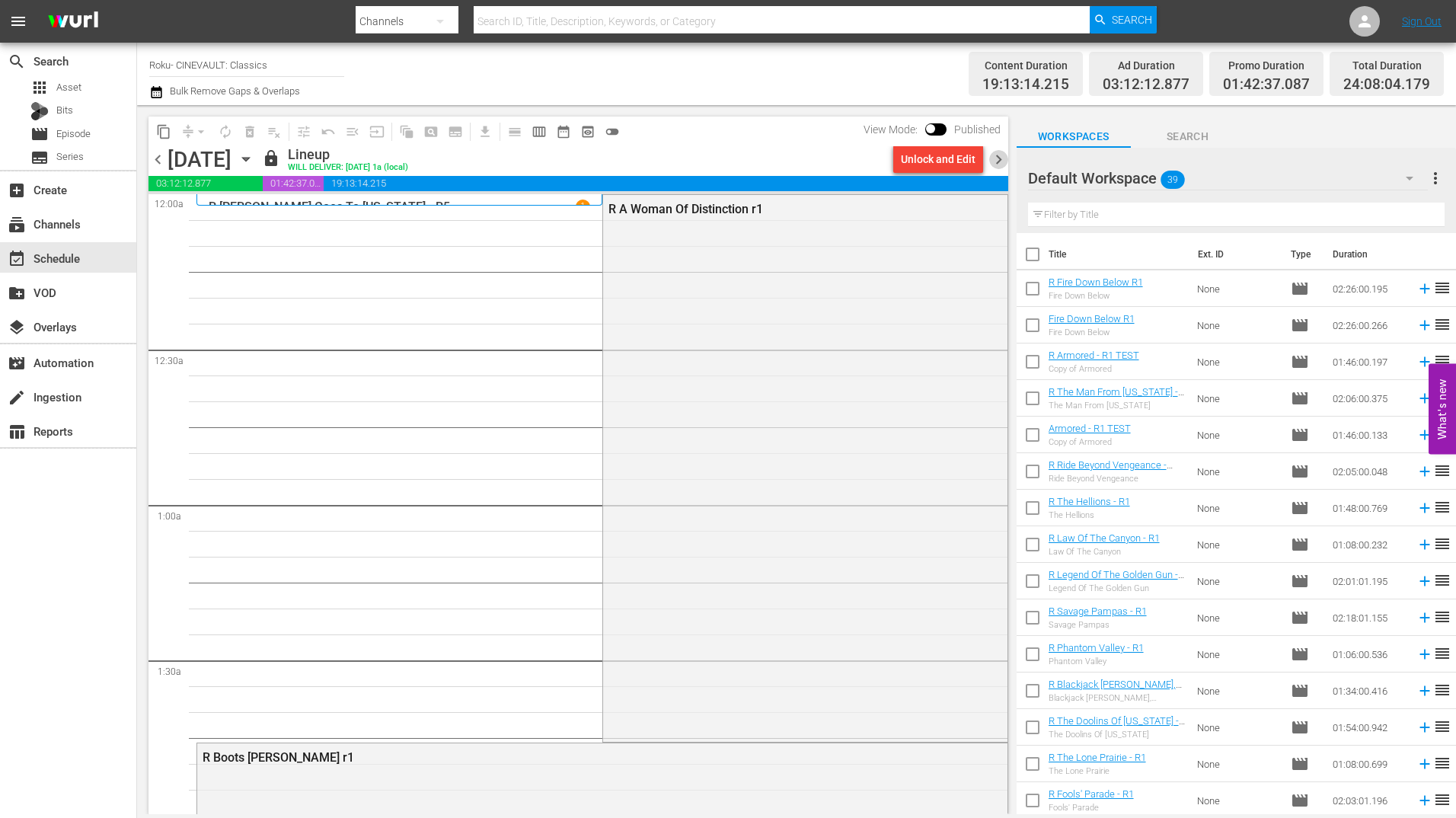
click at [1003, 155] on span "chevron_right" at bounding box center [998, 159] width 19 height 19
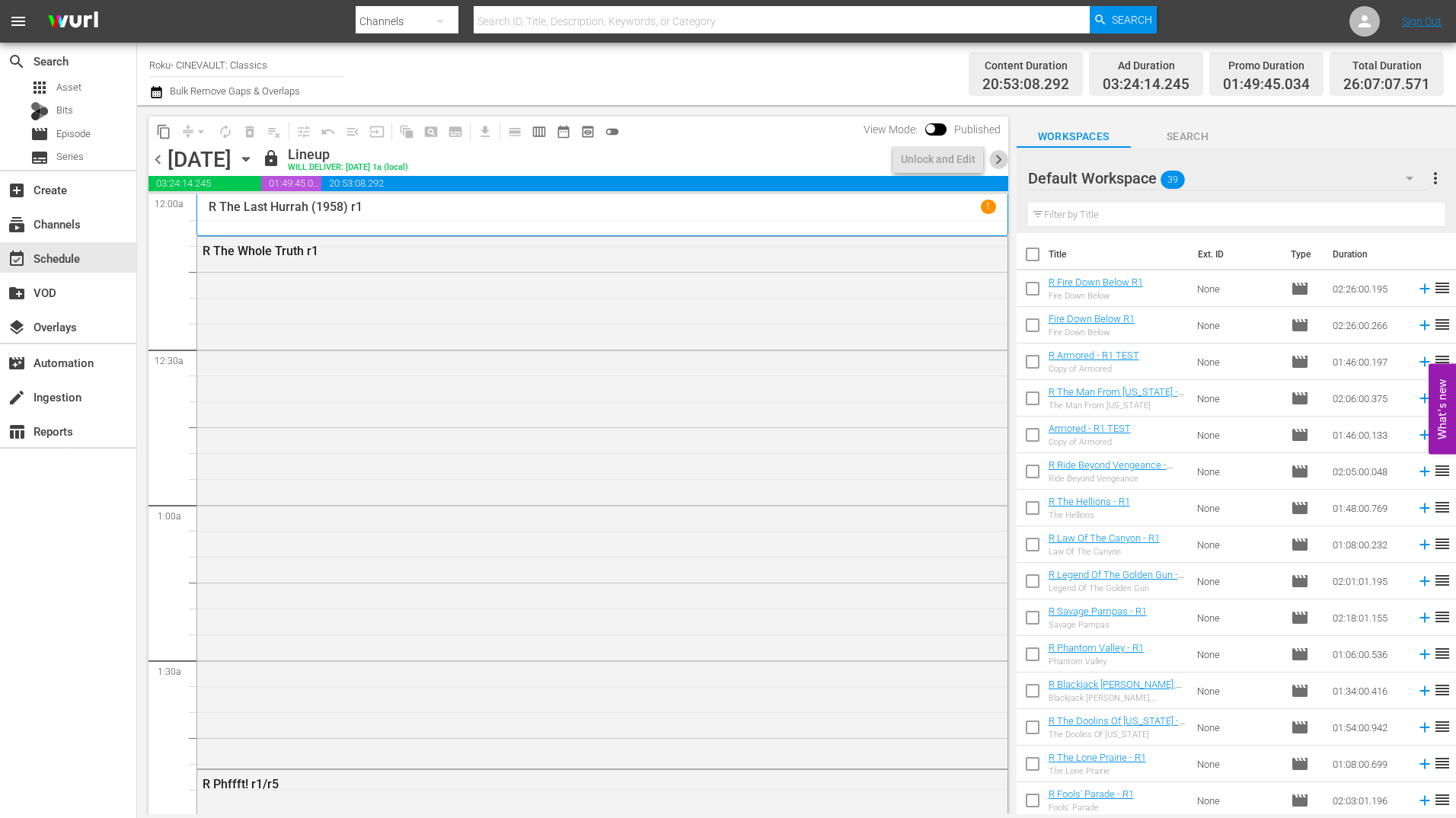
click at [1003, 155] on span "chevron_right" at bounding box center [998, 159] width 19 height 19
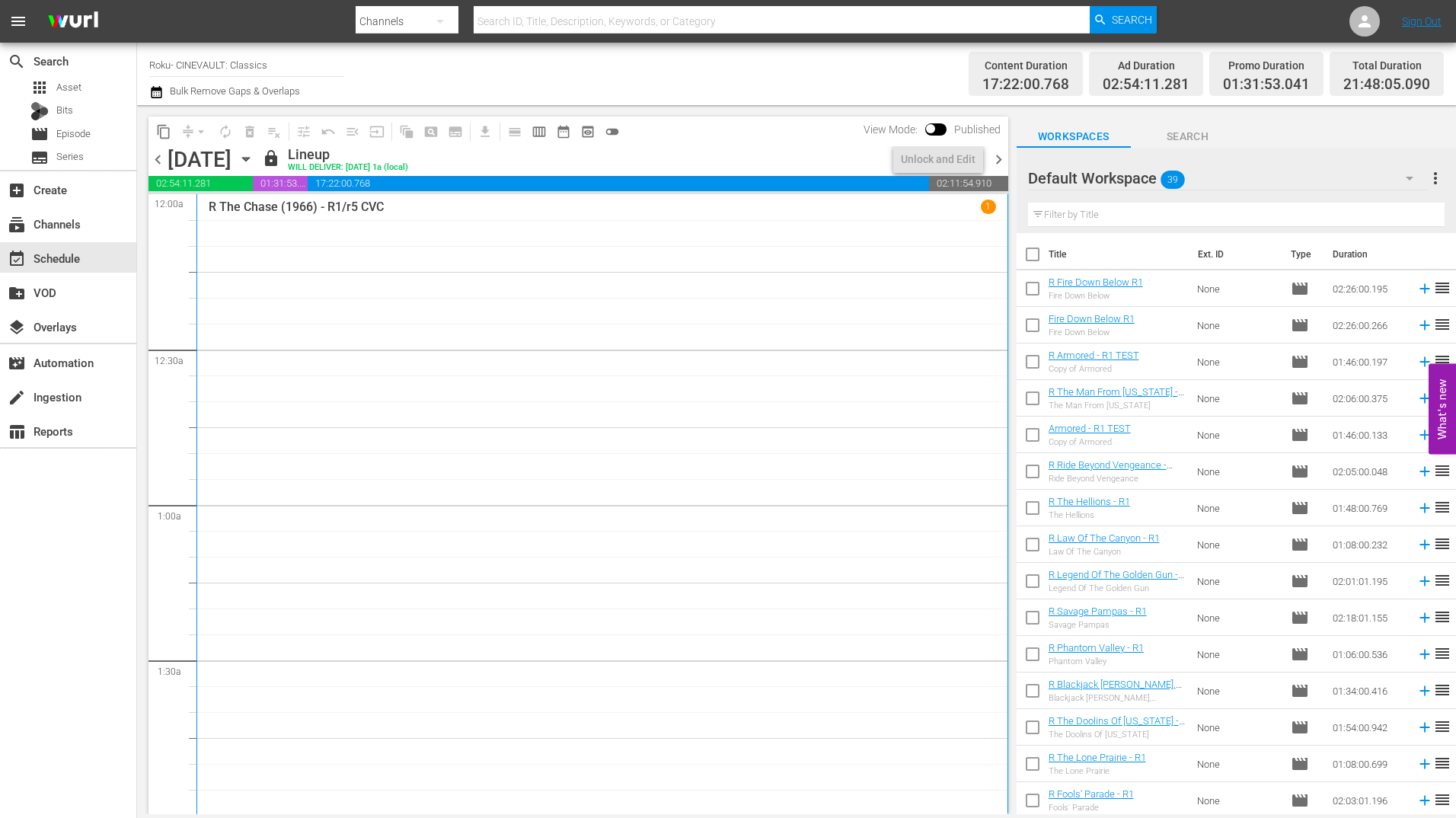
click at [1003, 155] on span "chevron_right" at bounding box center [998, 159] width 19 height 19
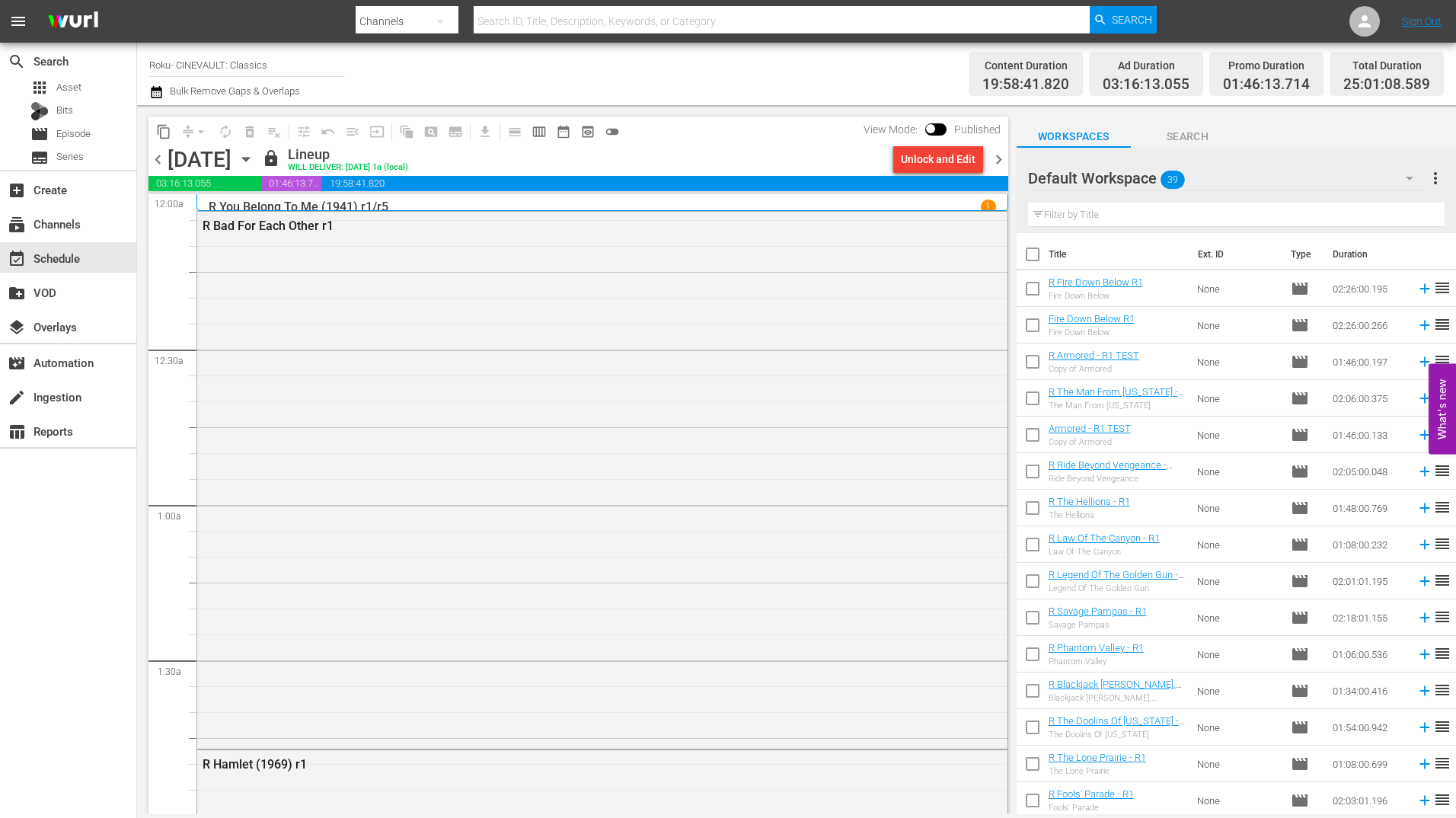
click at [1003, 155] on span "chevron_right" at bounding box center [998, 159] width 19 height 19
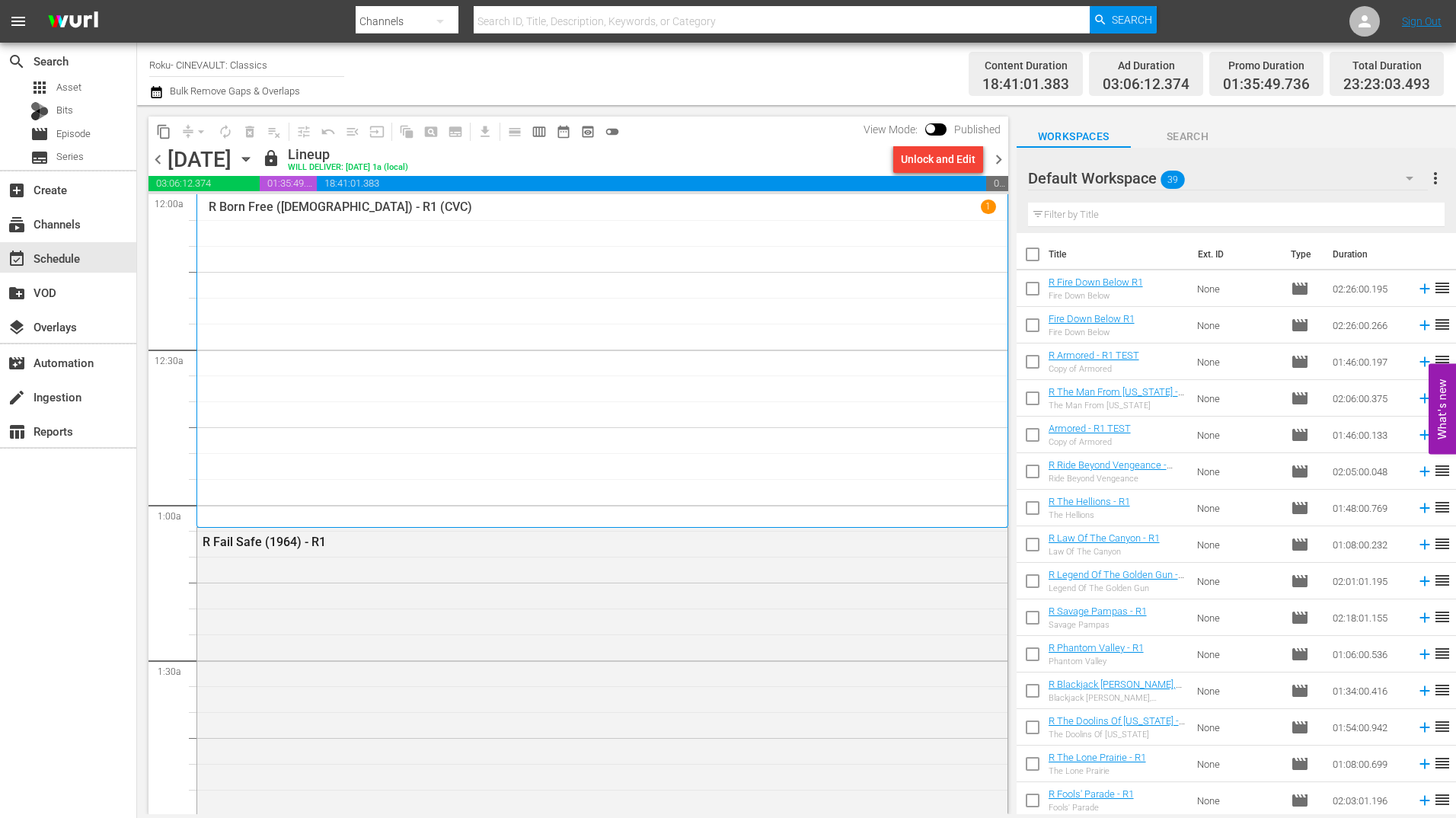
click at [1003, 158] on span "chevron_right" at bounding box center [998, 159] width 19 height 19
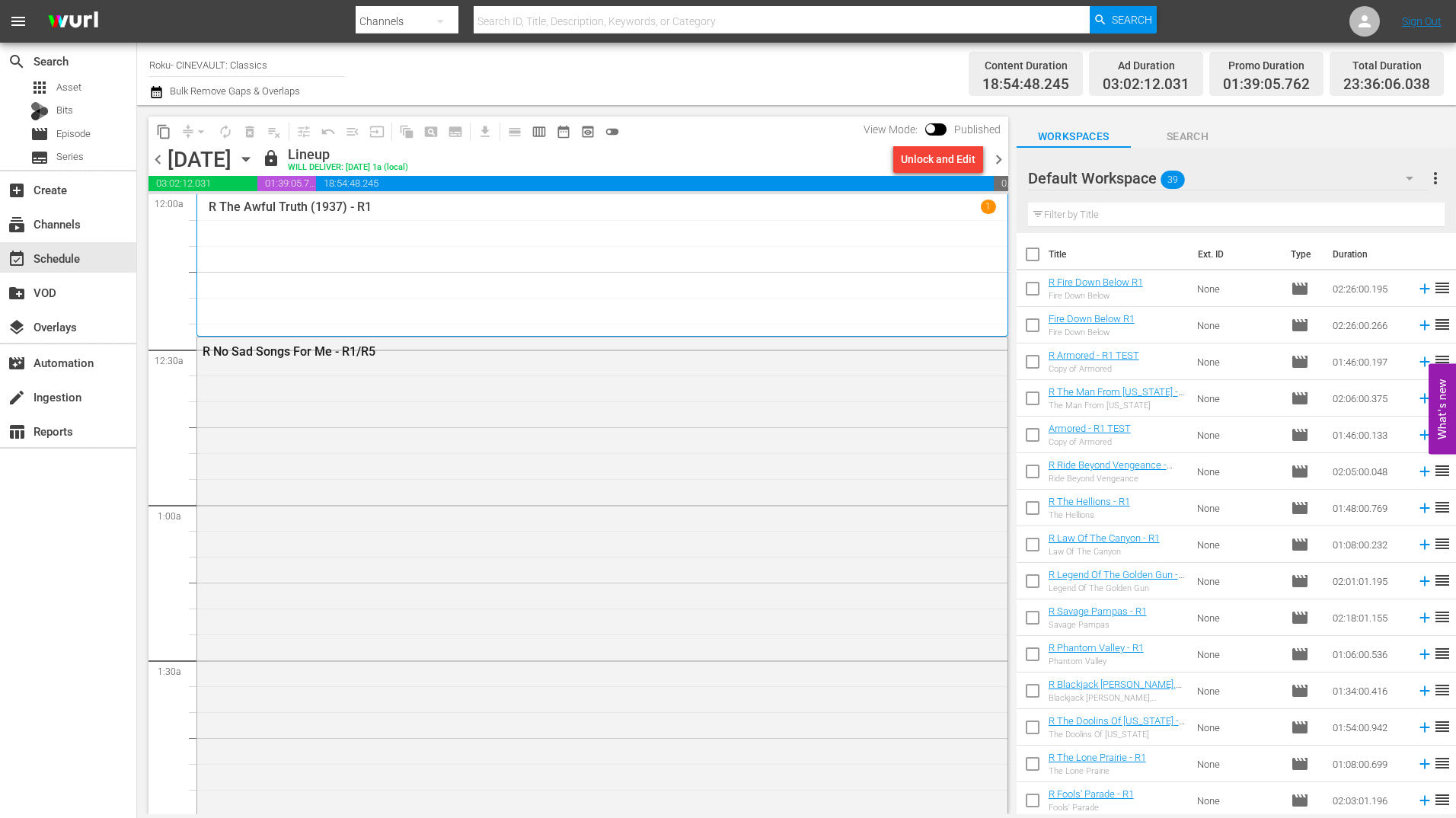
click at [1003, 158] on span "chevron_right" at bounding box center [998, 159] width 19 height 19
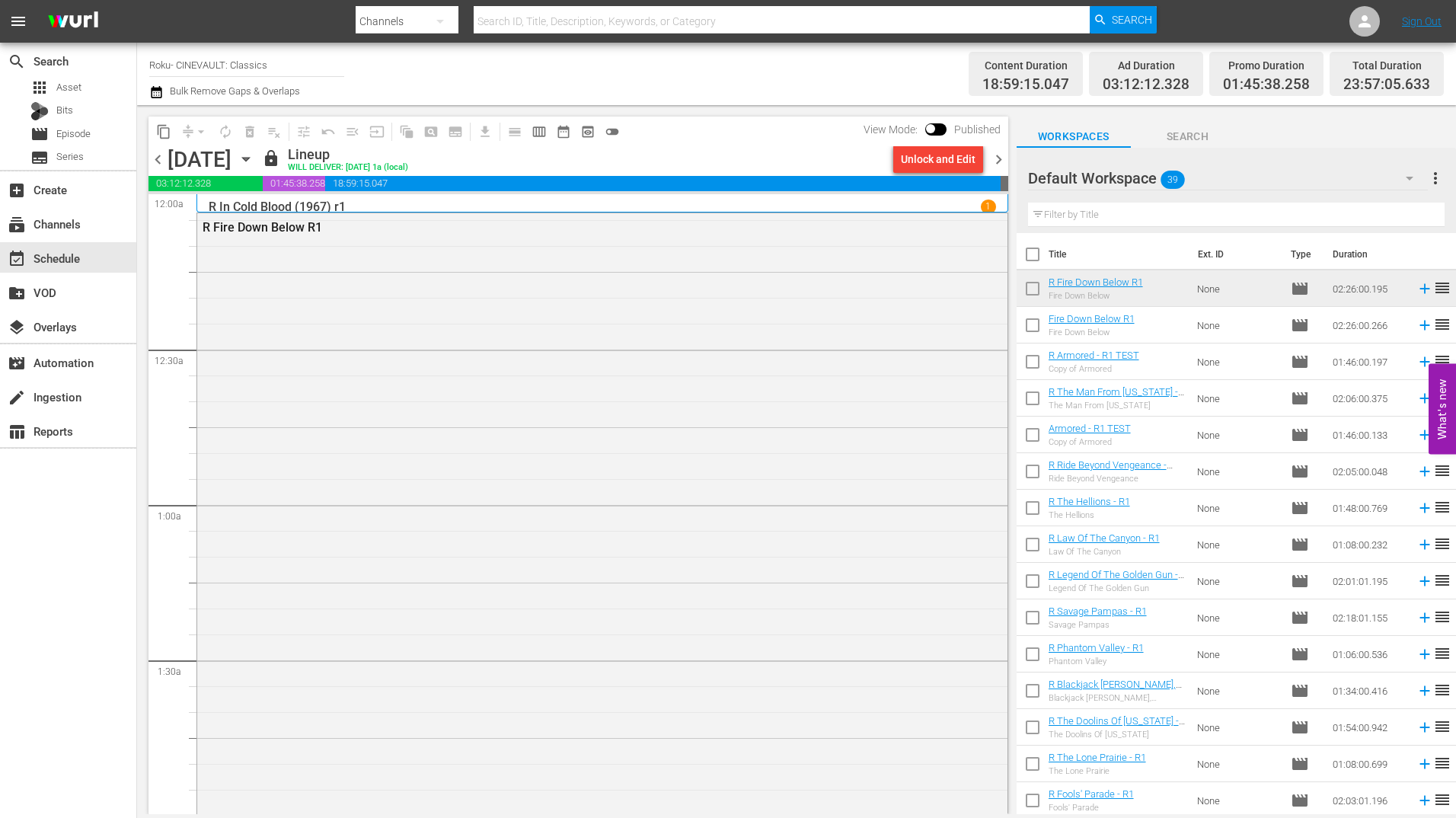
click at [1003, 158] on span "chevron_right" at bounding box center [998, 159] width 19 height 19
